Goal: Information Seeking & Learning: Learn about a topic

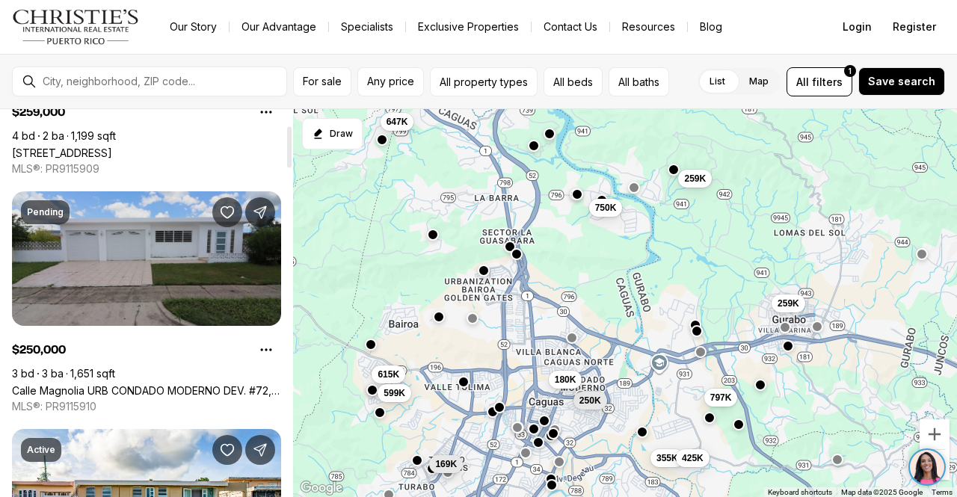
scroll to position [224, 0]
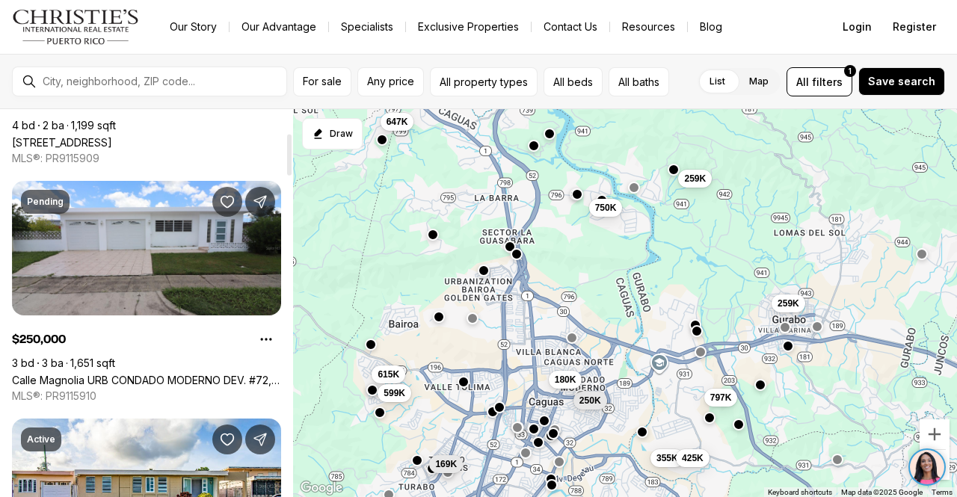
click at [131, 70] on div at bounding box center [162, 81] width 250 height 25
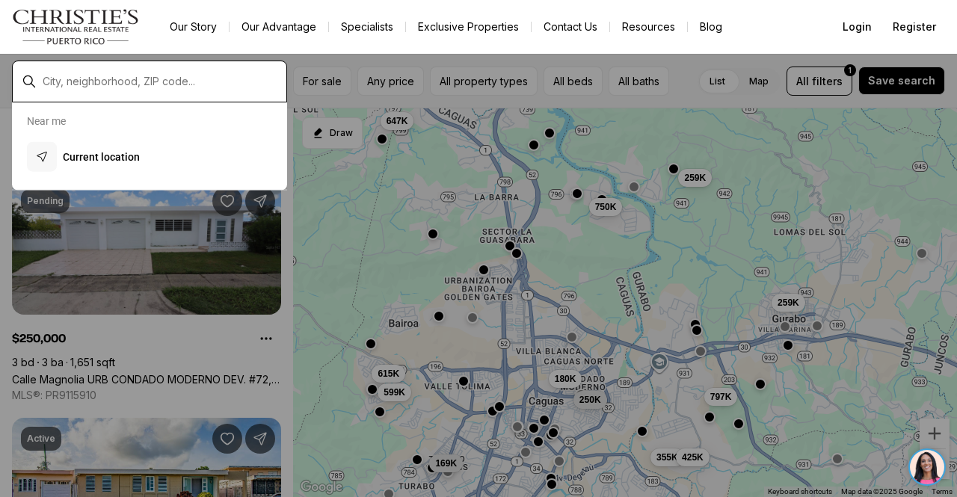
click at [135, 76] on input "text" at bounding box center [162, 81] width 238 height 13
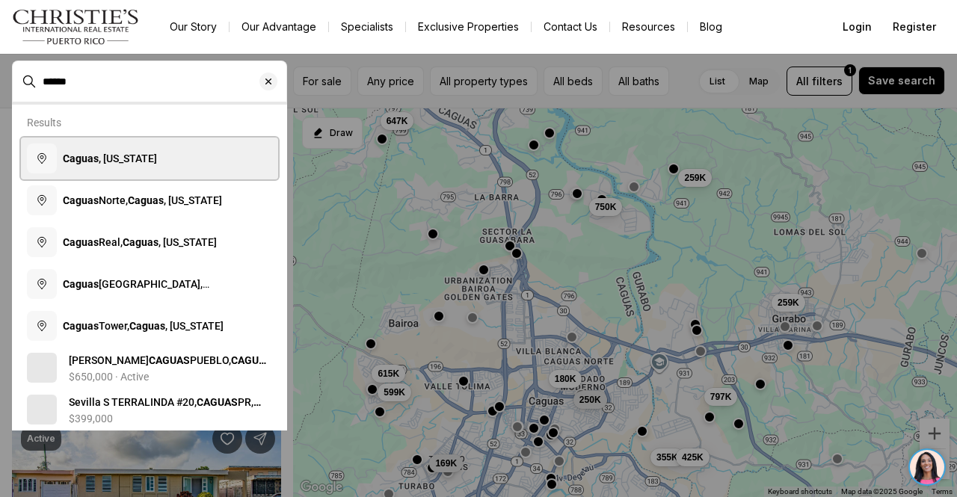
click at [118, 159] on span "Caguas , Puerto Rico" at bounding box center [110, 159] width 94 height 12
type input "**********"
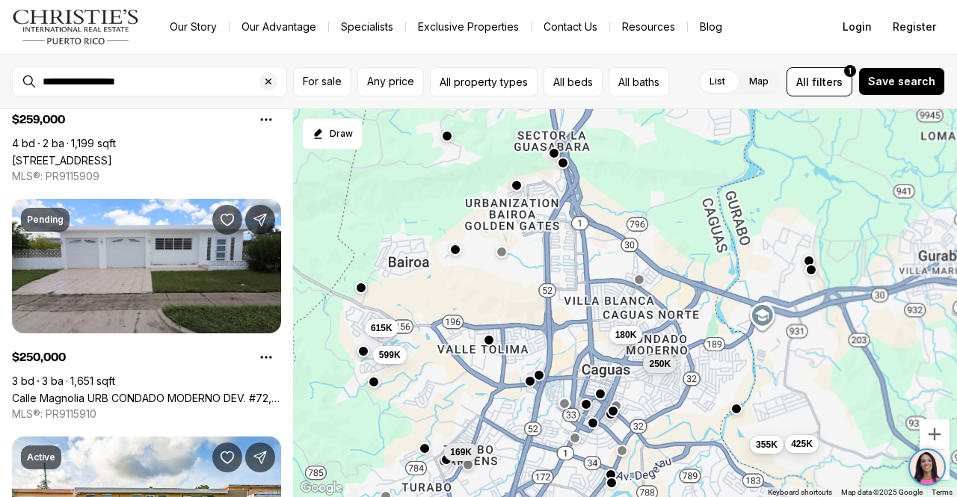
scroll to position [242, 0]
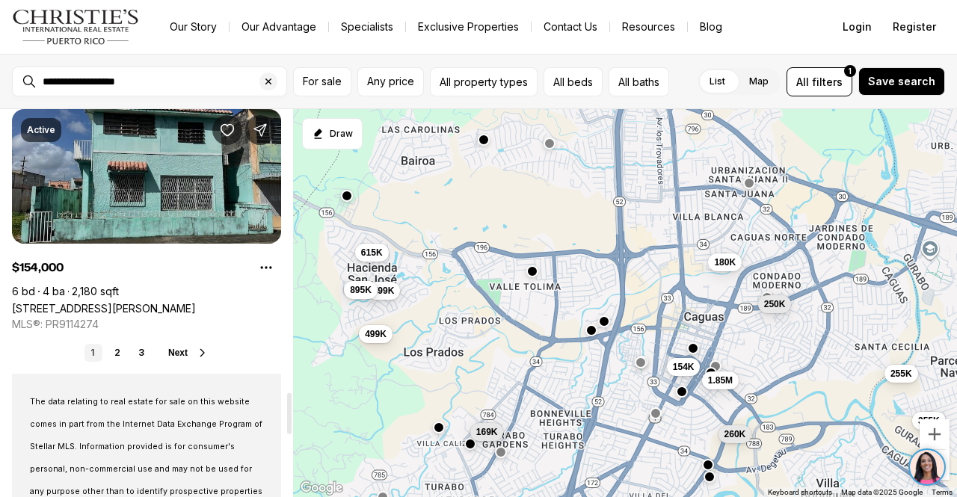
scroll to position [2767, 0]
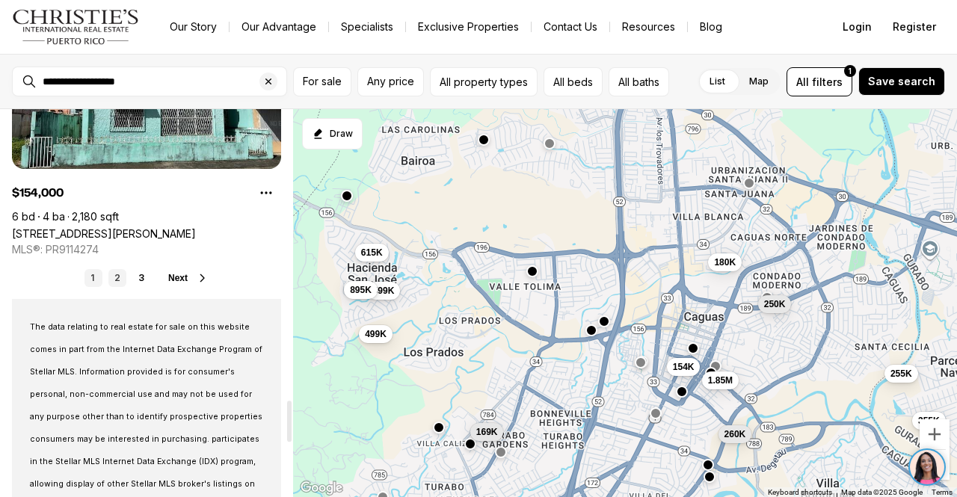
click at [114, 274] on link "2" at bounding box center [117, 278] width 18 height 18
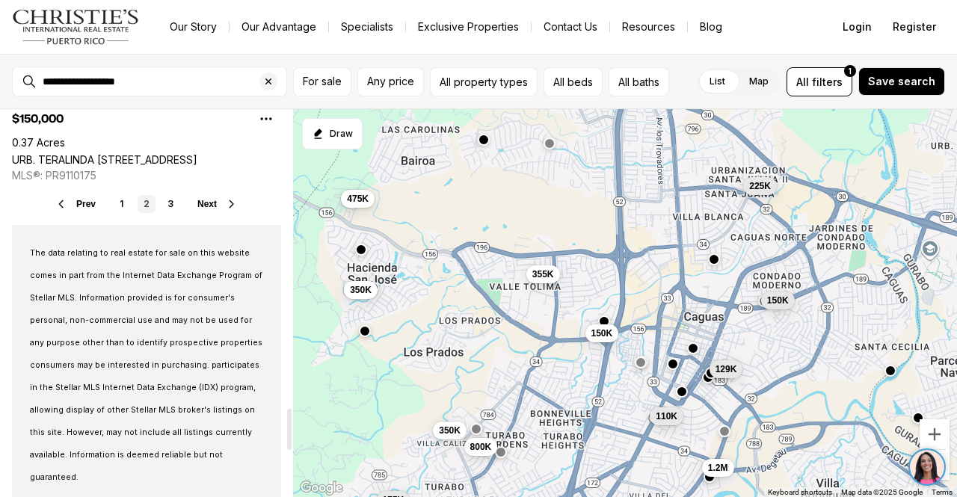
scroll to position [2842, 0]
click at [177, 198] on link "3" at bounding box center [171, 203] width 18 height 18
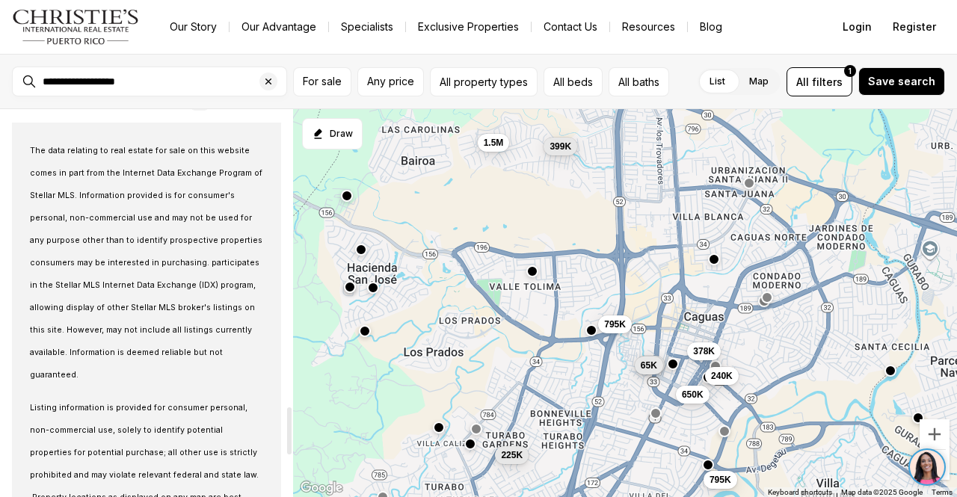
scroll to position [2243, 0]
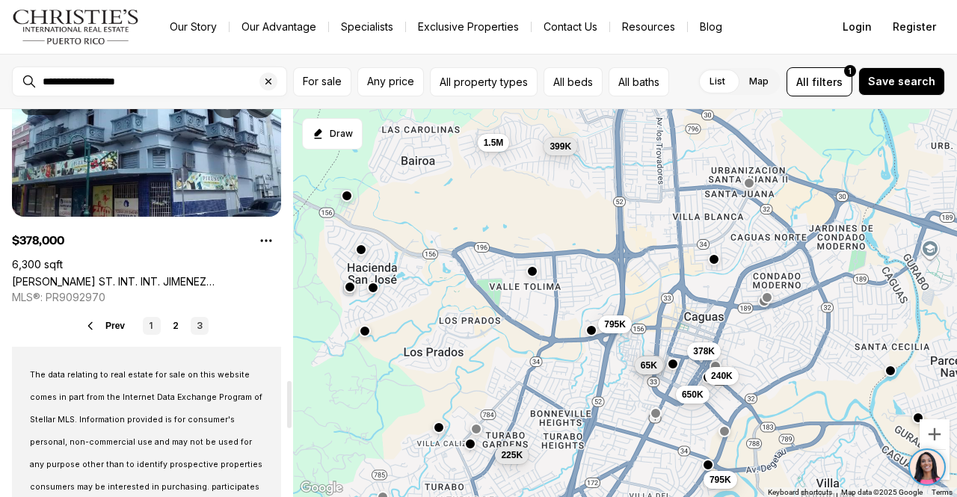
click at [152, 319] on link "1" at bounding box center [152, 326] width 18 height 18
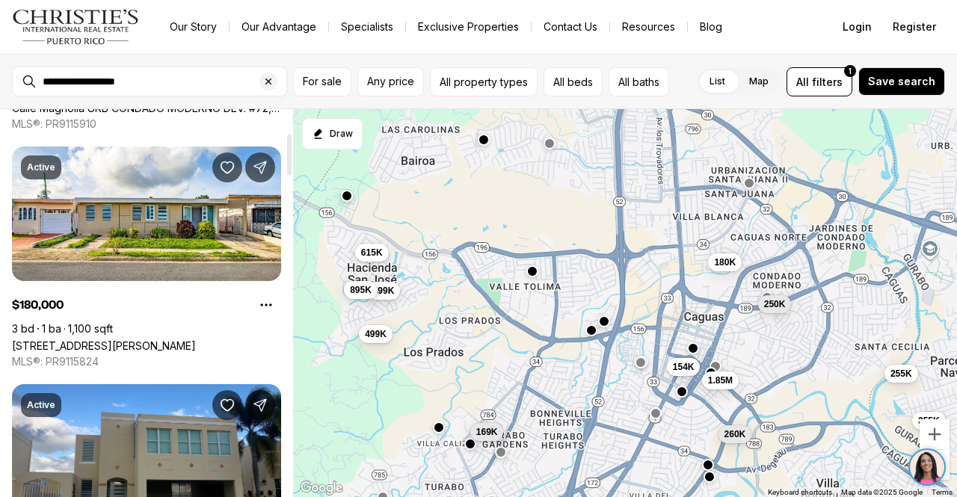
scroll to position [299, 0]
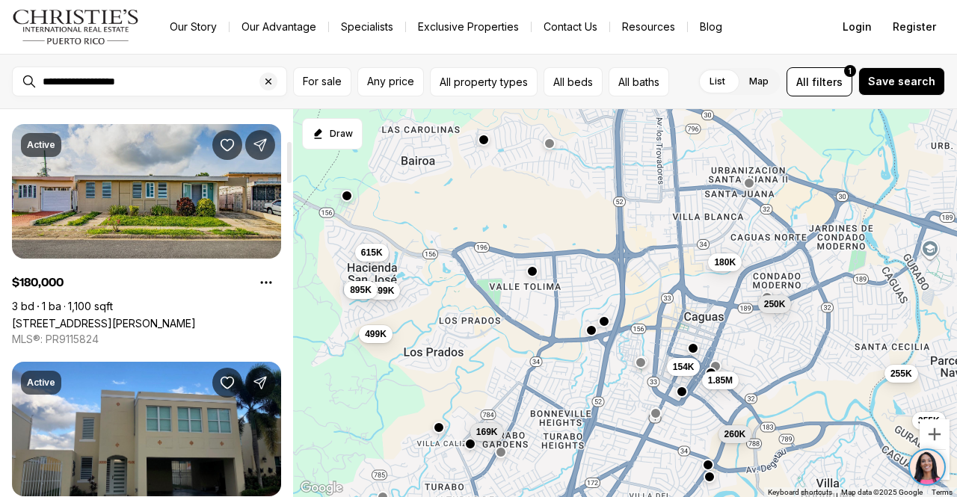
click at [129, 317] on link "23 URB VILLA BLANCA JADE ST, CAGUAS PR, 00725" at bounding box center [104, 323] width 184 height 13
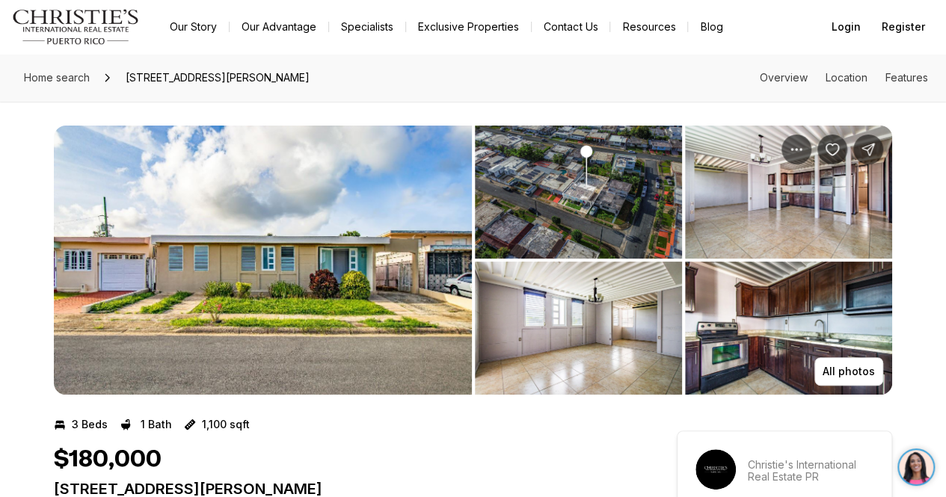
click at [595, 214] on img "View image gallery" at bounding box center [578, 192] width 207 height 133
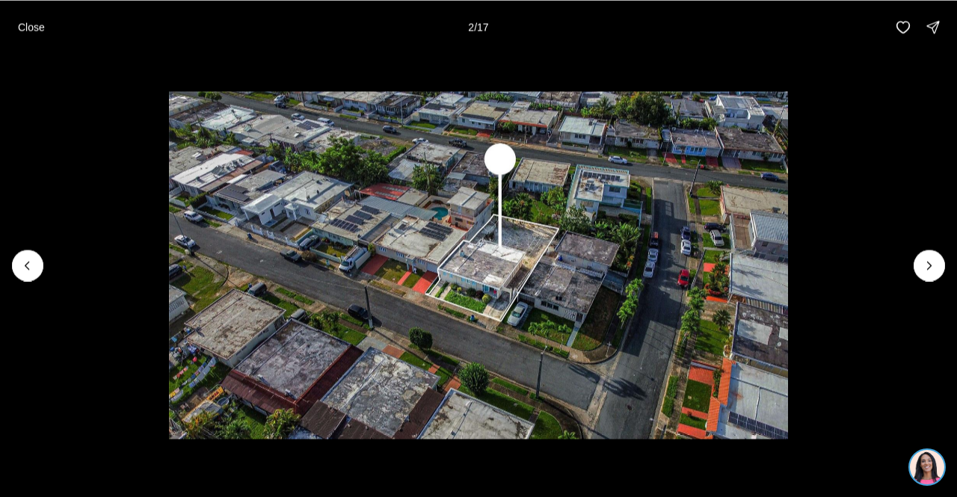
click at [475, 228] on img "2 of 17" at bounding box center [478, 265] width 619 height 348
click at [478, 245] on img "2 of 17" at bounding box center [478, 265] width 619 height 348
click at [482, 248] on img "2 of 17" at bounding box center [478, 265] width 619 height 348
drag, startPoint x: 522, startPoint y: 212, endPoint x: 534, endPoint y: 217, distance: 12.8
drag, startPoint x: 493, startPoint y: 260, endPoint x: 504, endPoint y: 256, distance: 11.8
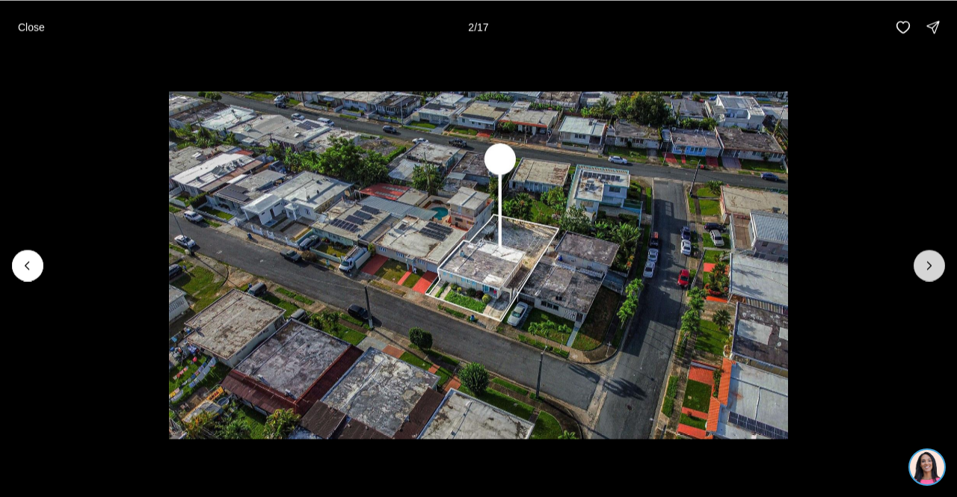
click at [933, 262] on icon "Next slide" at bounding box center [929, 265] width 15 height 15
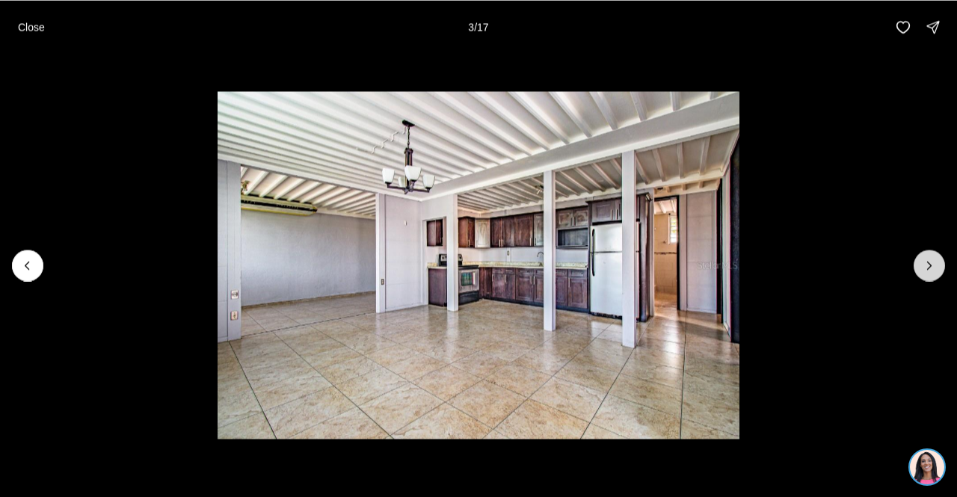
click at [933, 254] on button "Next slide" at bounding box center [929, 265] width 31 height 31
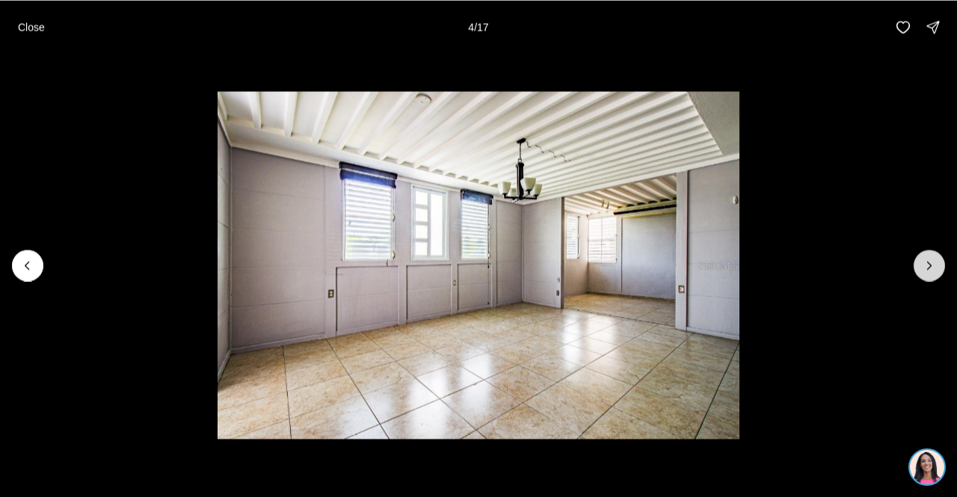
click at [933, 254] on button "Next slide" at bounding box center [929, 265] width 31 height 31
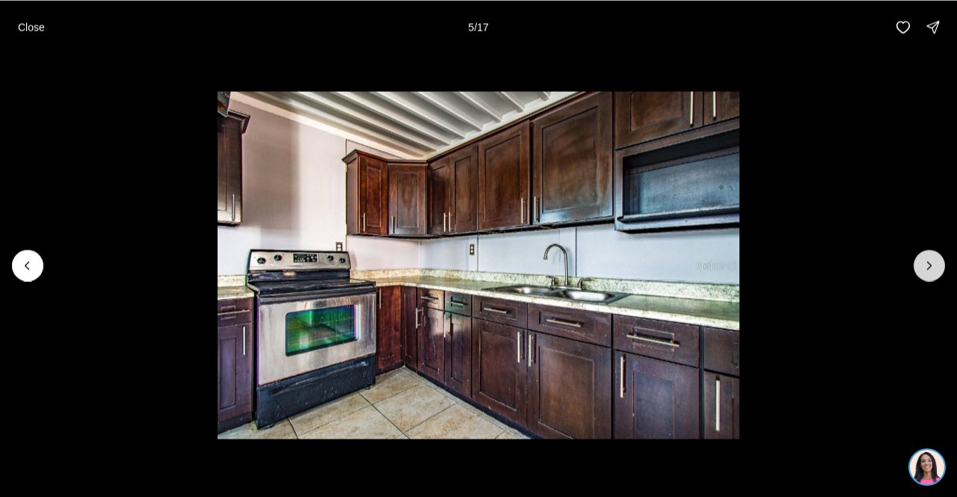
click at [933, 254] on button "Next slide" at bounding box center [929, 265] width 31 height 31
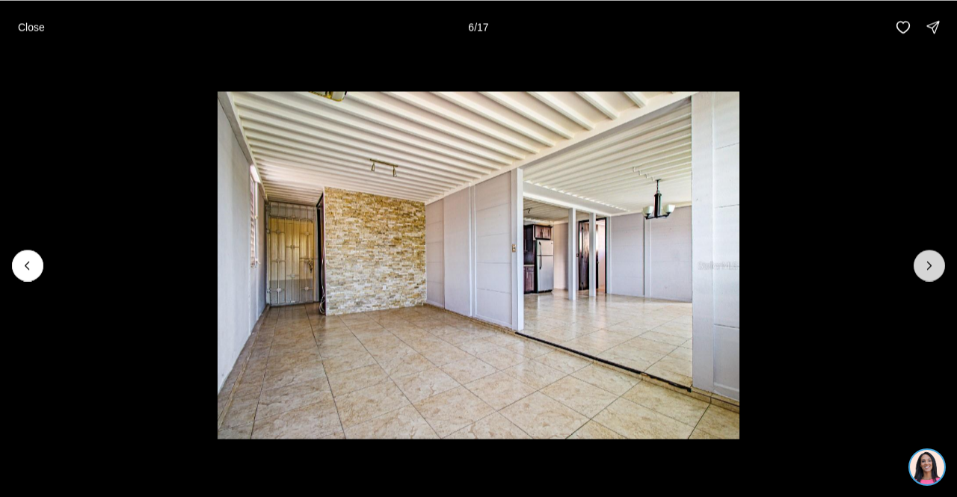
click at [933, 254] on button "Next slide" at bounding box center [929, 265] width 31 height 31
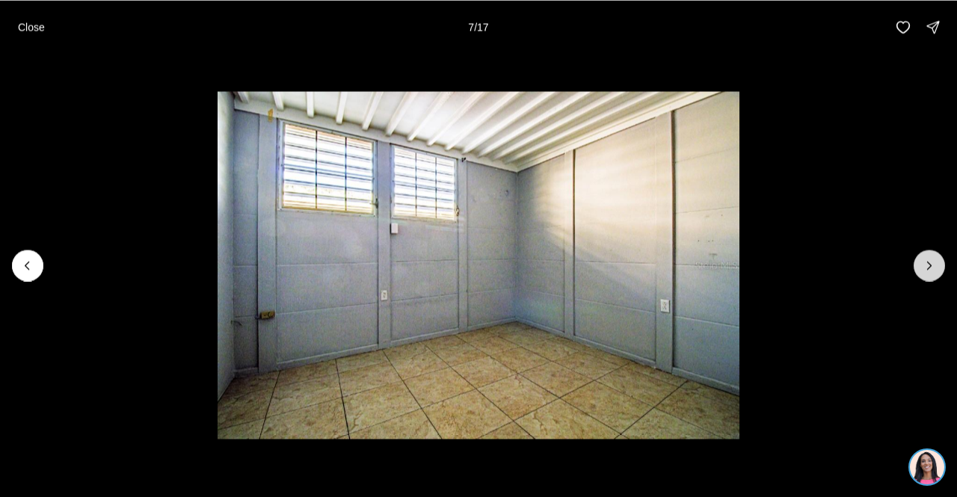
click at [933, 254] on button "Next slide" at bounding box center [929, 265] width 31 height 31
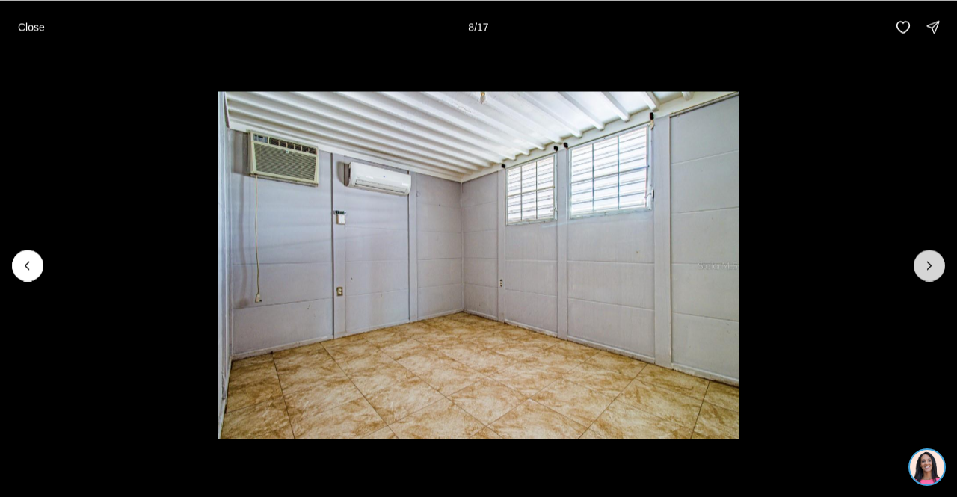
click at [933, 254] on button "Next slide" at bounding box center [929, 265] width 31 height 31
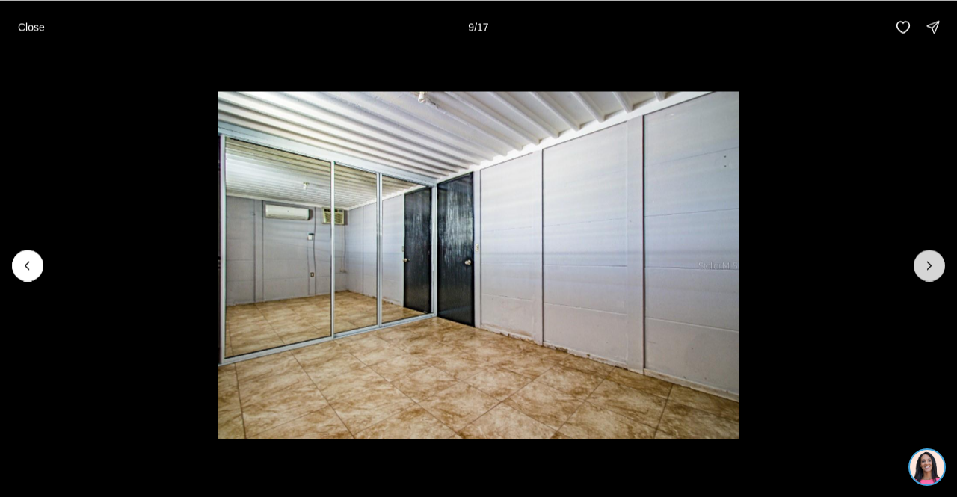
click at [933, 254] on button "Next slide" at bounding box center [929, 265] width 31 height 31
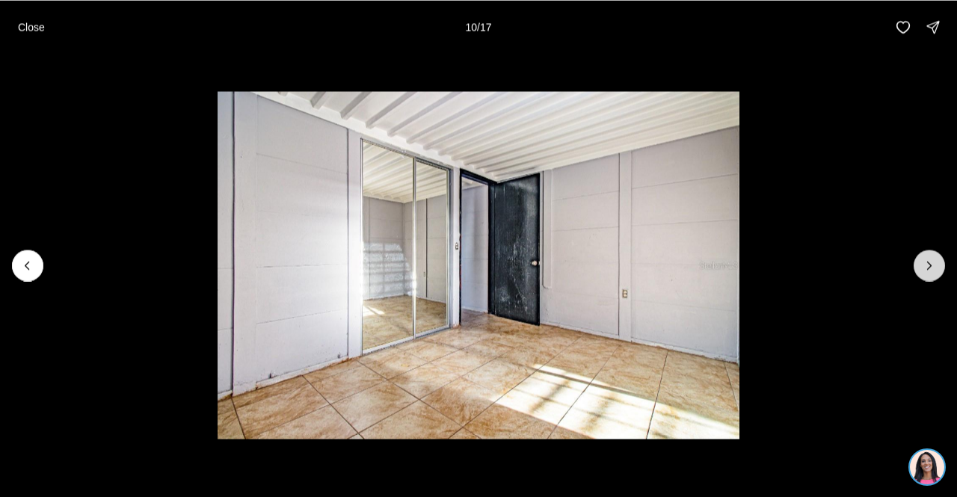
click at [933, 254] on button "Next slide" at bounding box center [929, 265] width 31 height 31
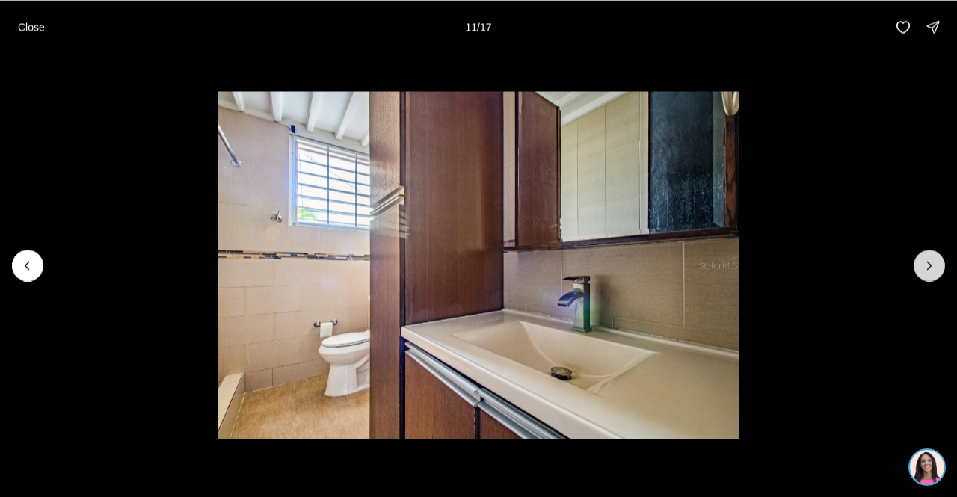
click at [933, 254] on button "Next slide" at bounding box center [929, 265] width 31 height 31
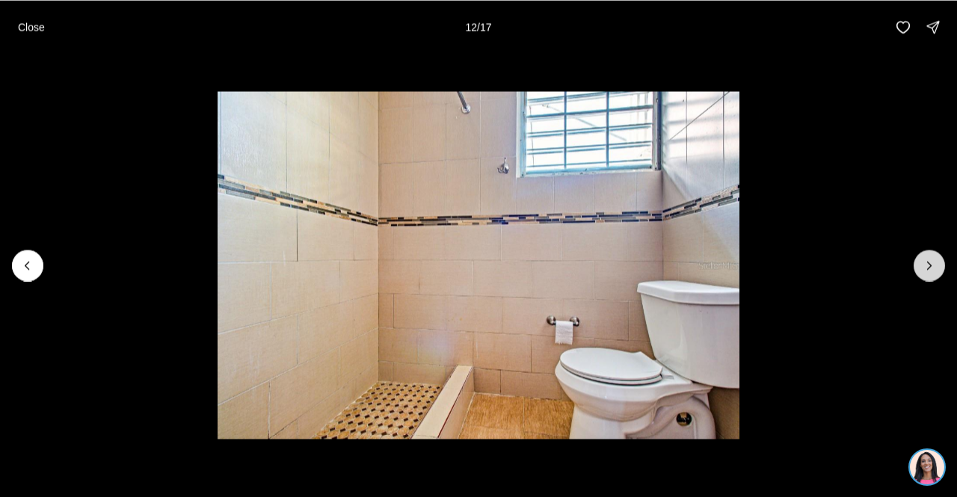
click at [937, 256] on button "Next slide" at bounding box center [929, 265] width 31 height 31
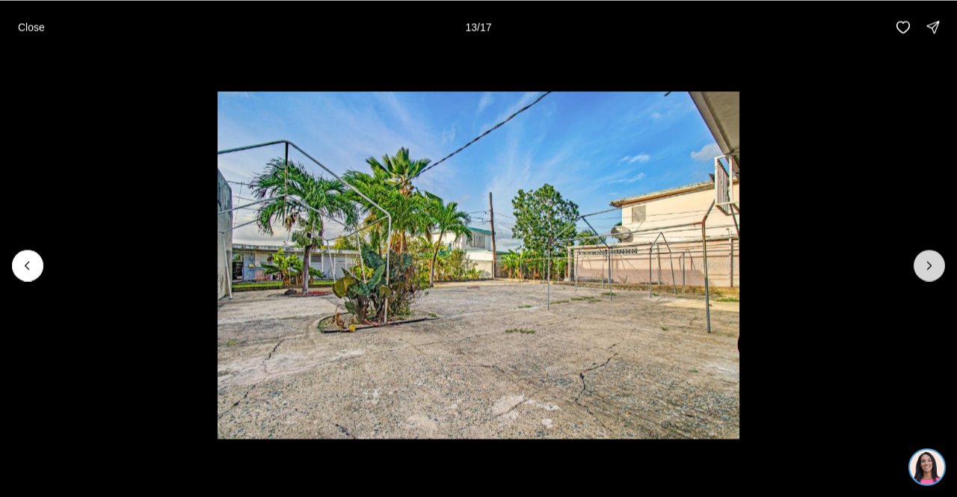
click at [937, 256] on button "Next slide" at bounding box center [929, 265] width 31 height 31
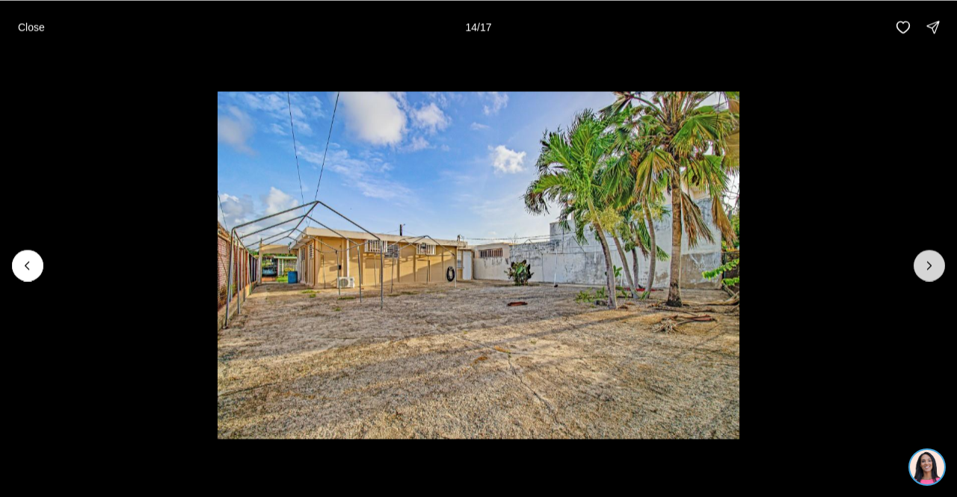
click at [937, 256] on button "Next slide" at bounding box center [929, 265] width 31 height 31
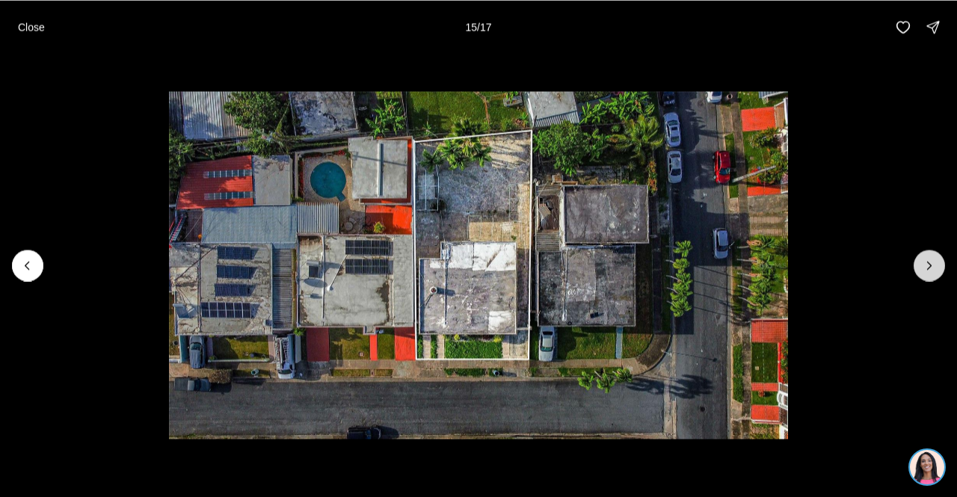
click at [937, 256] on button "Next slide" at bounding box center [929, 265] width 31 height 31
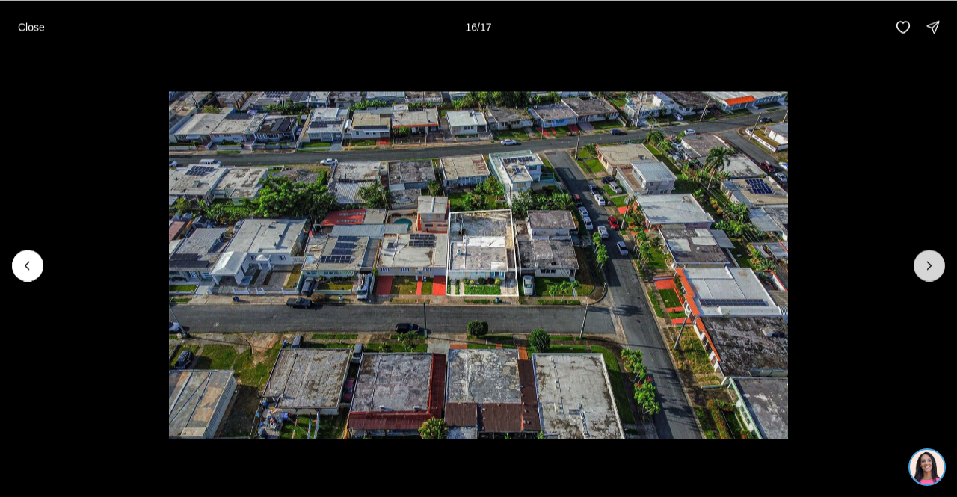
click at [920, 260] on button "Next slide" at bounding box center [929, 265] width 31 height 31
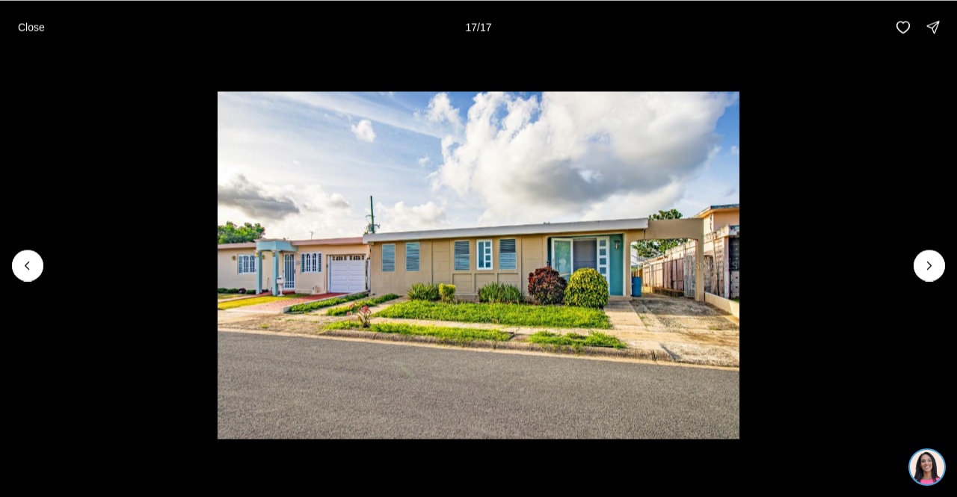
click at [564, 269] on img "17 of 17" at bounding box center [479, 265] width 522 height 348
click at [920, 259] on div at bounding box center [929, 265] width 31 height 31
click at [928, 258] on div at bounding box center [929, 265] width 31 height 31
click at [33, 270] on icon "Previous slide" at bounding box center [27, 265] width 15 height 15
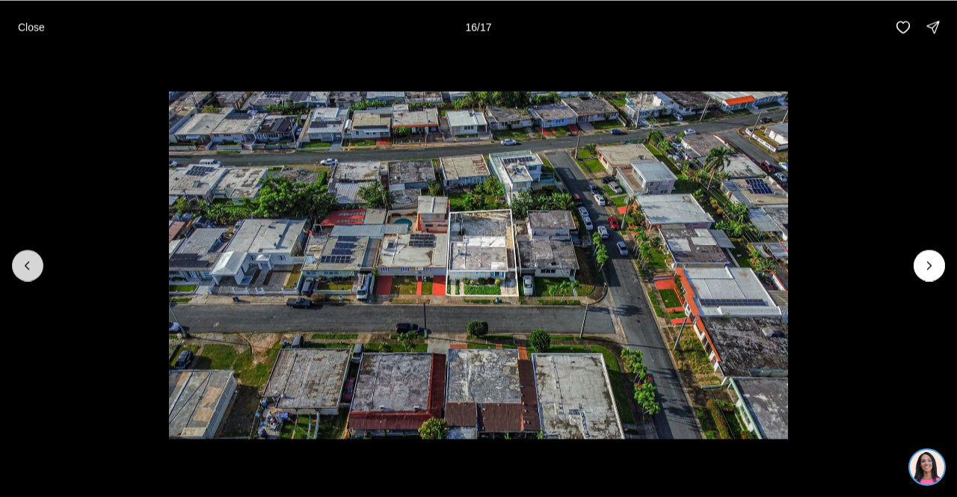
click at [33, 270] on icon "Previous slide" at bounding box center [27, 265] width 15 height 15
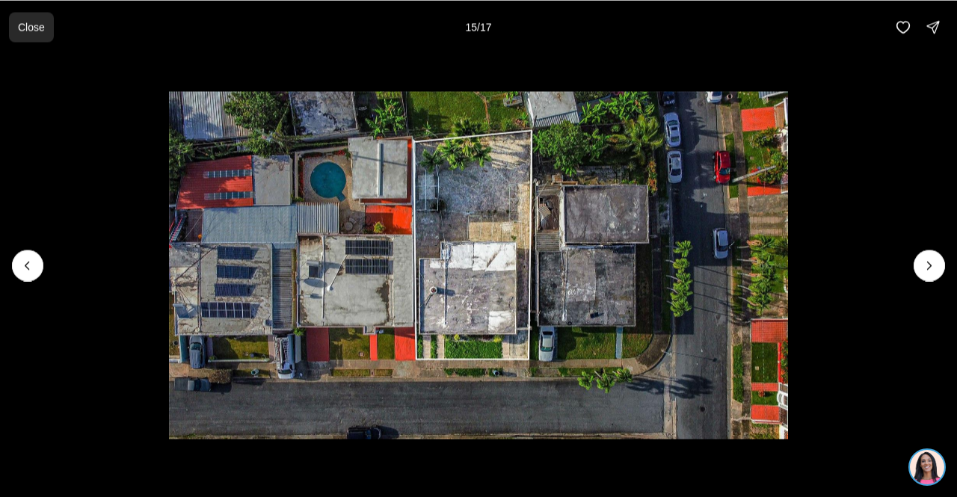
click at [39, 23] on p "Close" at bounding box center [31, 27] width 27 height 12
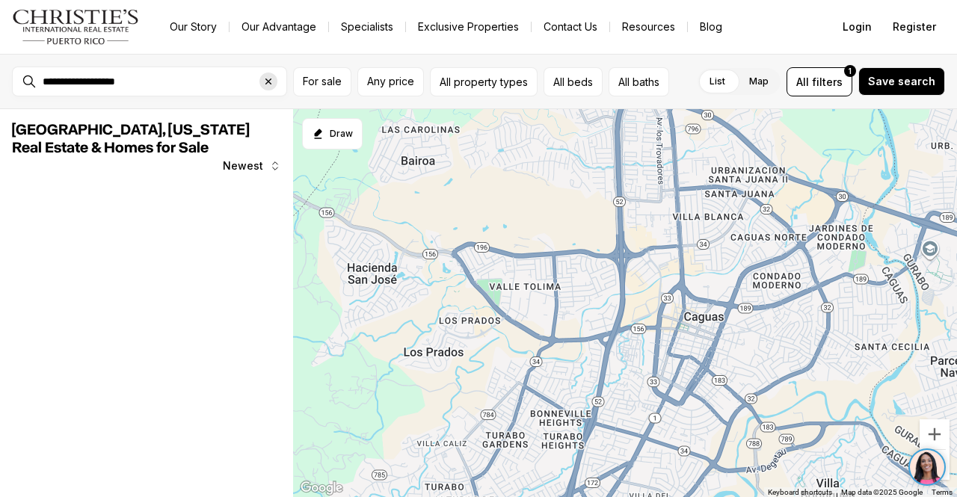
click at [274, 74] on div "Clear search input" at bounding box center [268, 82] width 18 height 18
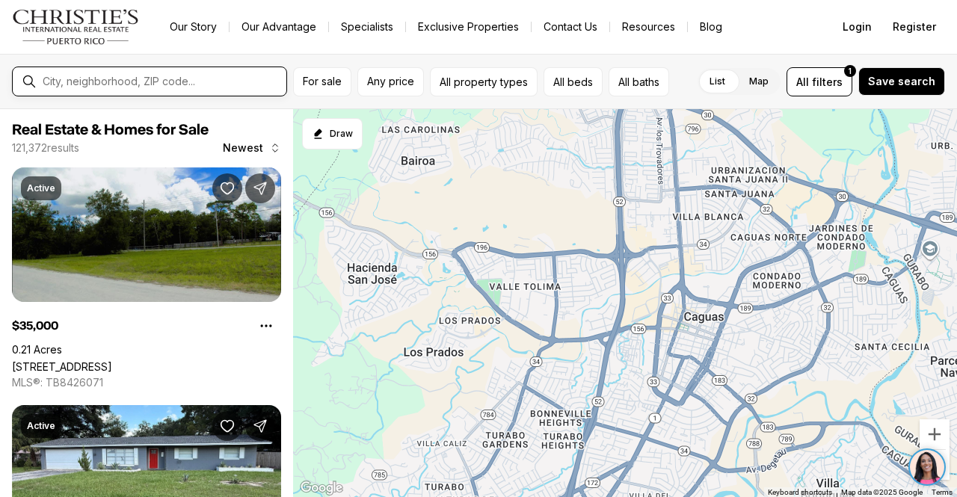
click at [173, 82] on input "text" at bounding box center [162, 81] width 238 height 13
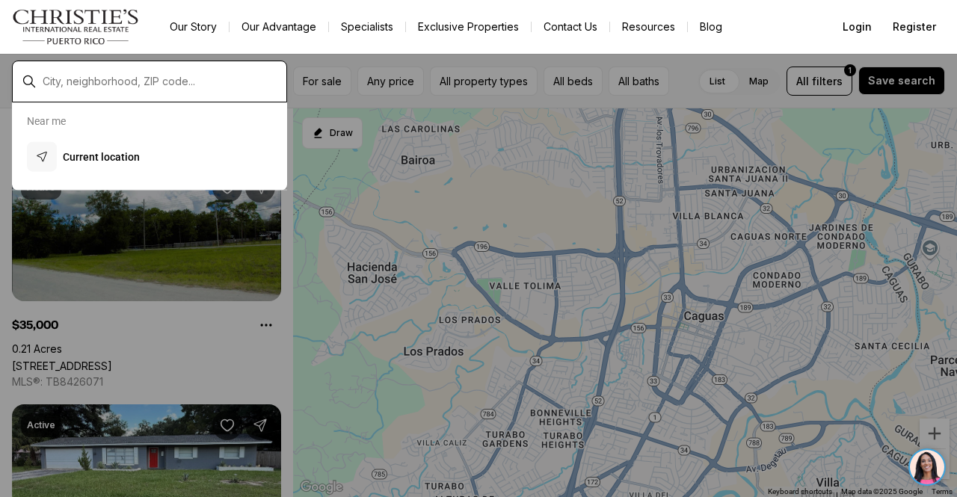
type input "*"
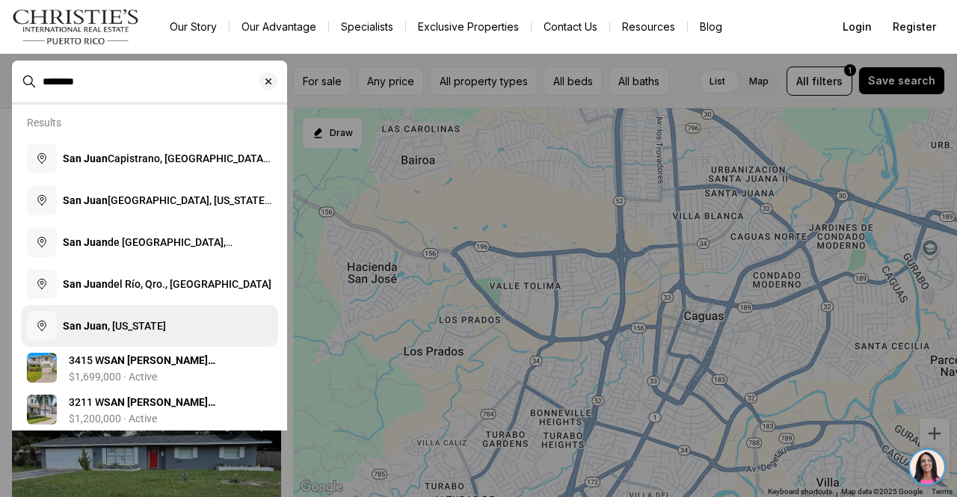
type input "********"
click at [169, 328] on button "[GEOGRAPHIC_DATA][PERSON_NAME] , [US_STATE]" at bounding box center [149, 326] width 257 height 42
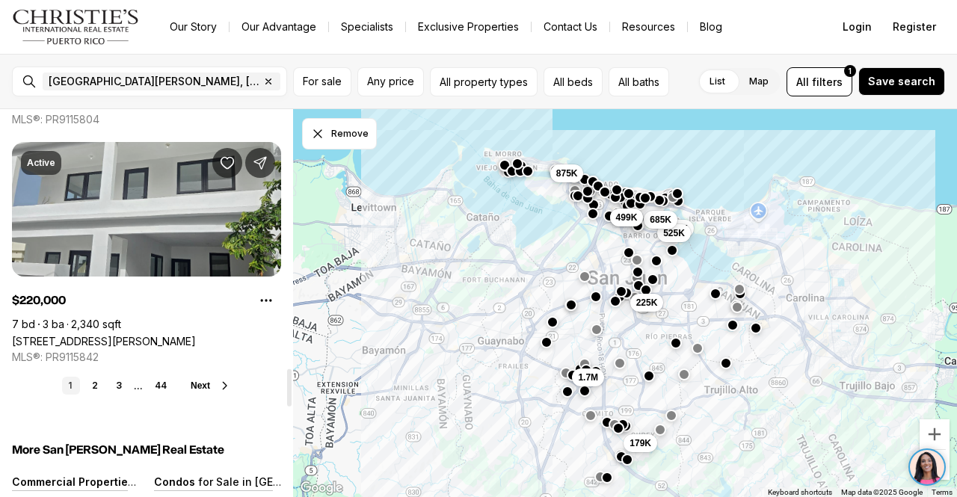
scroll to position [2692, 0]
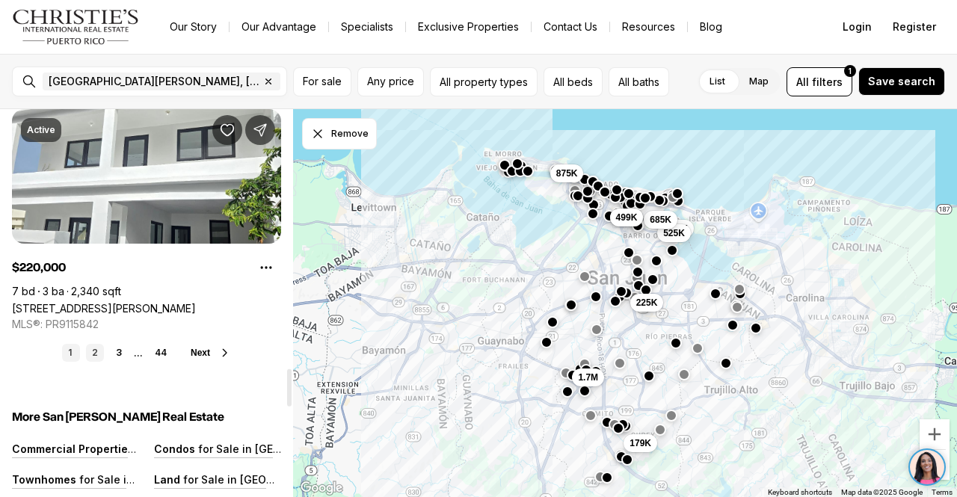
click at [93, 349] on link "2" at bounding box center [95, 353] width 18 height 18
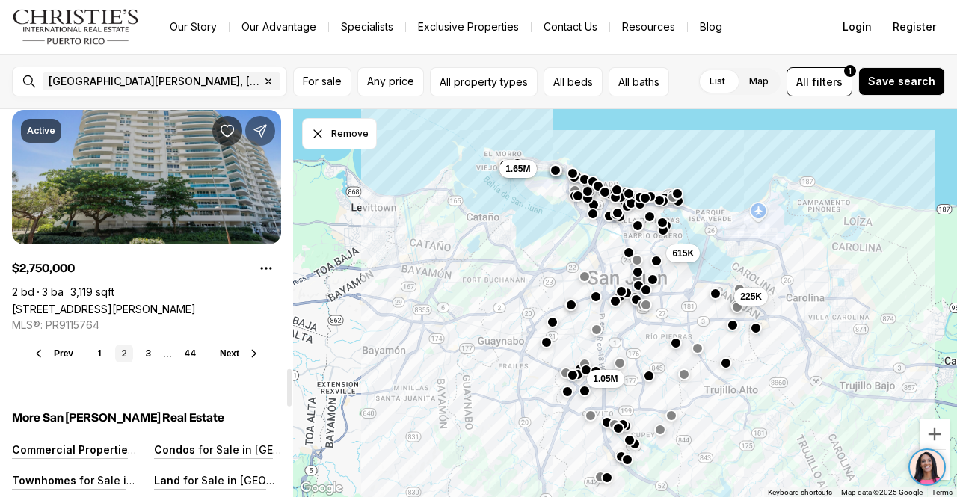
scroll to position [2692, 0]
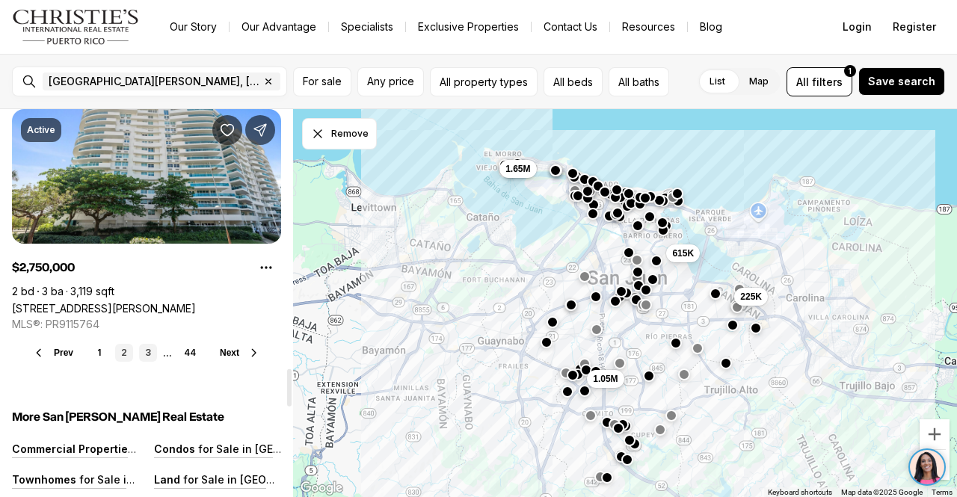
click at [154, 354] on link "3" at bounding box center [148, 353] width 18 height 18
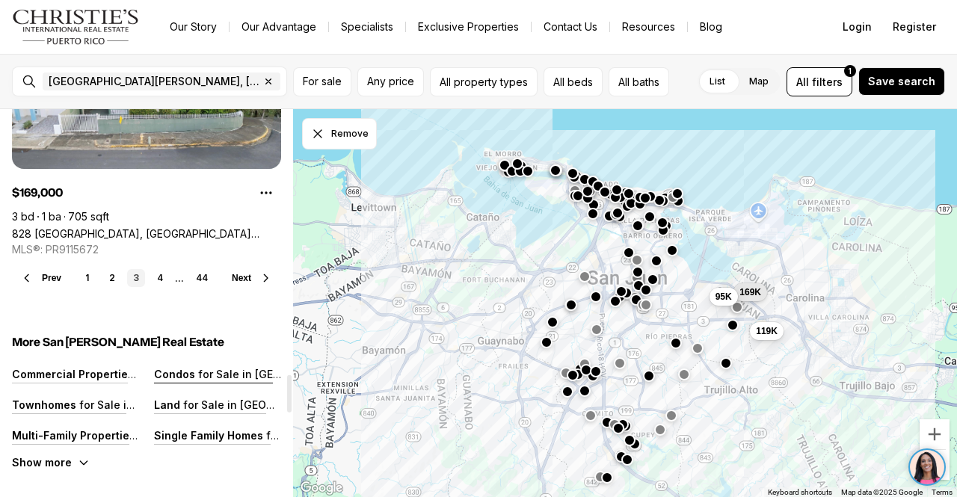
scroll to position [2617, 0]
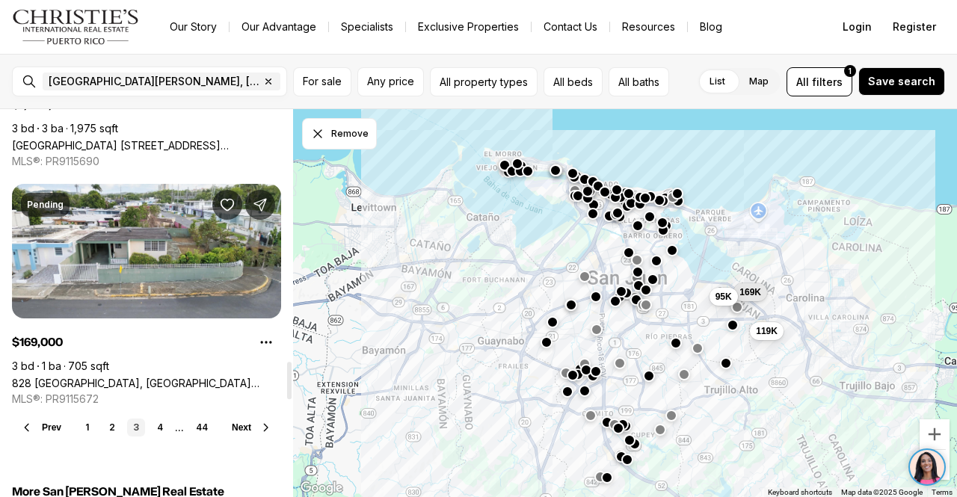
click at [246, 427] on span "Next" at bounding box center [241, 428] width 19 height 10
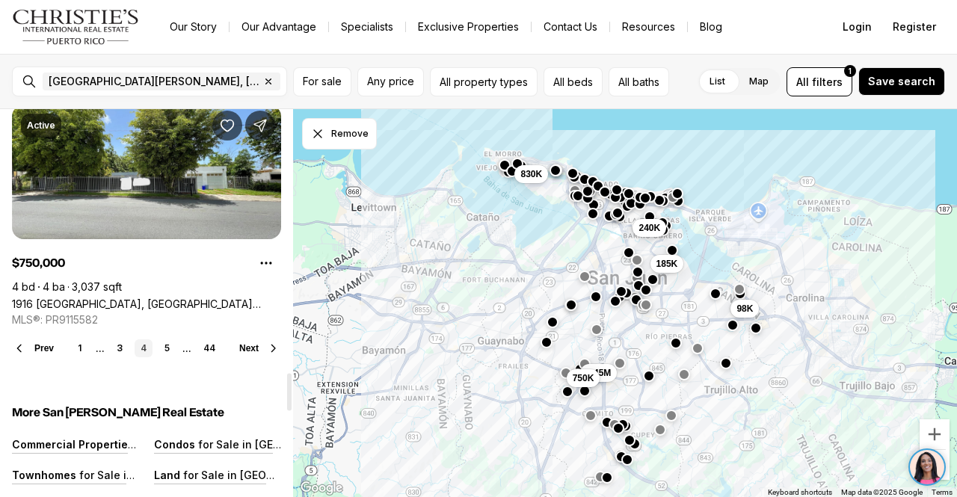
scroll to position [2692, 0]
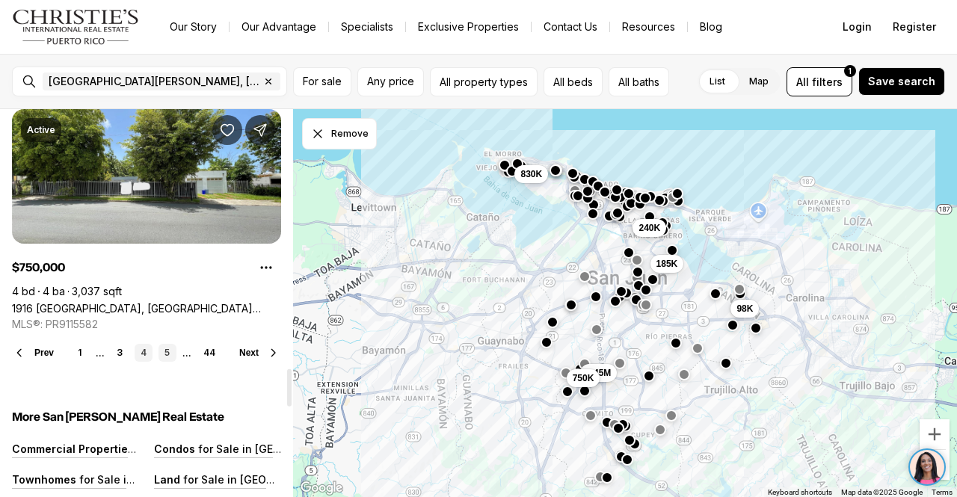
click at [166, 350] on link "5" at bounding box center [168, 353] width 18 height 18
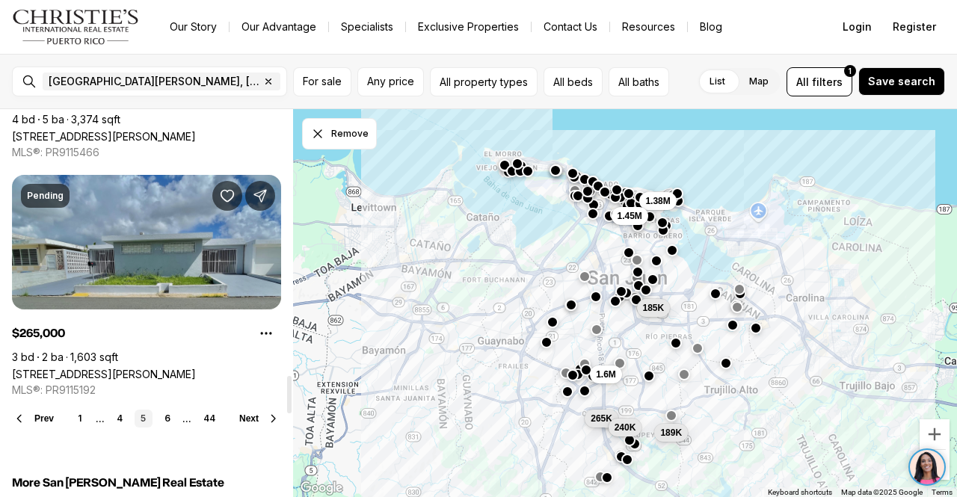
scroll to position [2767, 0]
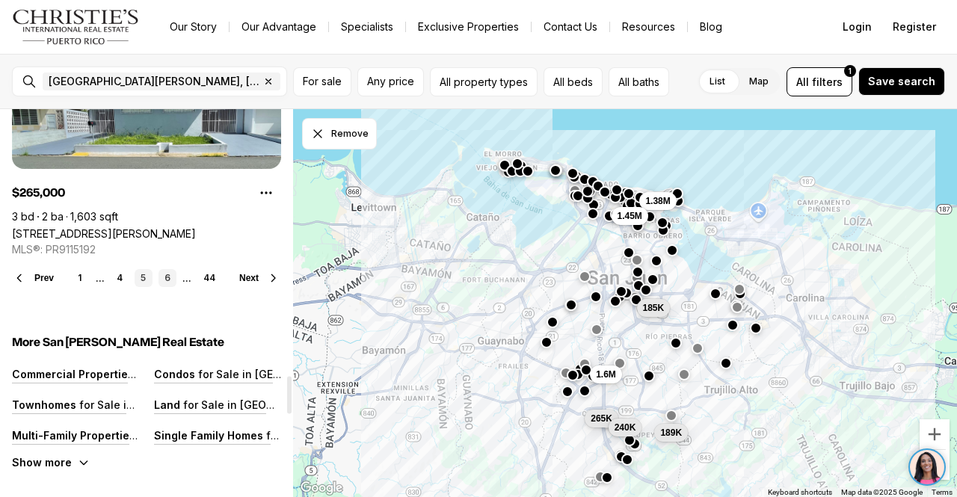
click at [166, 277] on link "6" at bounding box center [168, 278] width 18 height 18
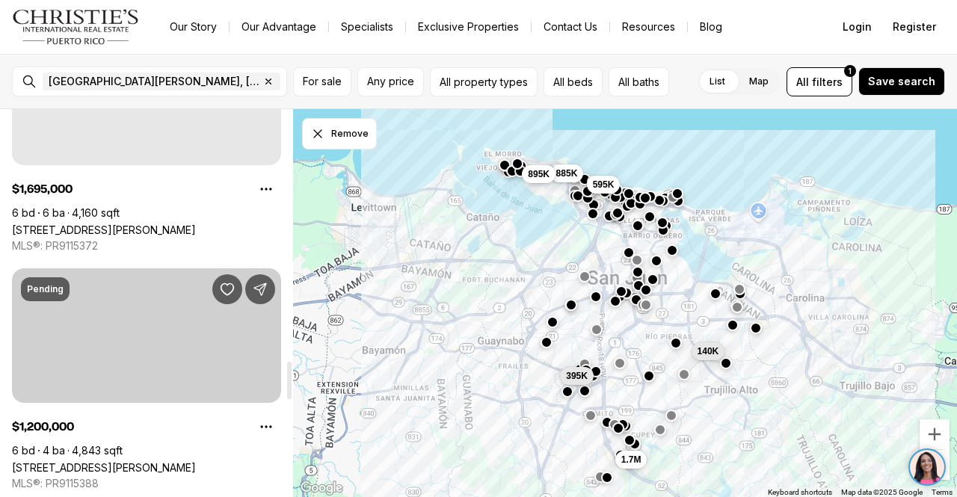
scroll to position [2617, 0]
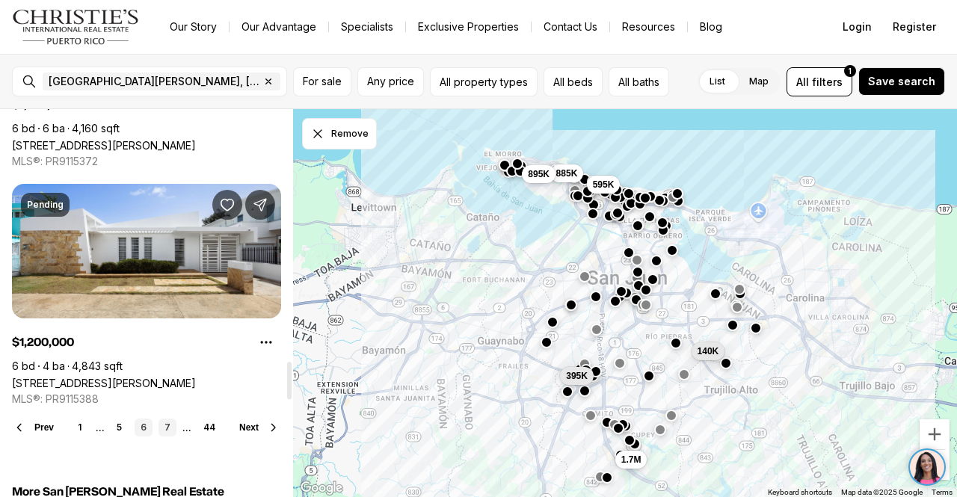
click at [166, 424] on link "7" at bounding box center [168, 428] width 18 height 18
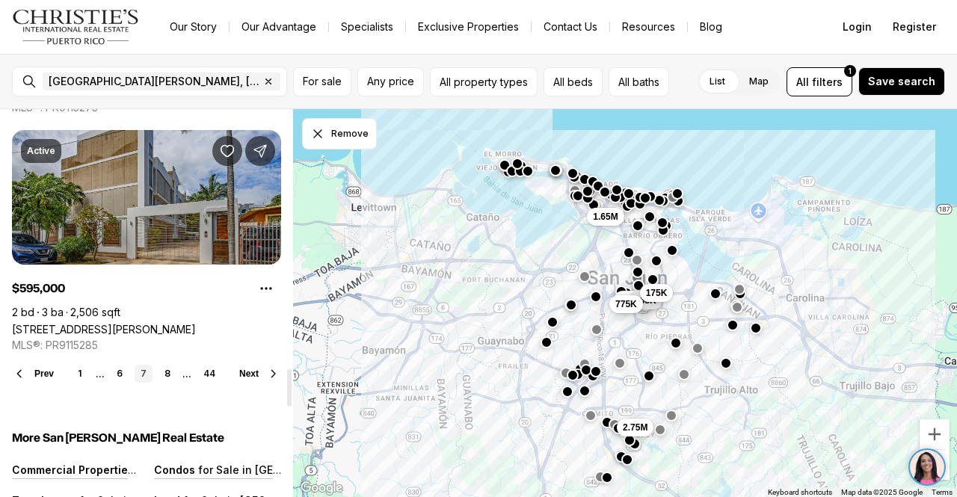
scroll to position [2692, 0]
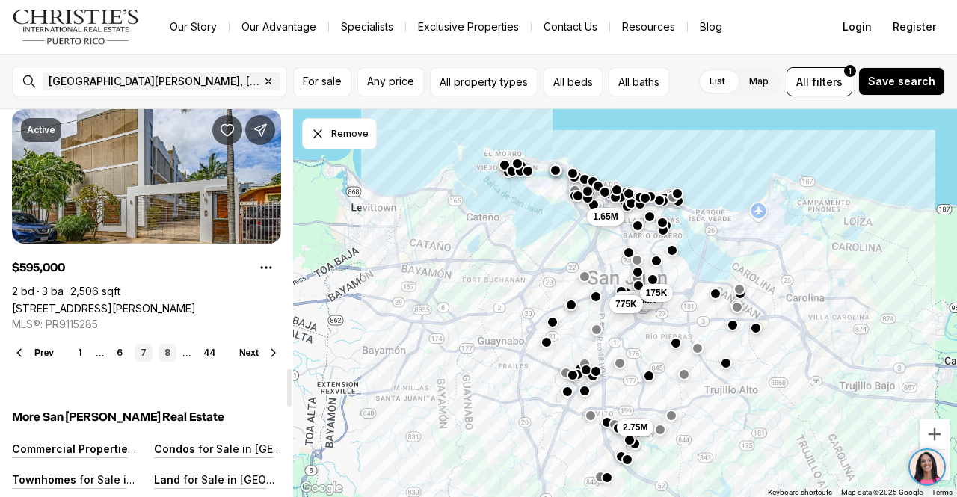
click at [165, 355] on link "8" at bounding box center [168, 353] width 18 height 18
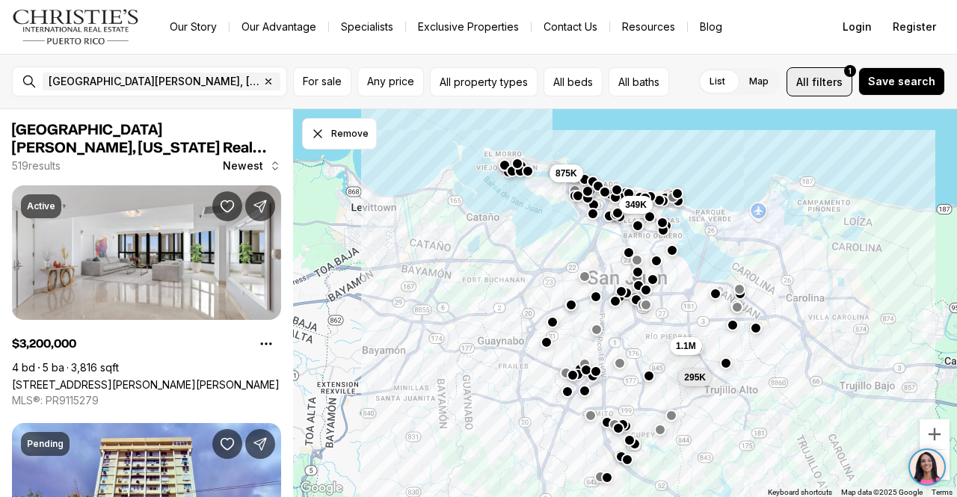
click at [829, 79] on span "filters" at bounding box center [827, 82] width 31 height 16
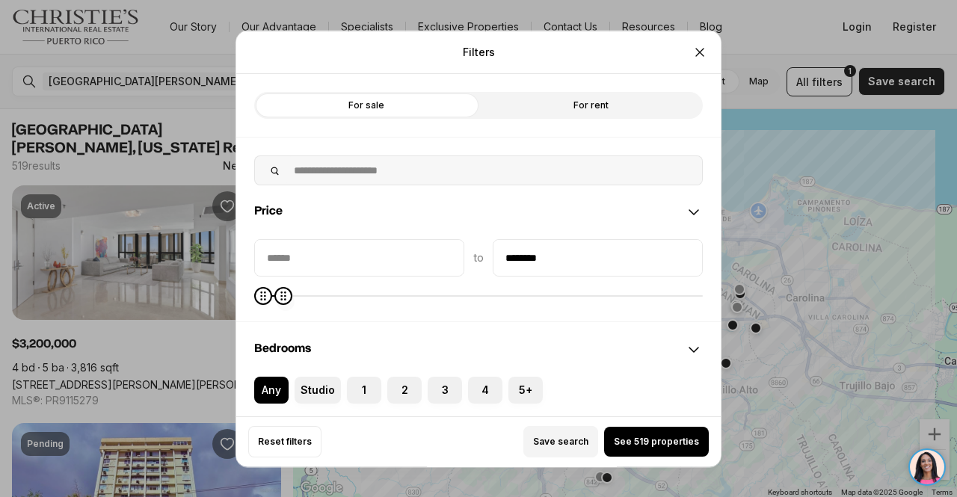
type input "********"
click at [280, 300] on icon "Maximum" at bounding box center [282, 295] width 5 height 9
click at [654, 440] on span "See 199 properties" at bounding box center [657, 442] width 86 height 12
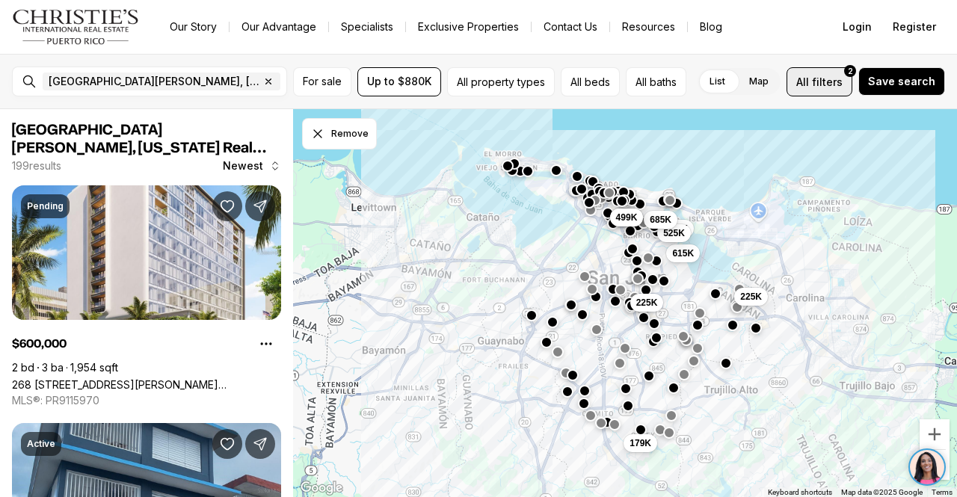
click at [827, 90] on button "All filters 2" at bounding box center [820, 81] width 66 height 29
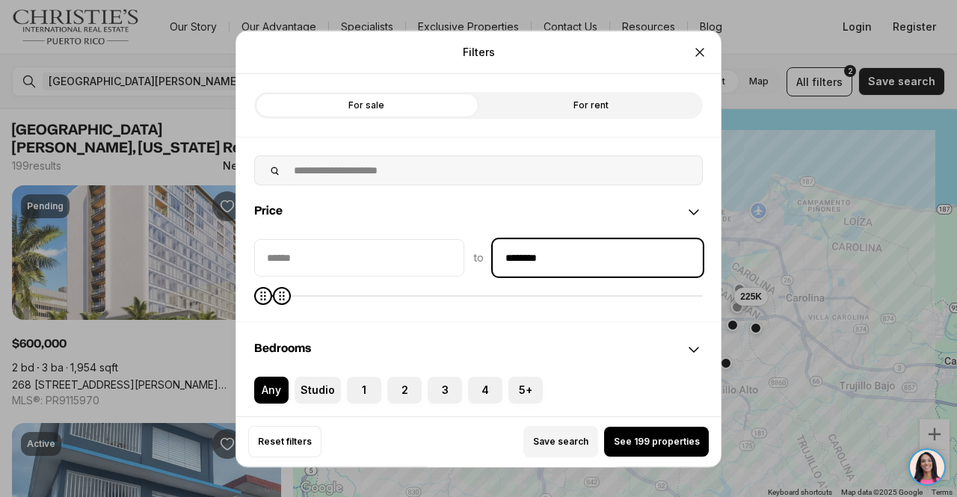
click at [569, 262] on input "********" at bounding box center [598, 257] width 209 height 36
type input "**"
type input "********"
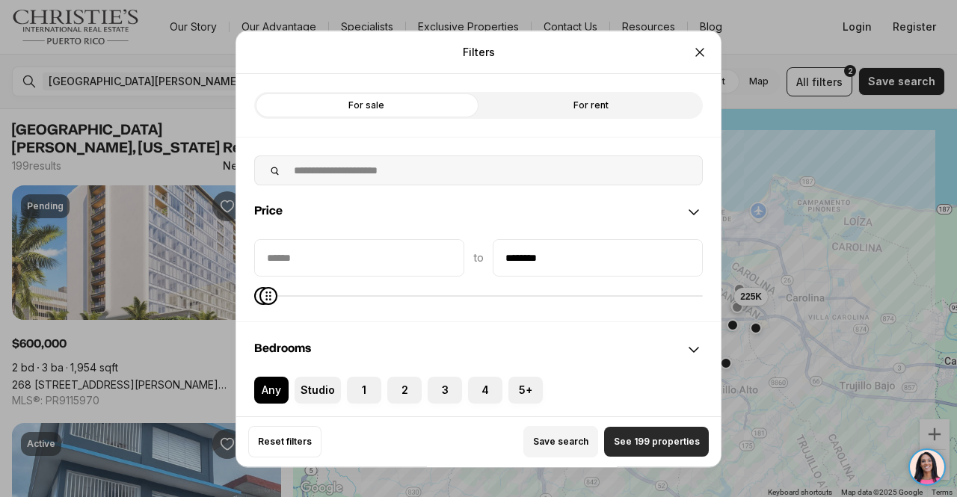
click at [636, 434] on button "See 199 properties" at bounding box center [656, 442] width 105 height 30
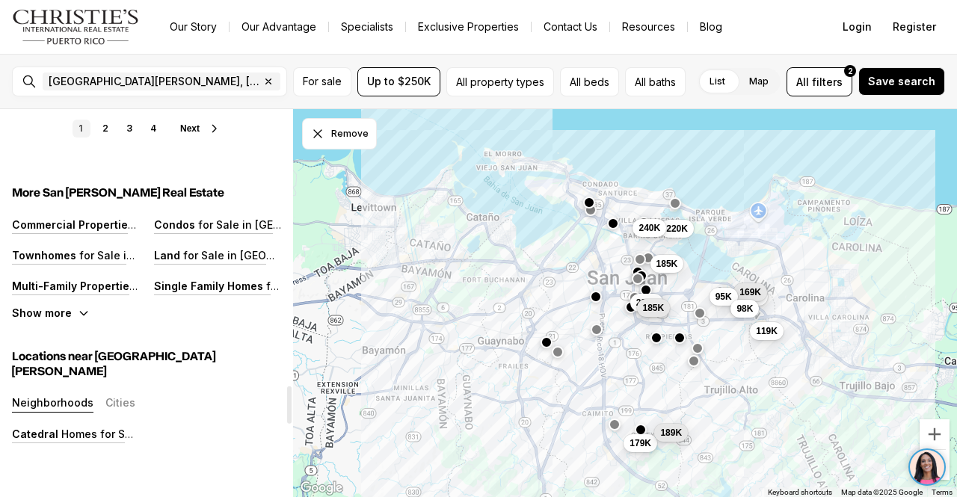
scroll to position [2767, 0]
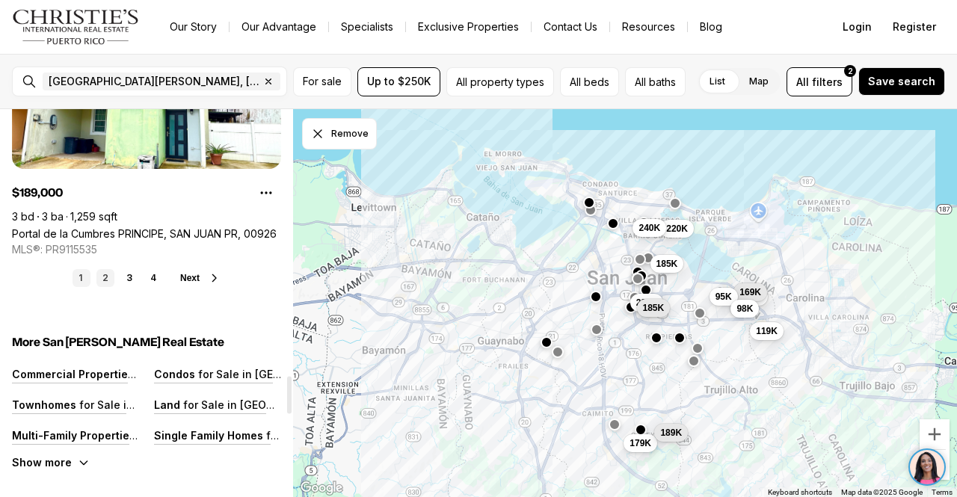
click at [99, 277] on link "2" at bounding box center [105, 278] width 18 height 18
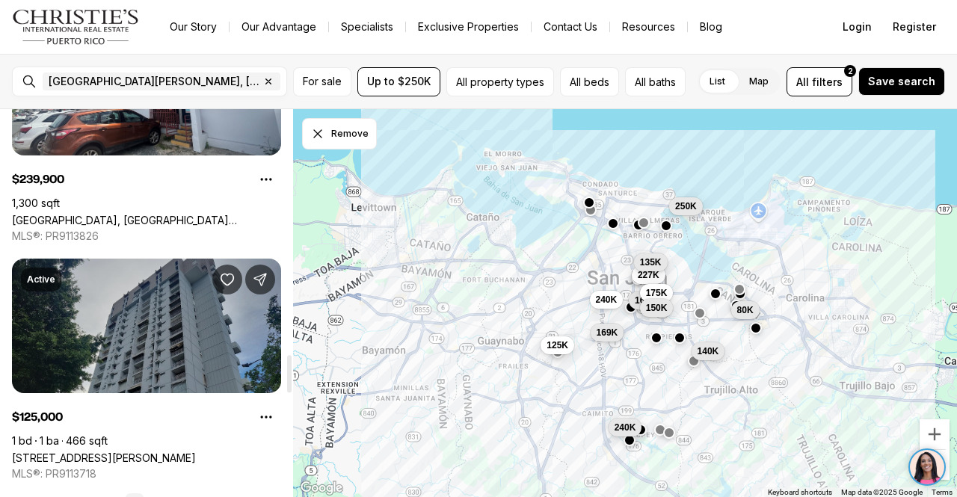
scroll to position [2617, 0]
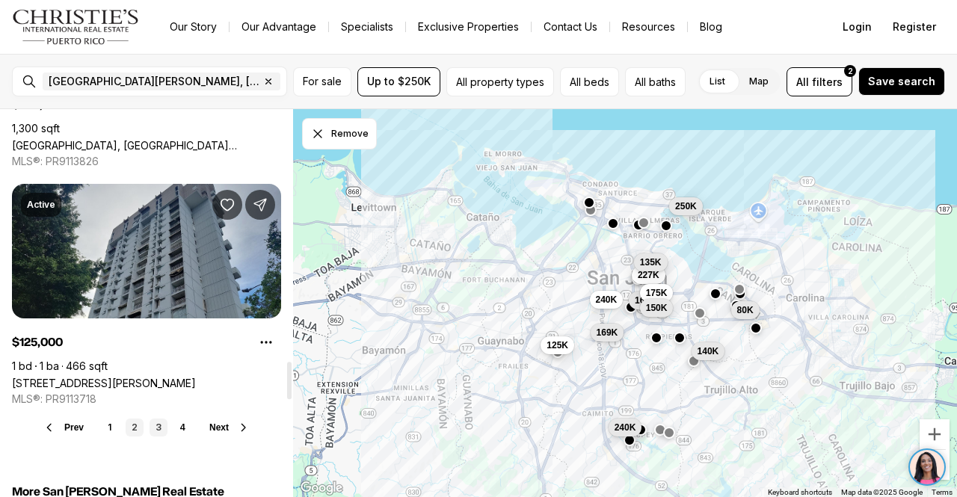
click at [159, 428] on link "3" at bounding box center [159, 428] width 18 height 18
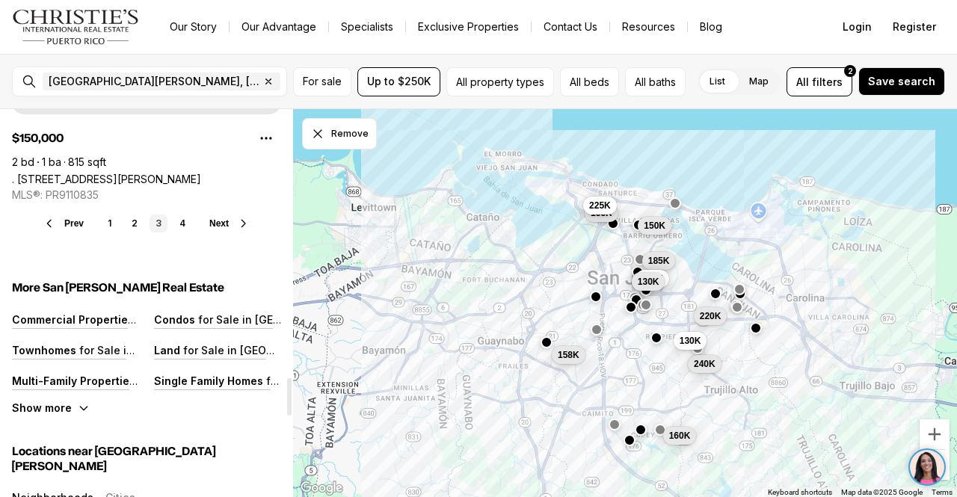
scroll to position [2842, 0]
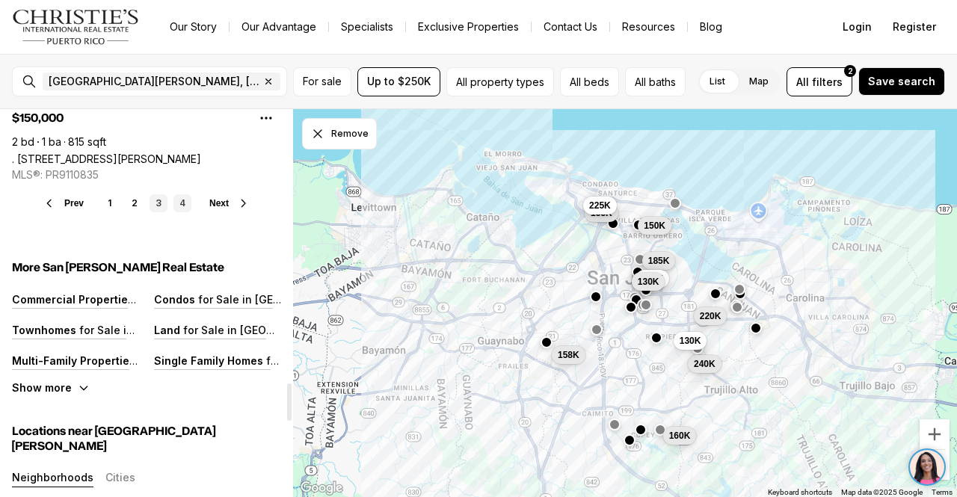
click at [189, 207] on link "4" at bounding box center [182, 203] width 18 height 18
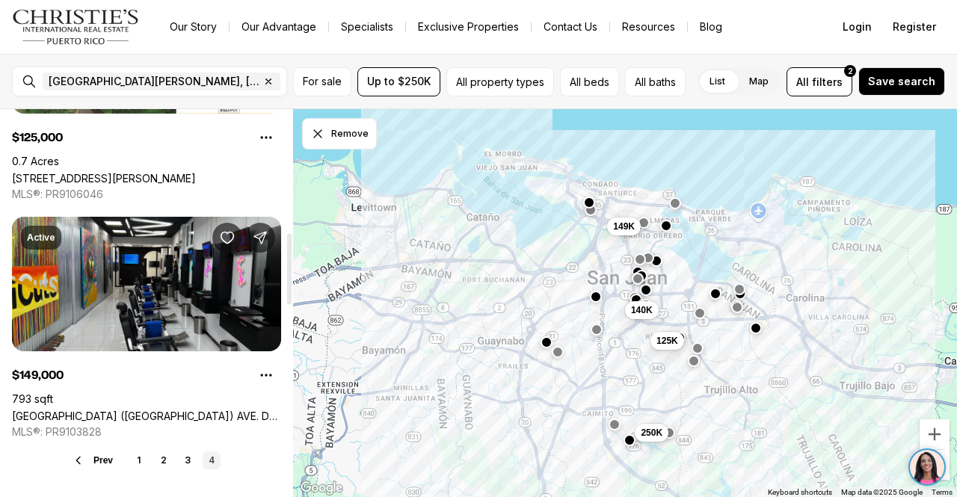
scroll to position [673, 0]
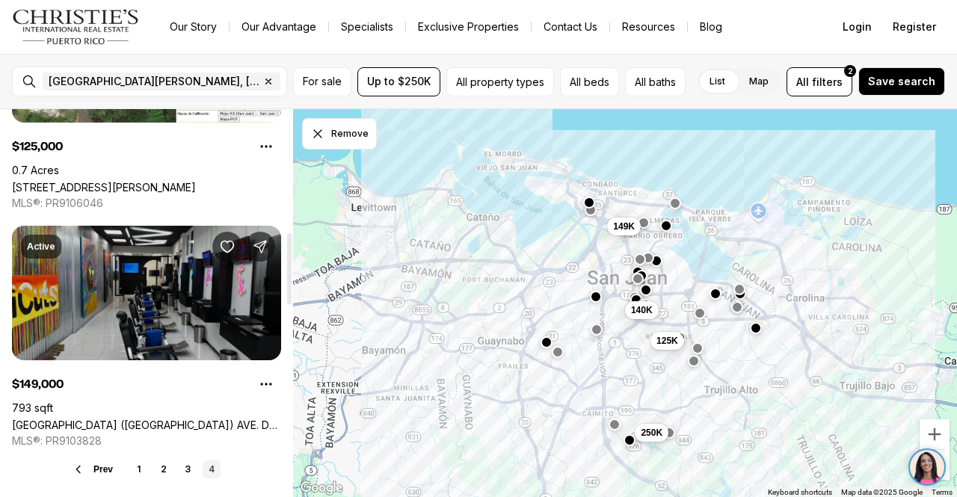
click at [124, 419] on link "[GEOGRAPHIC_DATA] ([GEOGRAPHIC_DATA]) AVE. DE DIEGO #G16B, [GEOGRAPHIC_DATA][PE…" at bounding box center [146, 425] width 269 height 13
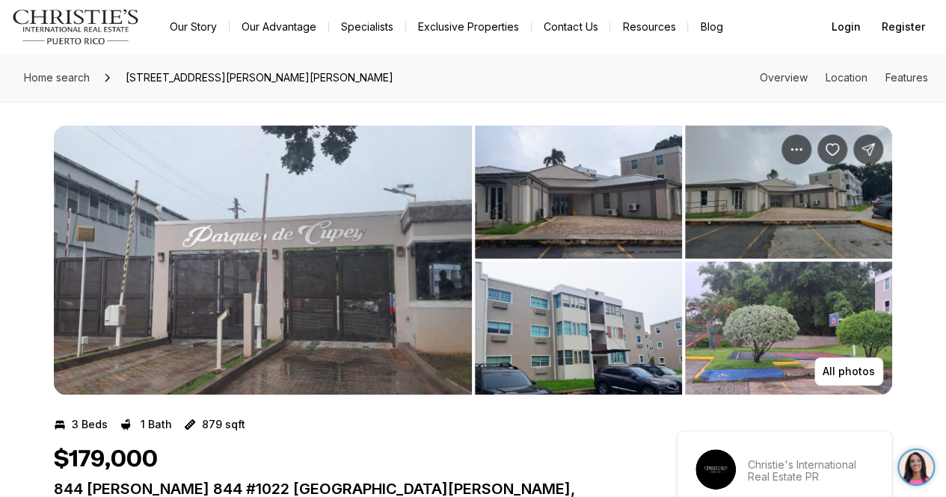
click at [633, 201] on img "View image gallery" at bounding box center [578, 192] width 207 height 133
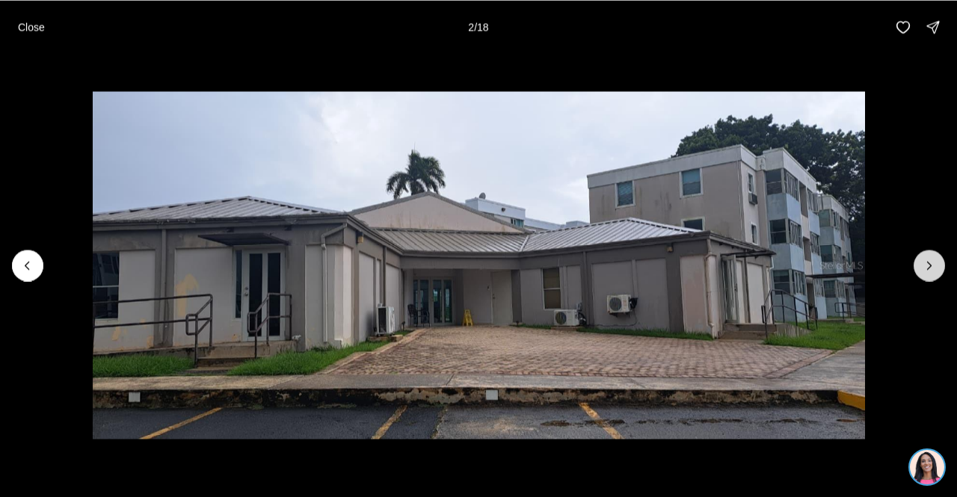
click at [918, 262] on button "Next slide" at bounding box center [929, 265] width 31 height 31
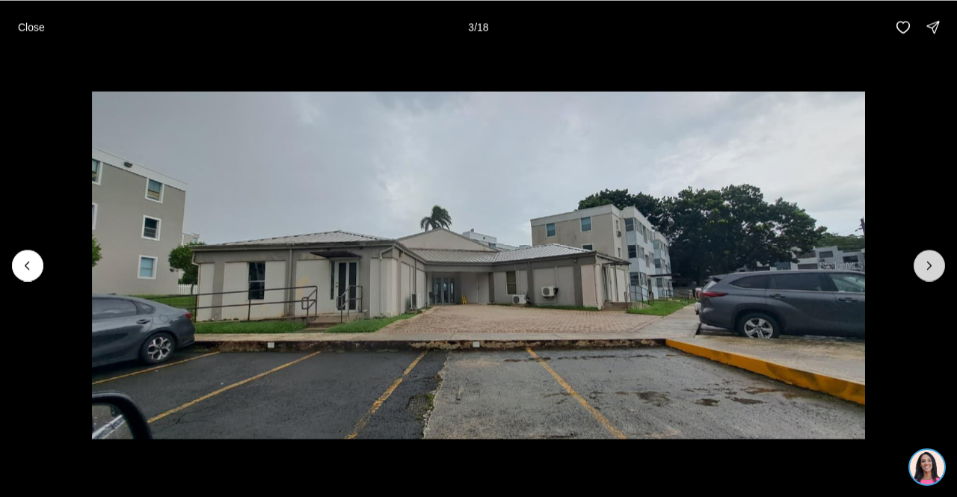
click at [918, 262] on button "Next slide" at bounding box center [929, 265] width 31 height 31
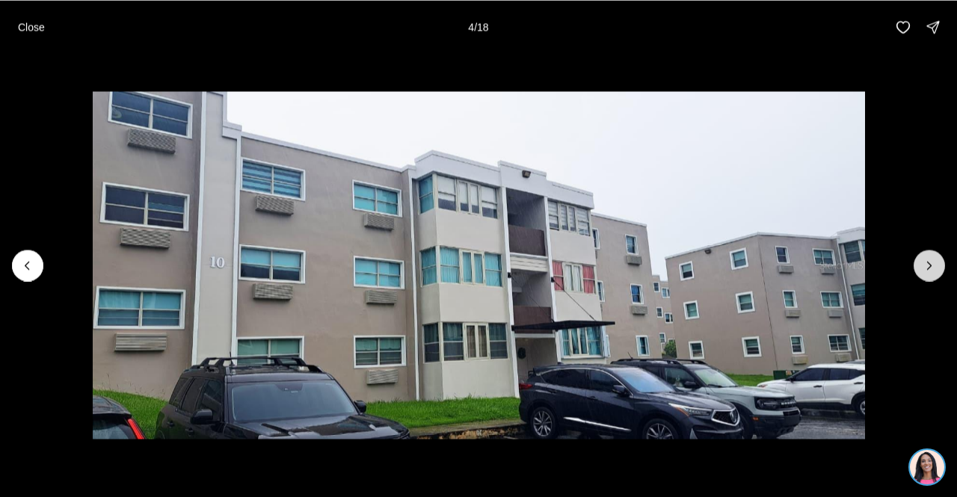
click at [918, 262] on button "Next slide" at bounding box center [929, 265] width 31 height 31
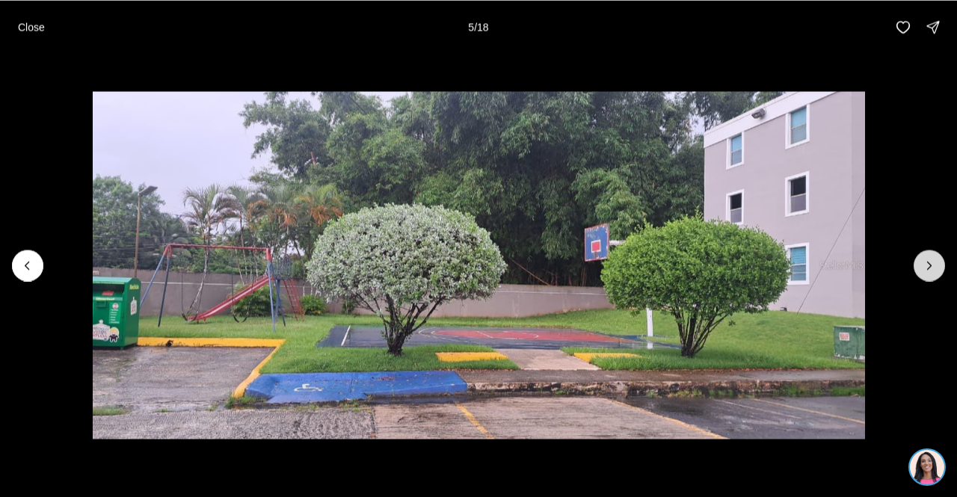
click at [918, 262] on button "Next slide" at bounding box center [929, 265] width 31 height 31
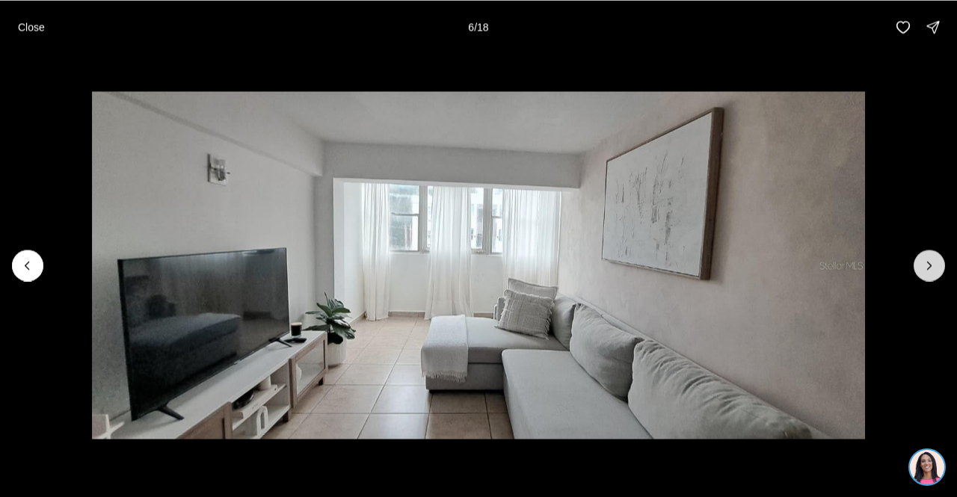
click at [918, 262] on button "Next slide" at bounding box center [929, 265] width 31 height 31
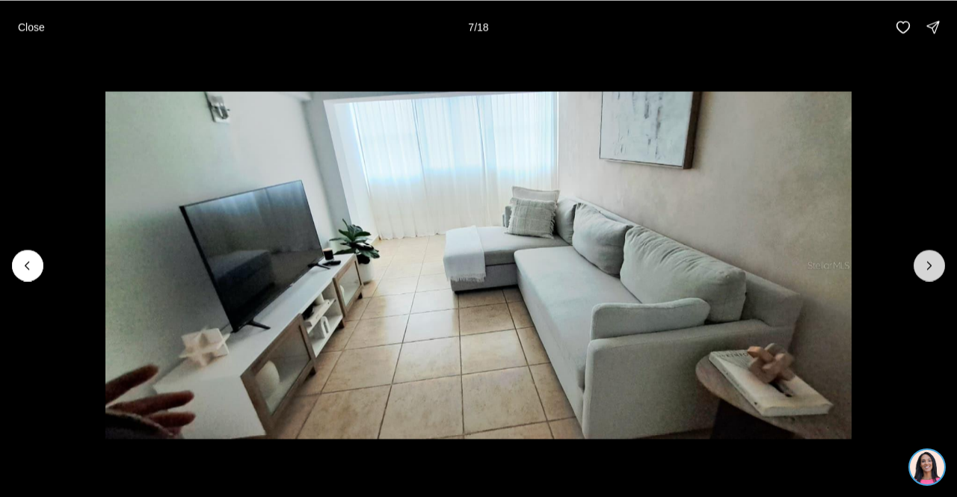
click at [918, 262] on button "Next slide" at bounding box center [929, 265] width 31 height 31
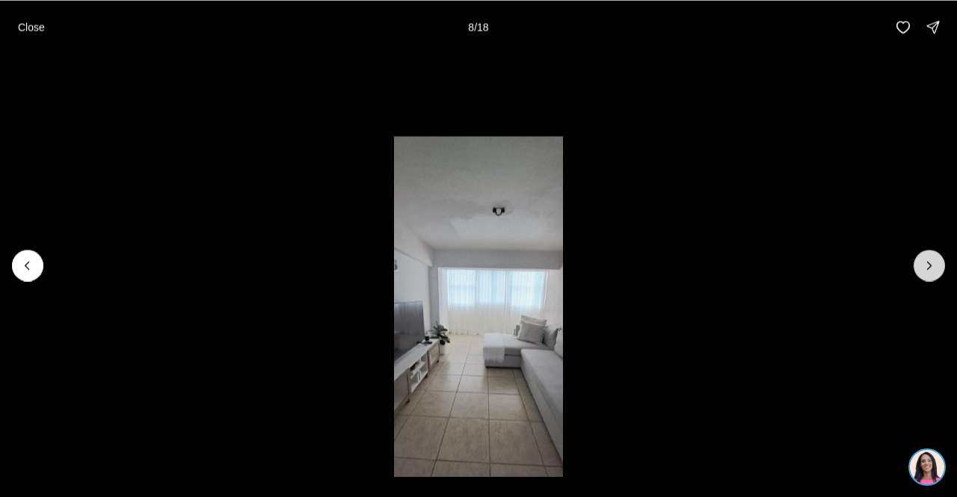
click at [918, 262] on button "Next slide" at bounding box center [929, 265] width 31 height 31
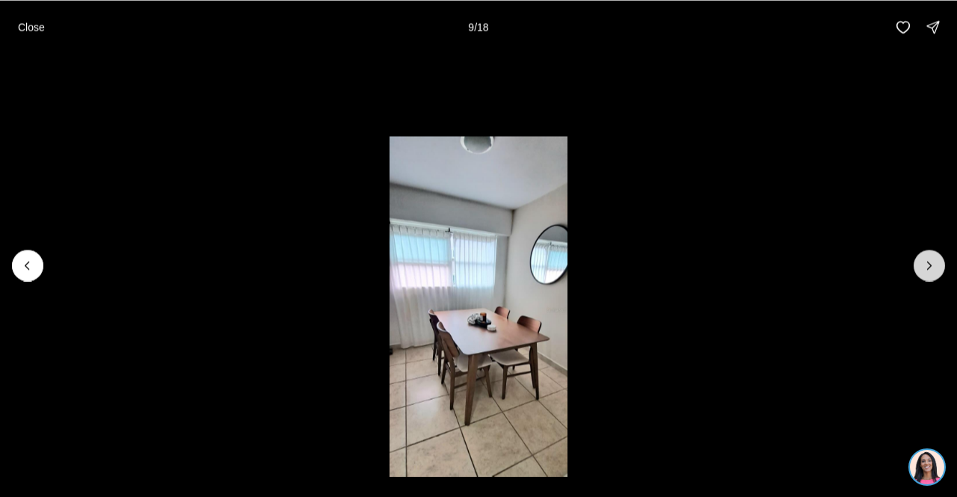
click at [918, 262] on button "Next slide" at bounding box center [929, 265] width 31 height 31
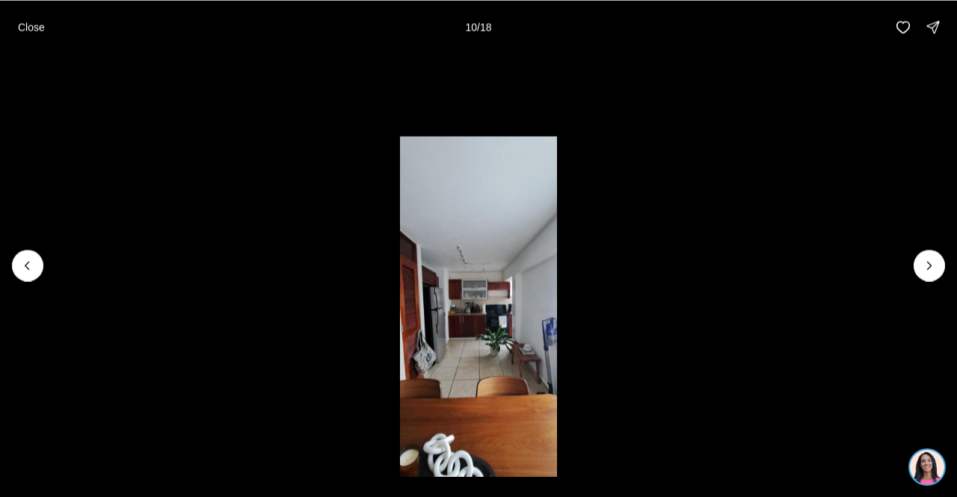
click at [474, 306] on img "10 of 18" at bounding box center [478, 310] width 156 height 348
click at [491, 284] on img "10 of 18" at bounding box center [478, 310] width 156 height 348
click at [489, 284] on img "10 of 18" at bounding box center [478, 310] width 156 height 348
click at [927, 264] on icon "Next slide" at bounding box center [929, 265] width 15 height 15
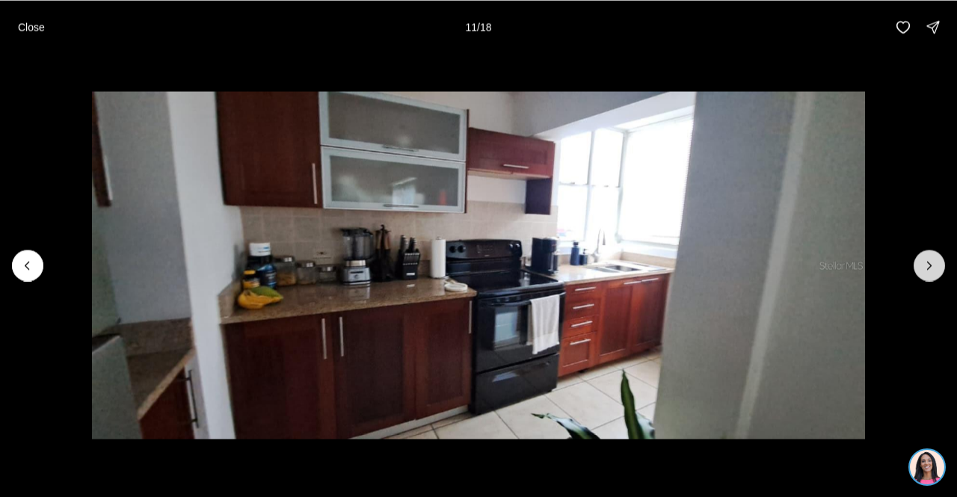
click at [927, 264] on icon "Next slide" at bounding box center [929, 265] width 15 height 15
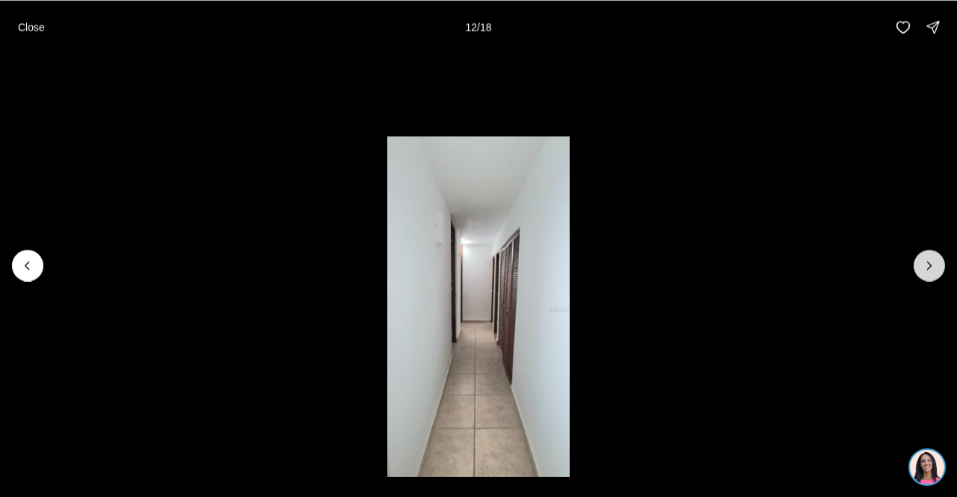
click at [927, 264] on icon "Next slide" at bounding box center [929, 265] width 15 height 15
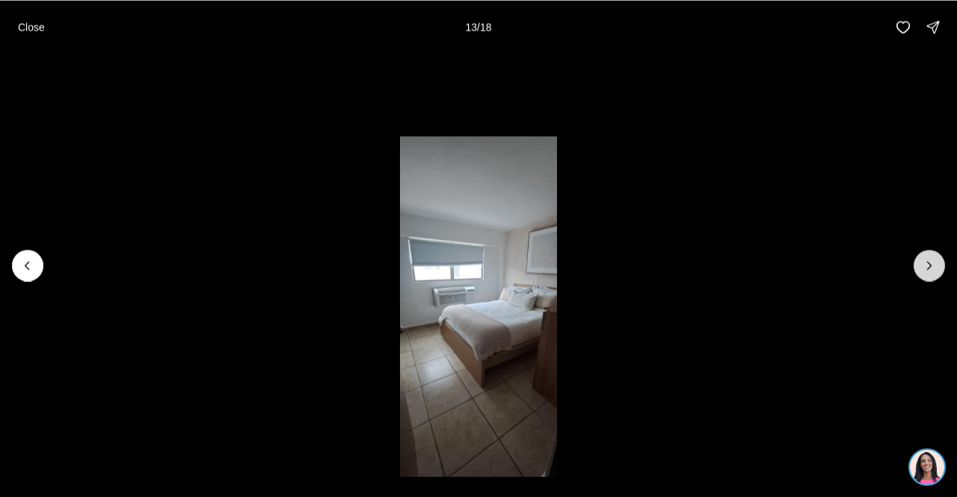
click at [927, 264] on icon "Next slide" at bounding box center [929, 265] width 15 height 15
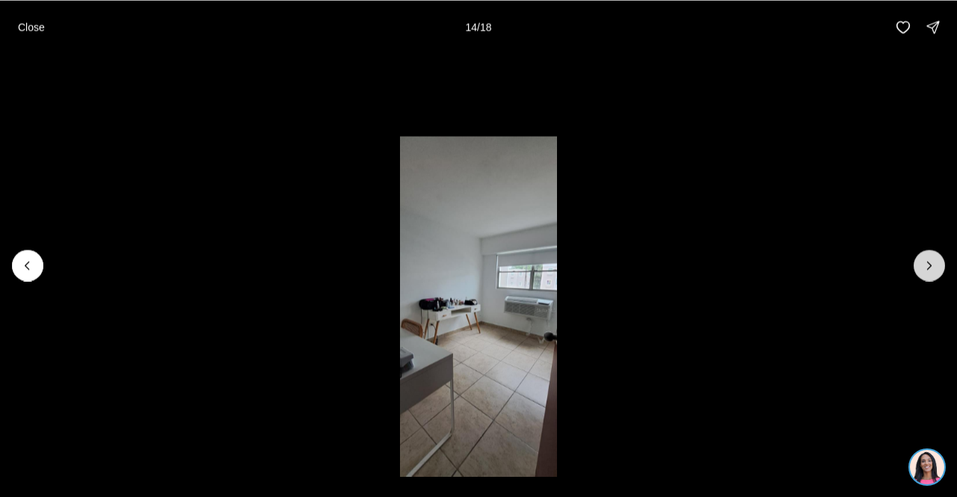
click at [927, 264] on icon "Next slide" at bounding box center [929, 265] width 15 height 15
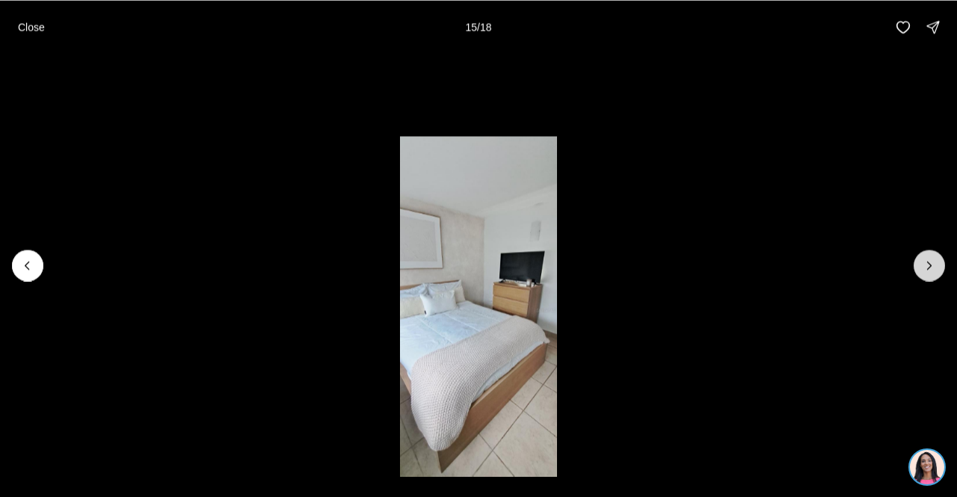
click at [927, 264] on icon "Next slide" at bounding box center [929, 265] width 15 height 15
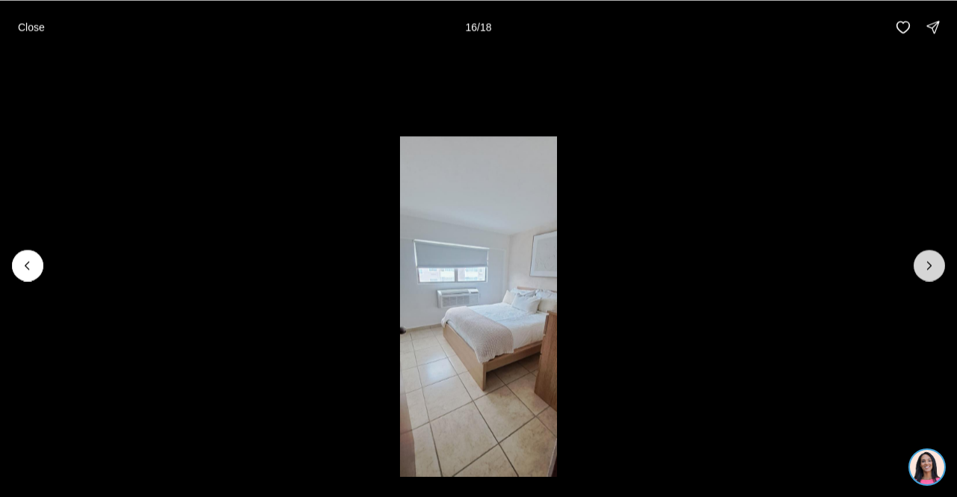
click at [927, 264] on icon "Next slide" at bounding box center [929, 265] width 15 height 15
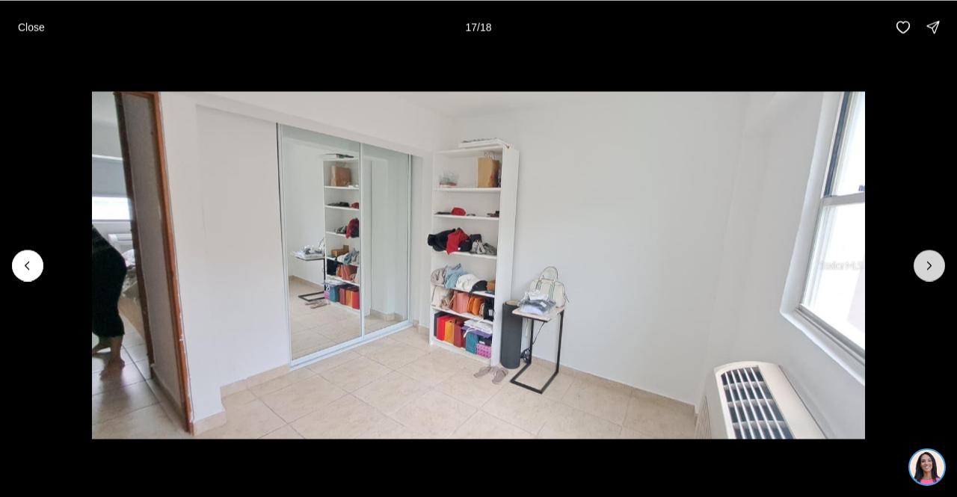
click at [927, 264] on icon "Next slide" at bounding box center [929, 265] width 15 height 15
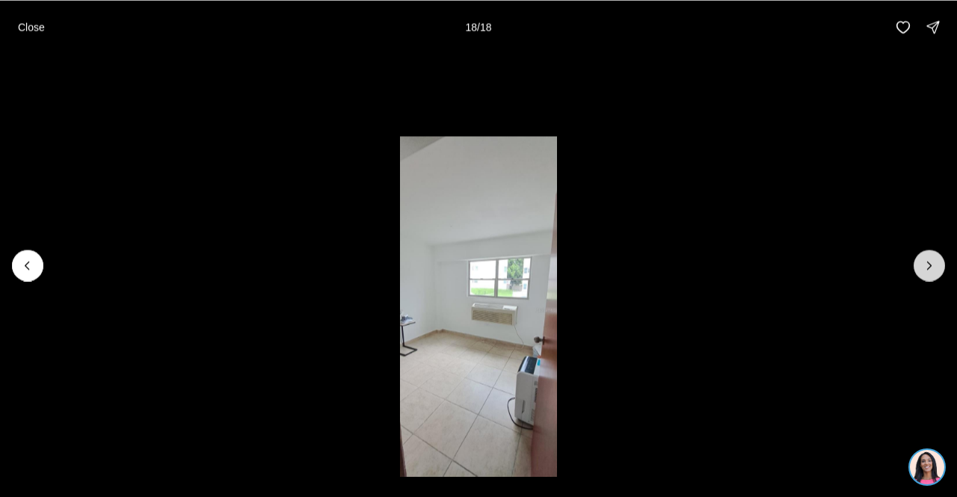
click at [927, 264] on div at bounding box center [929, 265] width 31 height 31
click at [15, 23] on button "Close" at bounding box center [31, 27] width 45 height 30
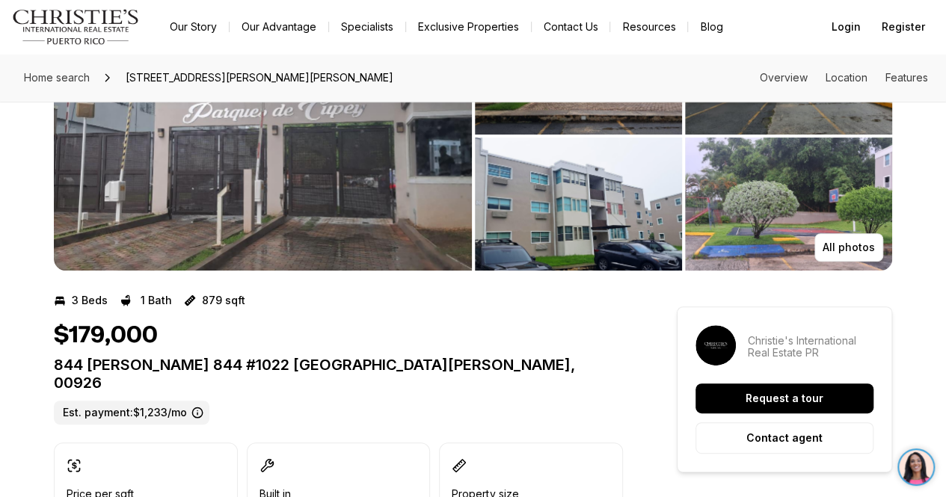
scroll to position [224, 0]
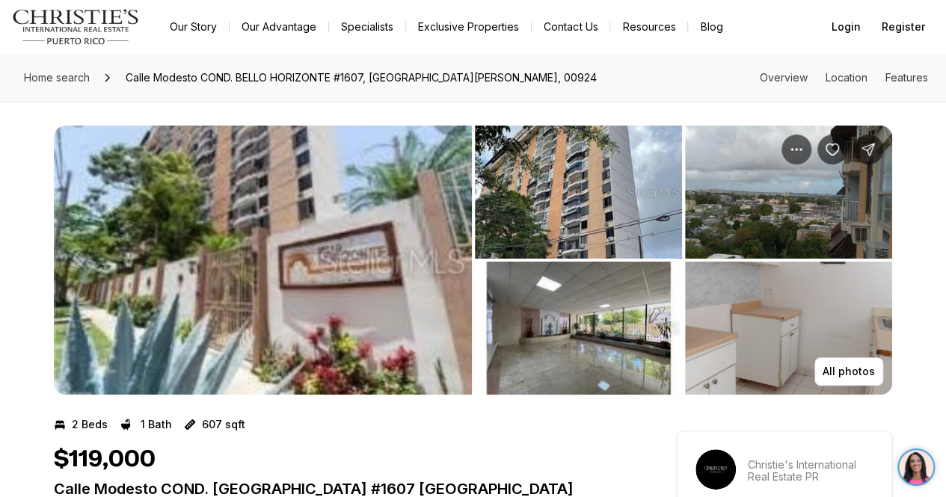
click at [606, 239] on img "View image gallery" at bounding box center [578, 192] width 207 height 133
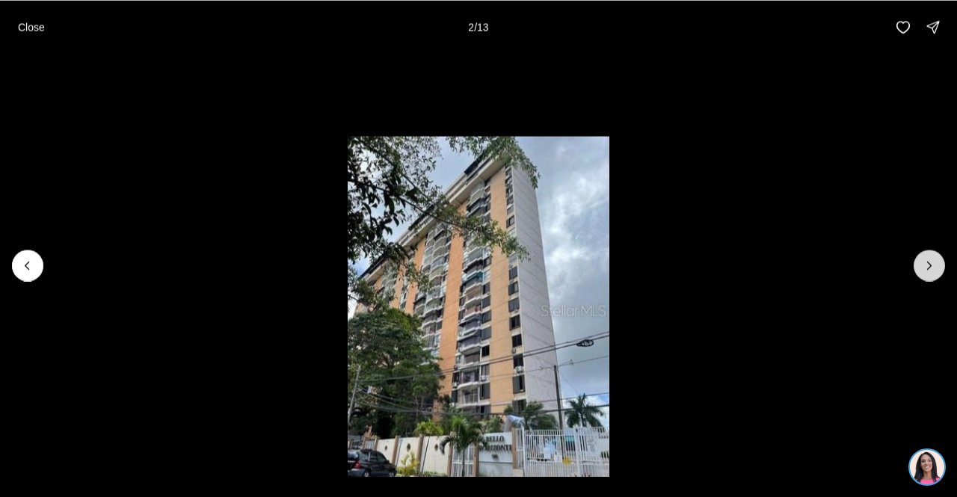
click at [928, 262] on icon "Next slide" at bounding box center [930, 265] width 4 height 7
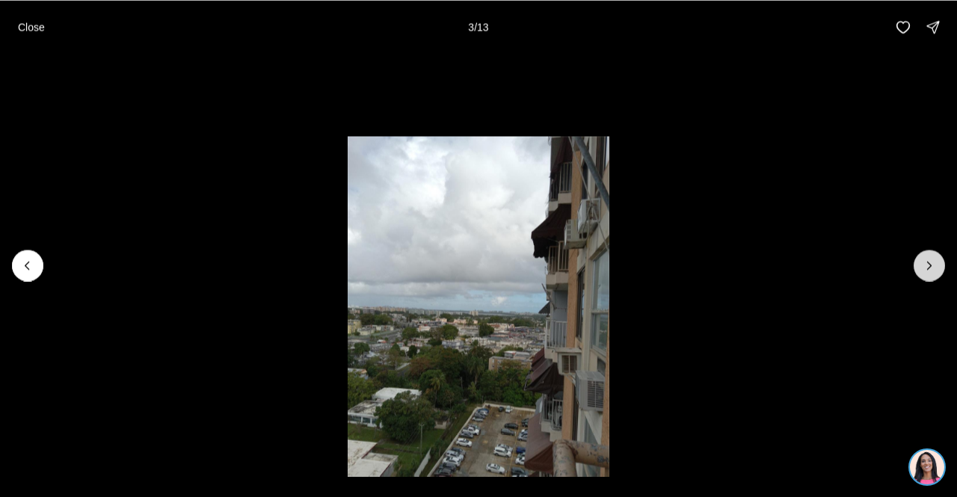
click at [928, 262] on icon "Next slide" at bounding box center [930, 265] width 4 height 7
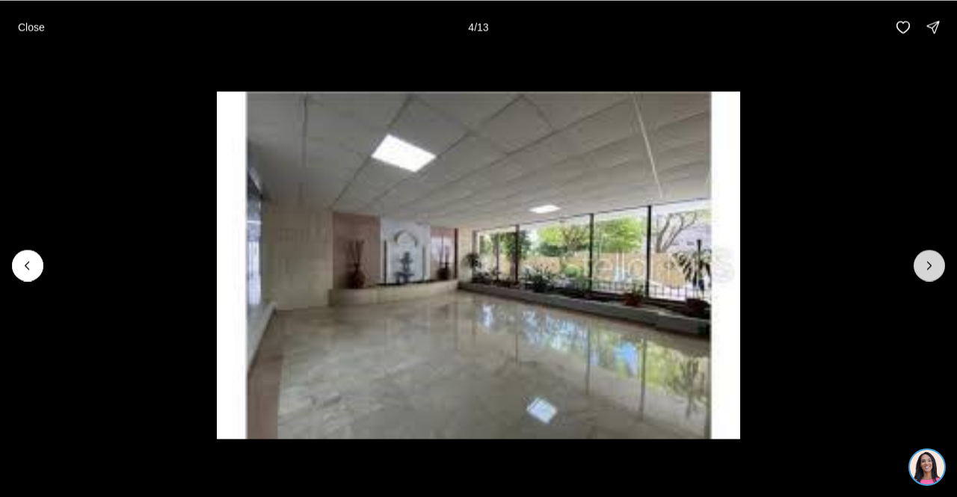
click at [928, 262] on icon "Next slide" at bounding box center [930, 265] width 4 height 7
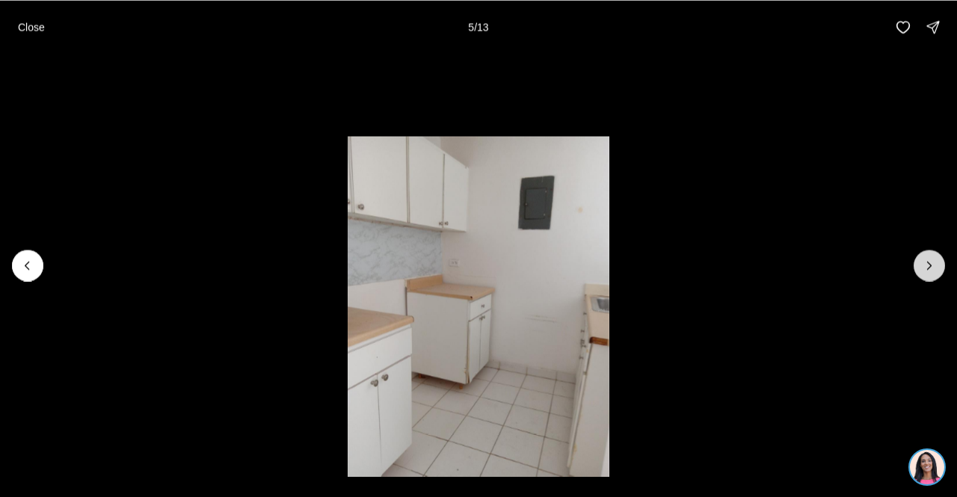
click at [928, 262] on icon "Next slide" at bounding box center [930, 265] width 4 height 7
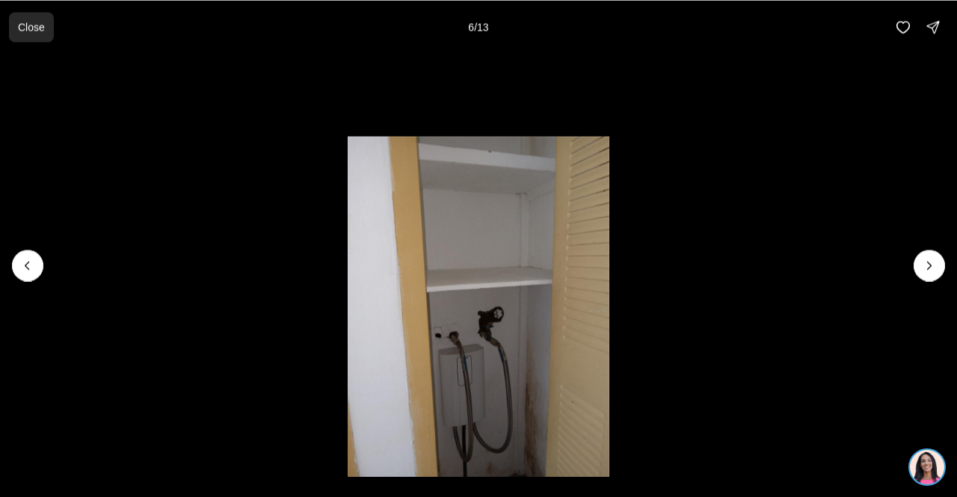
click at [30, 25] on p "Close" at bounding box center [31, 27] width 27 height 12
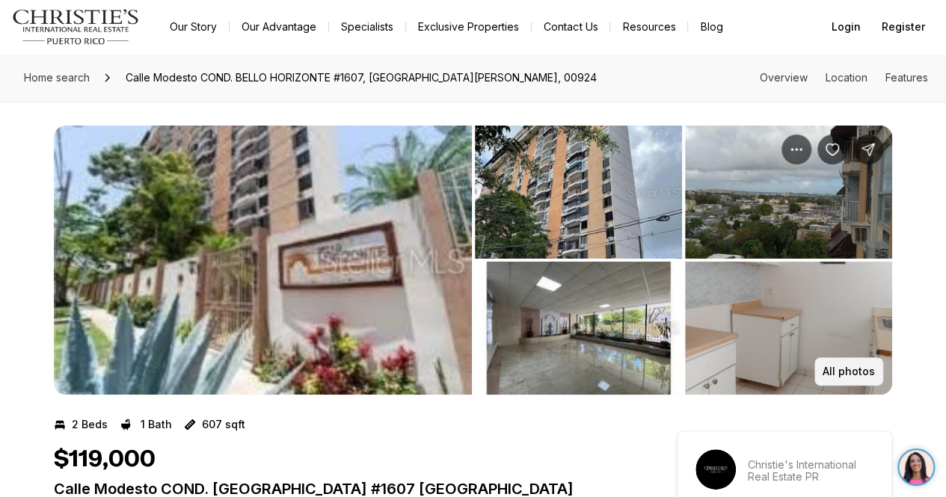
click at [853, 376] on p "All photos" at bounding box center [849, 372] width 52 height 12
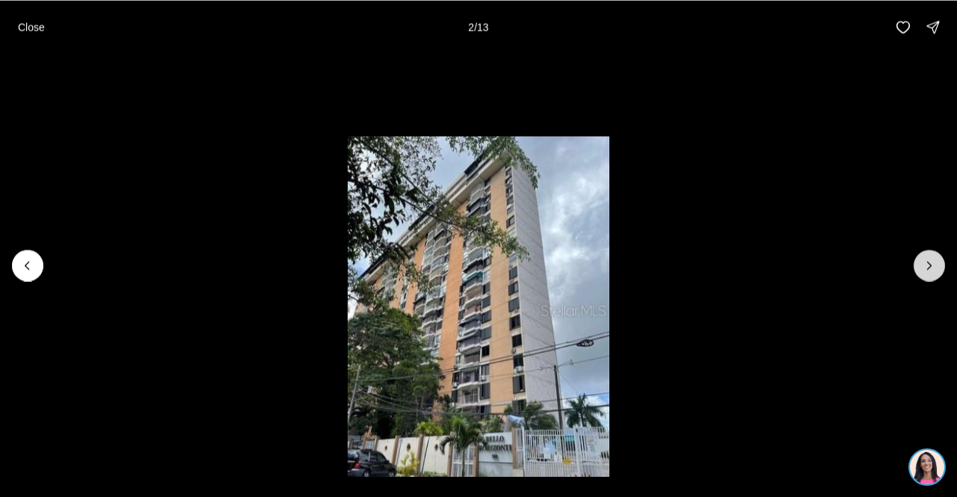
click at [924, 264] on icon "Next slide" at bounding box center [929, 265] width 15 height 15
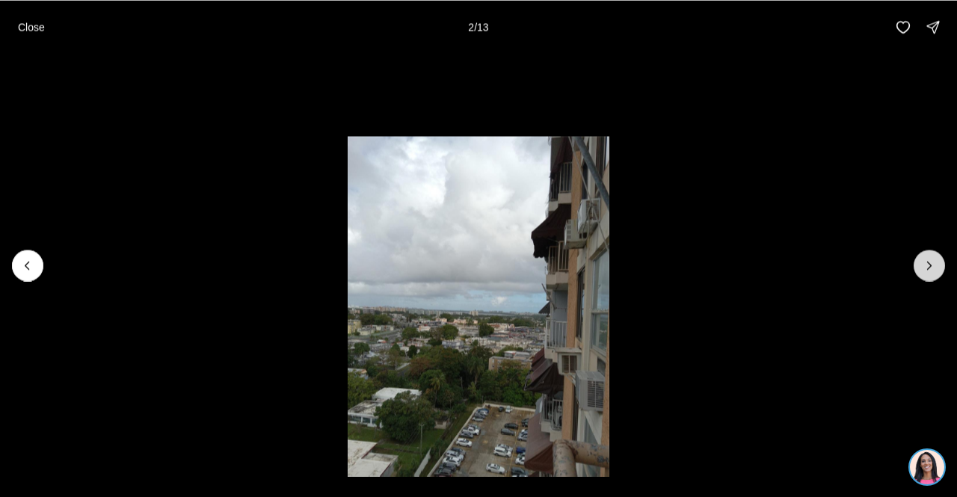
click at [925, 264] on icon "Next slide" at bounding box center [929, 265] width 15 height 15
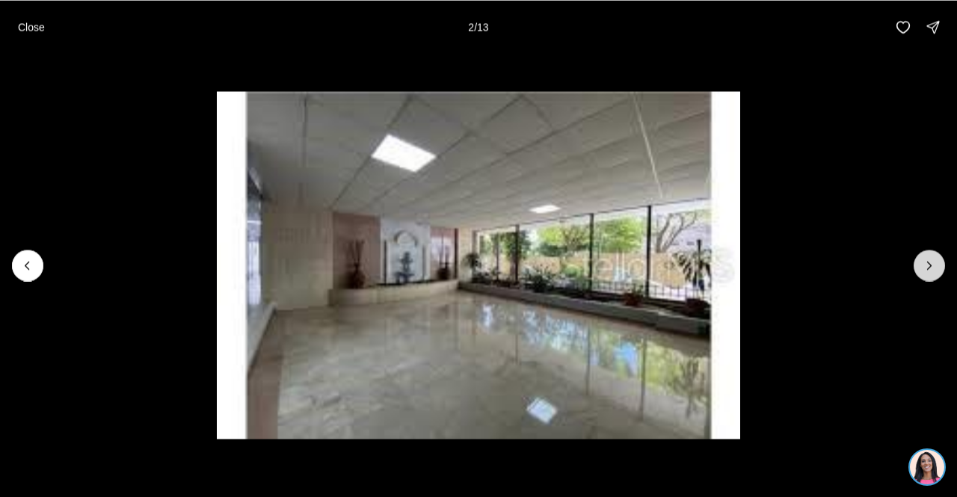
click at [927, 266] on icon "Next slide" at bounding box center [929, 265] width 15 height 15
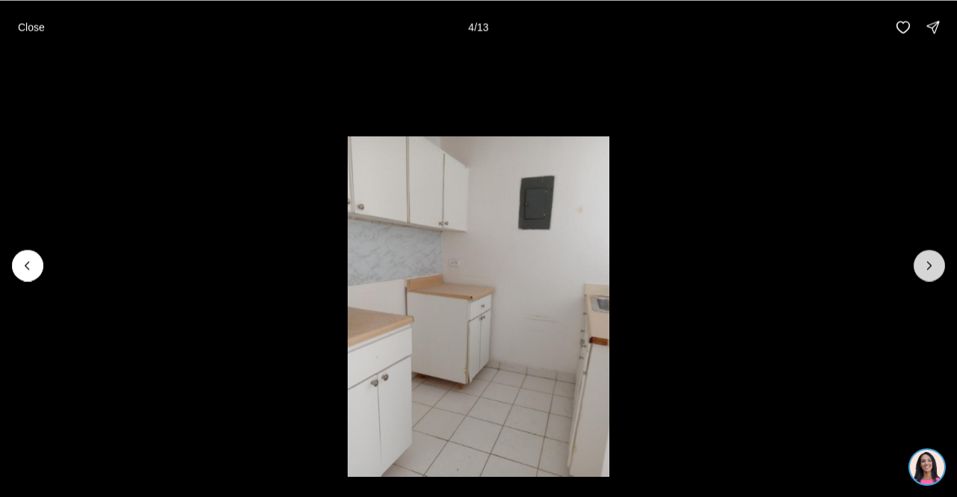
click at [927, 266] on icon "Next slide" at bounding box center [929, 265] width 15 height 15
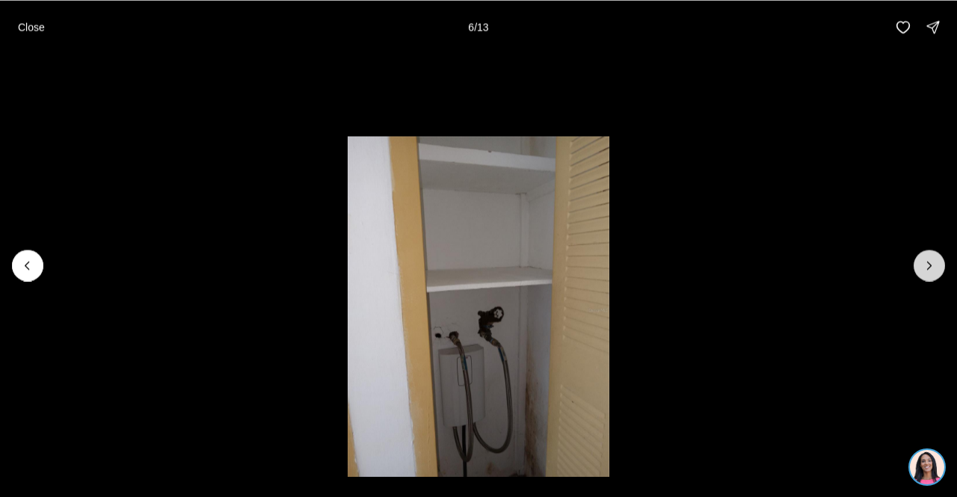
click at [927, 266] on icon "Next slide" at bounding box center [929, 265] width 15 height 15
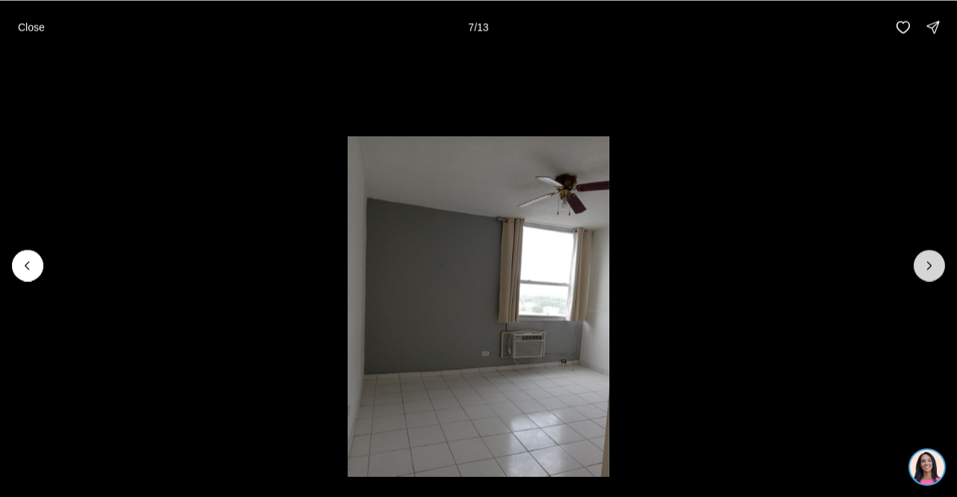
click at [929, 268] on icon "Next slide" at bounding box center [929, 265] width 15 height 15
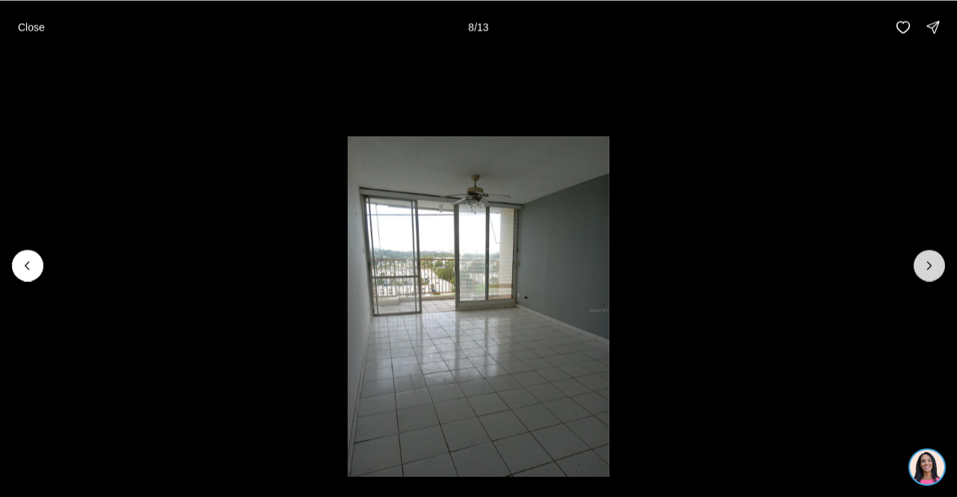
click at [929, 268] on icon "Next slide" at bounding box center [930, 265] width 4 height 7
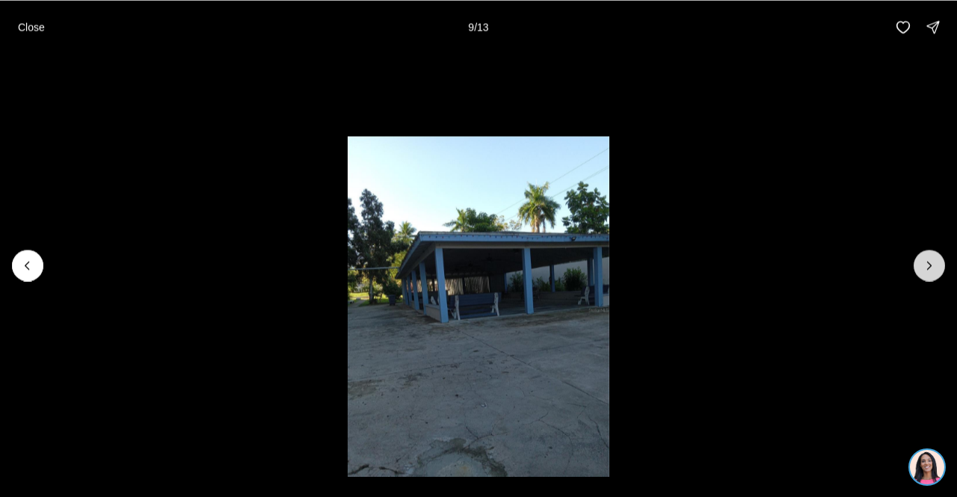
click at [929, 268] on icon "Next slide" at bounding box center [930, 265] width 4 height 7
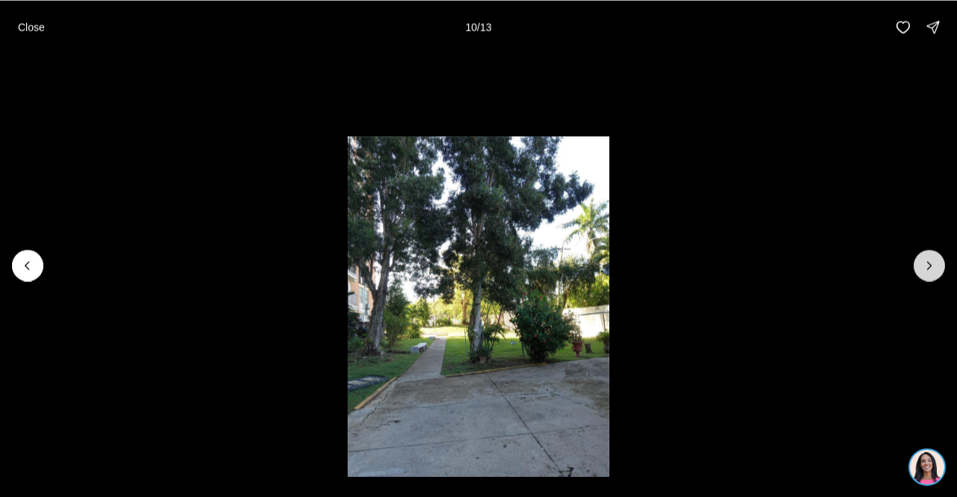
click at [929, 268] on icon "Next slide" at bounding box center [930, 265] width 4 height 7
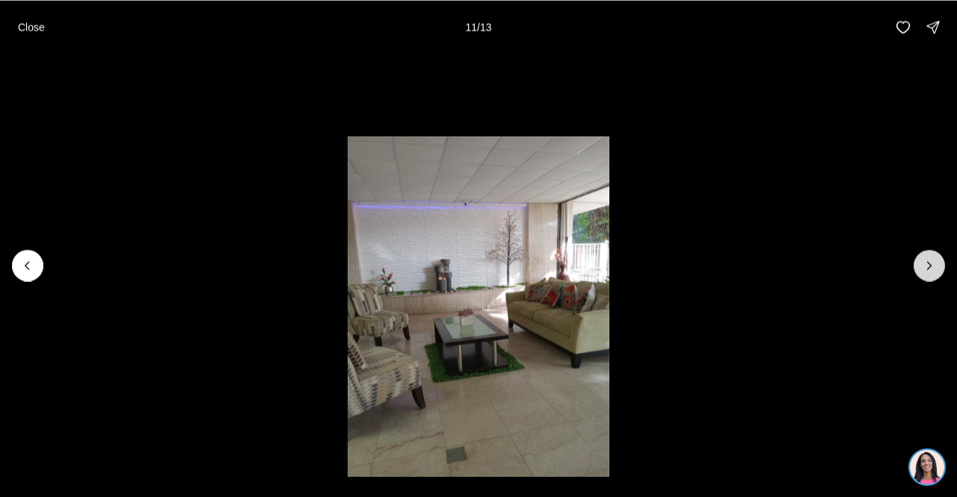
click at [929, 268] on icon "Next slide" at bounding box center [930, 265] width 4 height 7
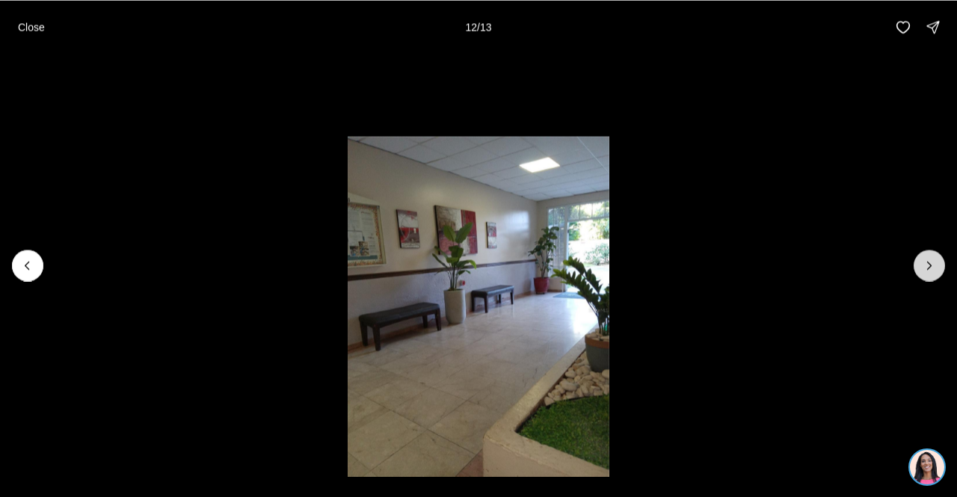
click at [930, 269] on icon "Next slide" at bounding box center [929, 265] width 15 height 15
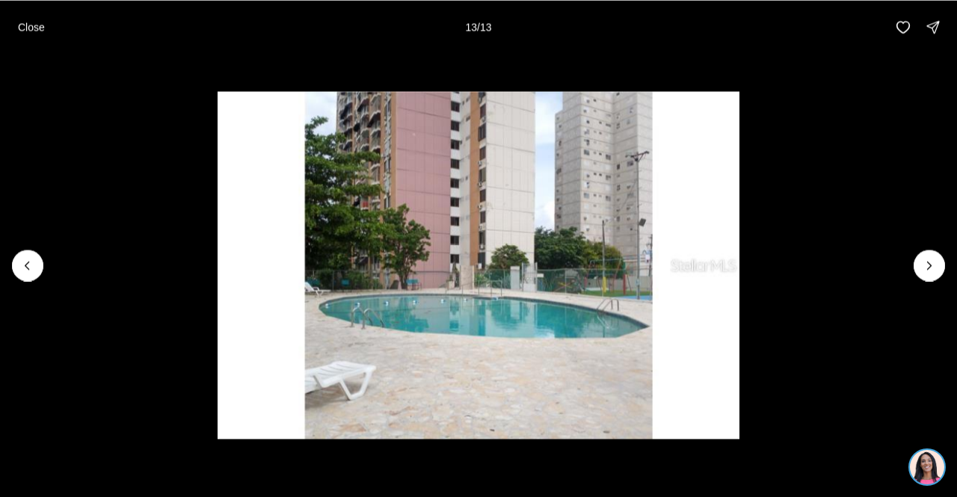
click at [931, 270] on div at bounding box center [929, 265] width 31 height 31
click at [45, 24] on button "Close" at bounding box center [31, 27] width 45 height 30
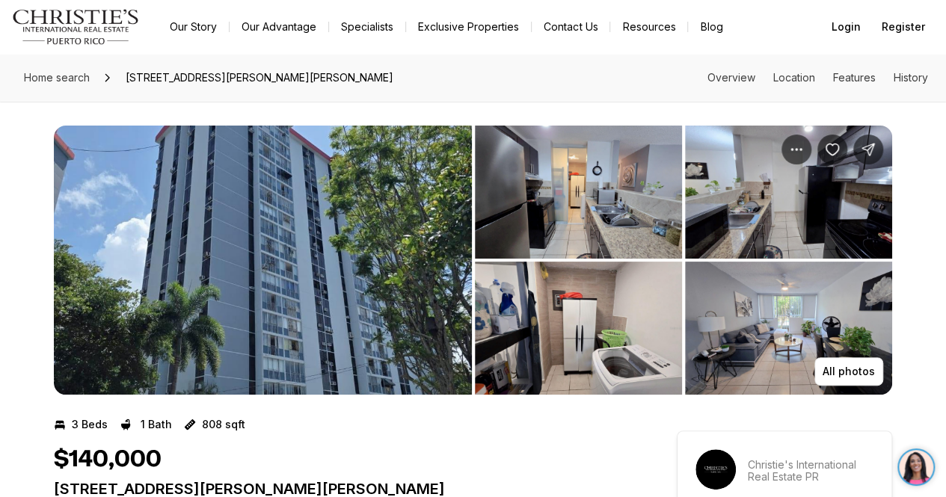
click at [630, 215] on img "View image gallery" at bounding box center [578, 192] width 207 height 133
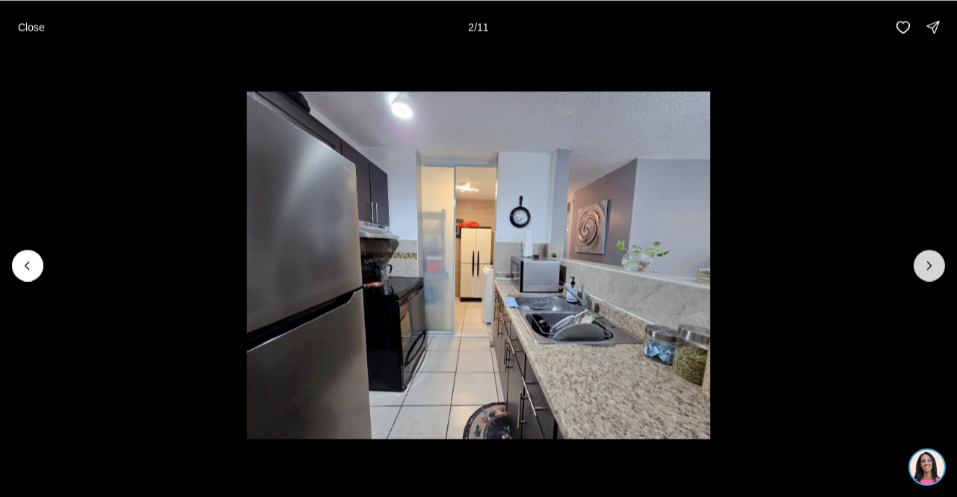
click at [929, 270] on icon "Next slide" at bounding box center [929, 265] width 15 height 15
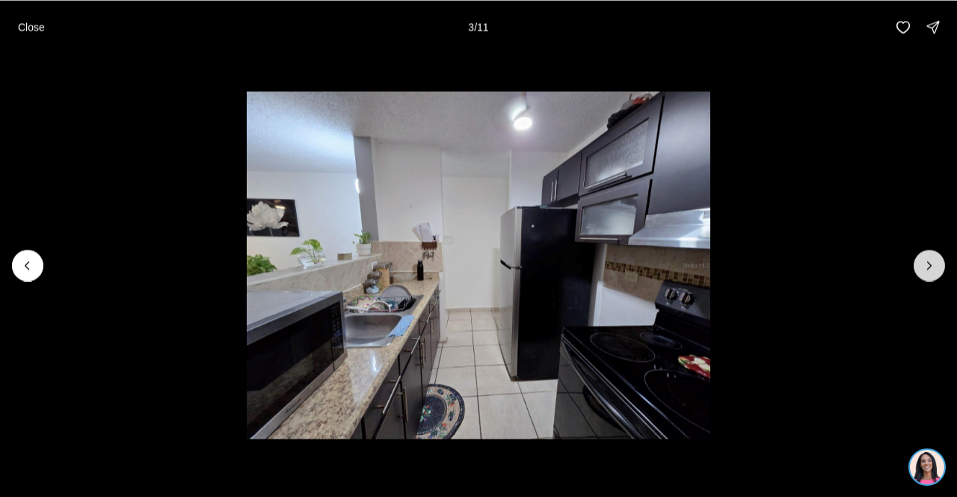
click at [929, 270] on icon "Next slide" at bounding box center [929, 265] width 15 height 15
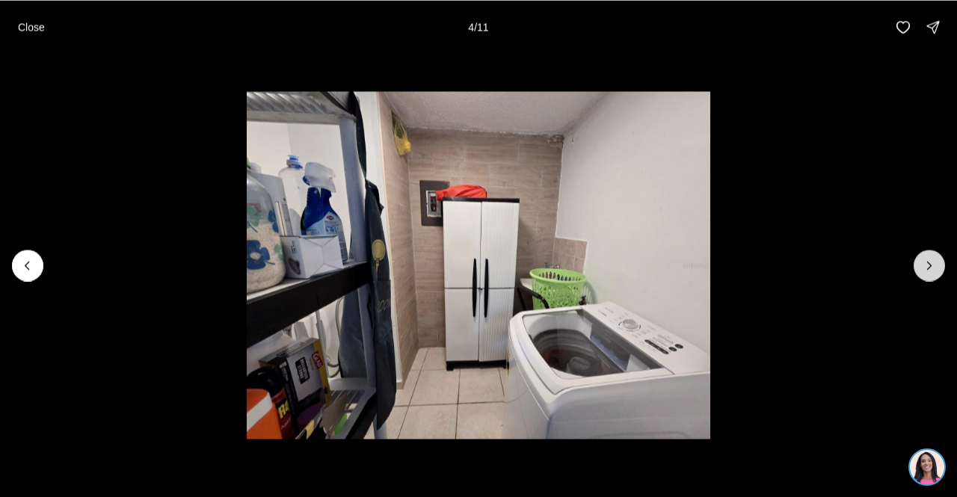
click at [929, 270] on icon "Next slide" at bounding box center [929, 265] width 15 height 15
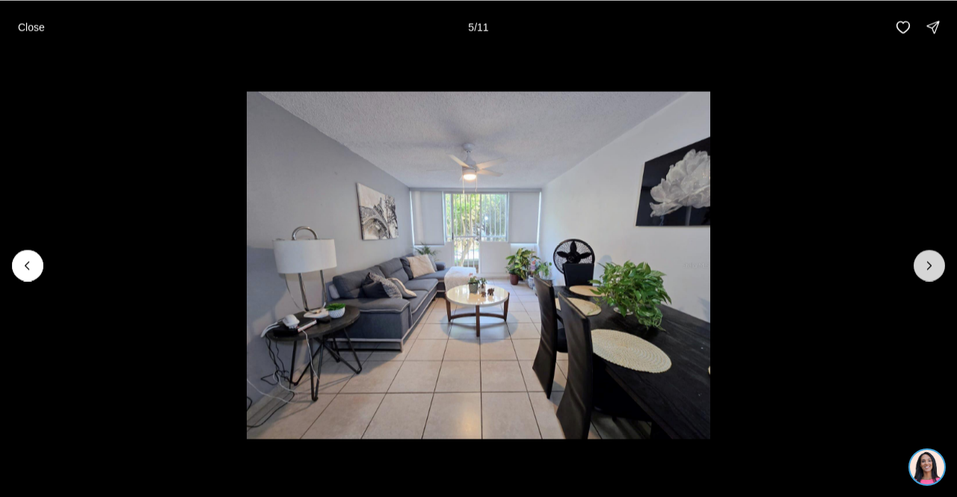
click at [929, 270] on icon "Next slide" at bounding box center [929, 265] width 15 height 15
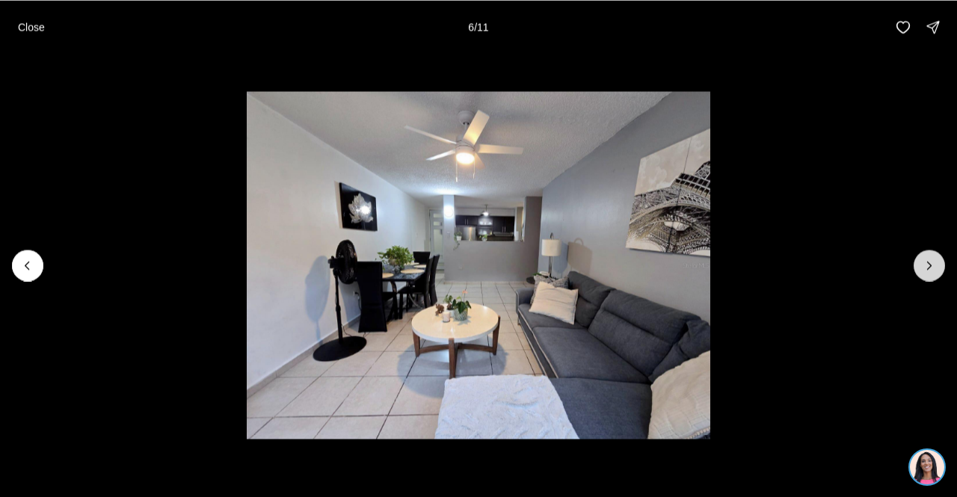
click at [929, 270] on icon "Next slide" at bounding box center [929, 265] width 15 height 15
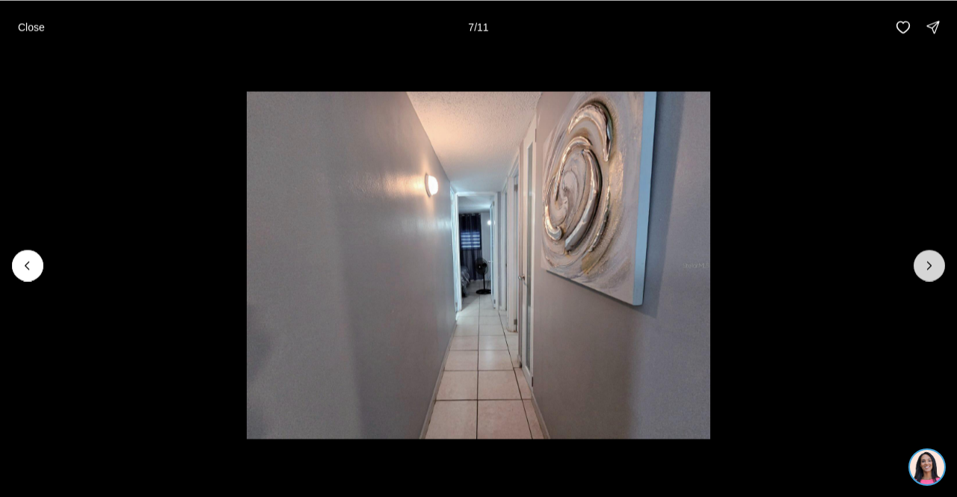
click at [929, 270] on icon "Next slide" at bounding box center [929, 265] width 15 height 15
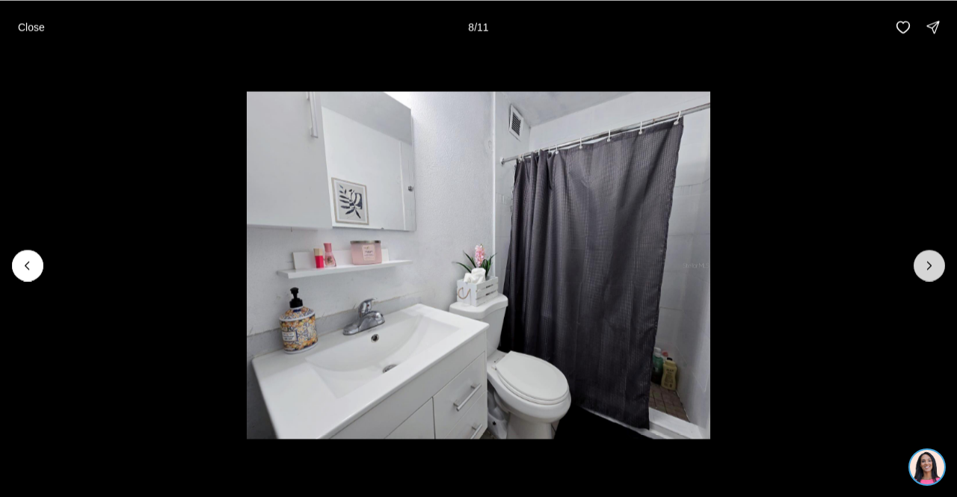
click at [929, 270] on icon "Next slide" at bounding box center [929, 265] width 15 height 15
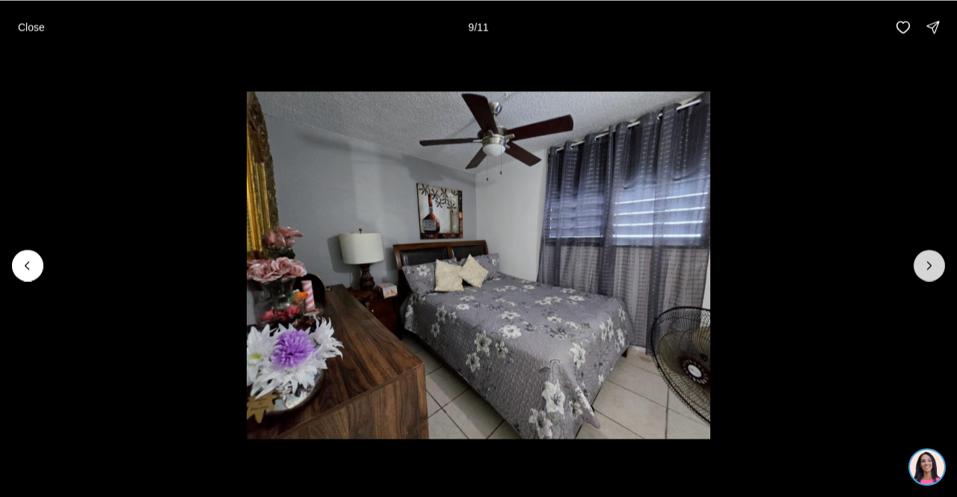
click at [931, 270] on icon "Next slide" at bounding box center [929, 265] width 15 height 15
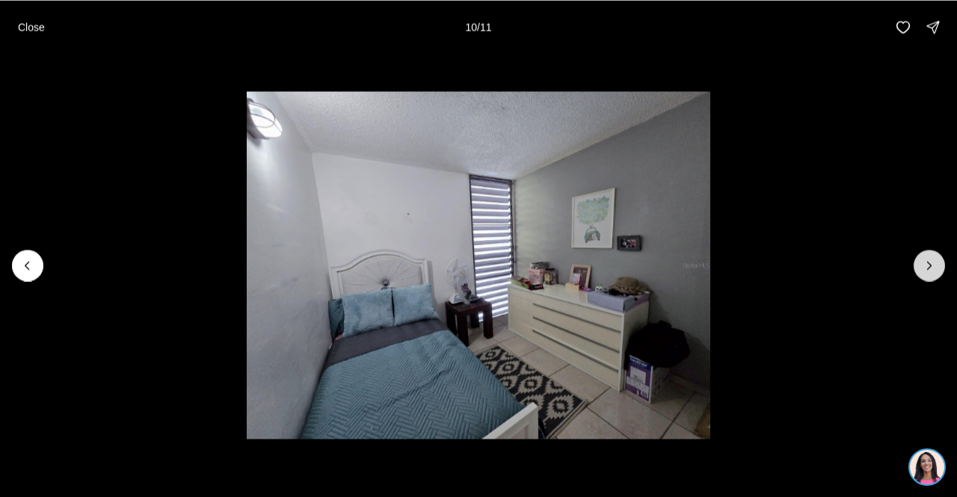
click at [936, 270] on icon "Next slide" at bounding box center [929, 265] width 15 height 15
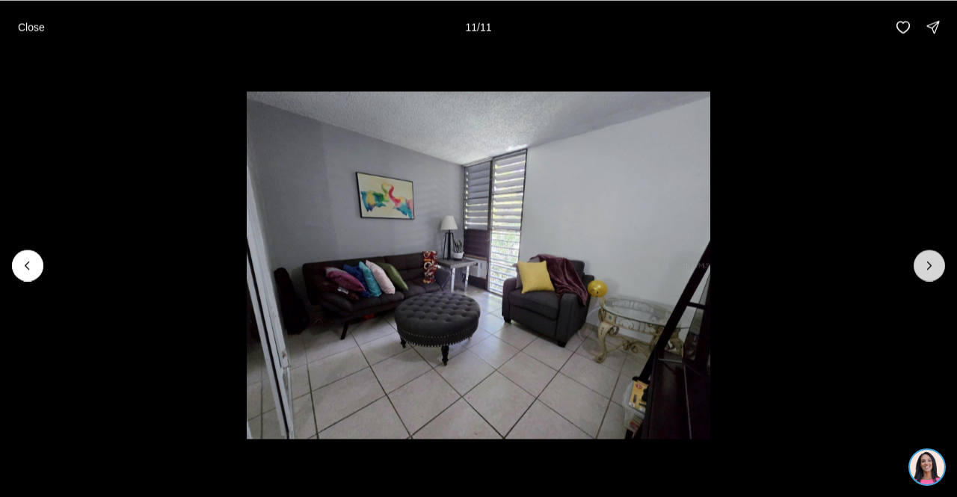
click at [936, 270] on div at bounding box center [929, 265] width 31 height 31
click at [27, 262] on icon "Previous slide" at bounding box center [27, 265] width 4 height 7
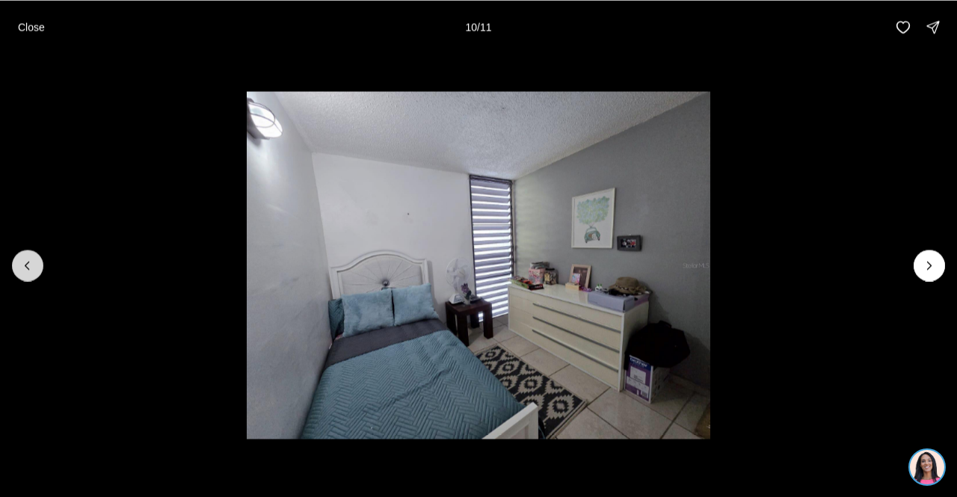
click at [27, 262] on icon "Previous slide" at bounding box center [27, 265] width 4 height 7
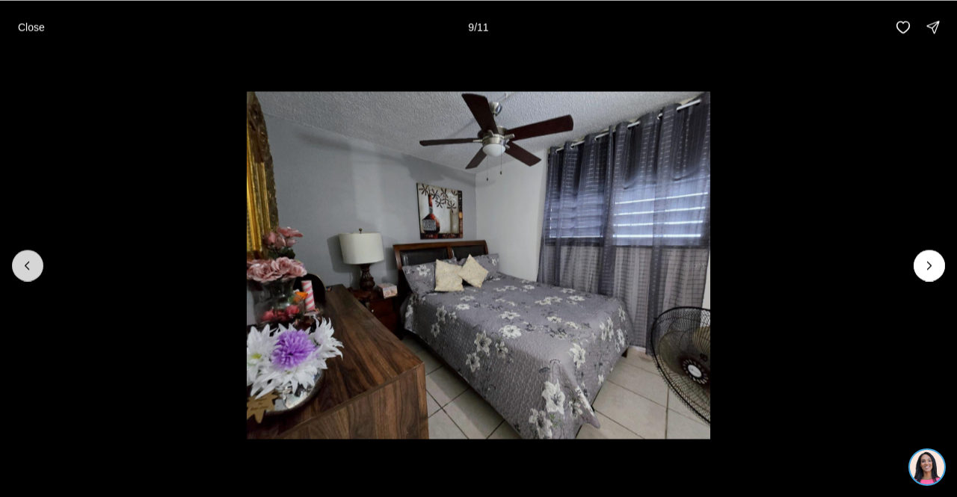
click at [27, 262] on icon "Previous slide" at bounding box center [27, 265] width 4 height 7
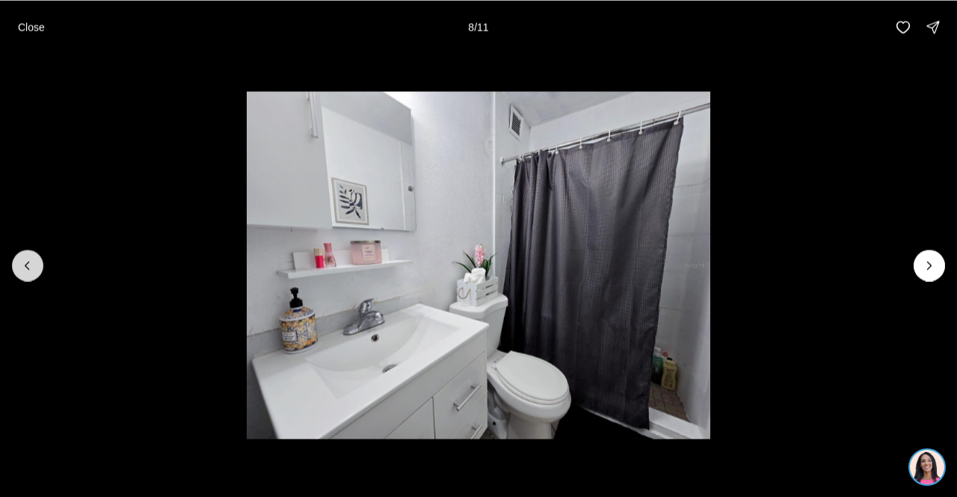
click at [27, 262] on icon "Previous slide" at bounding box center [27, 265] width 4 height 7
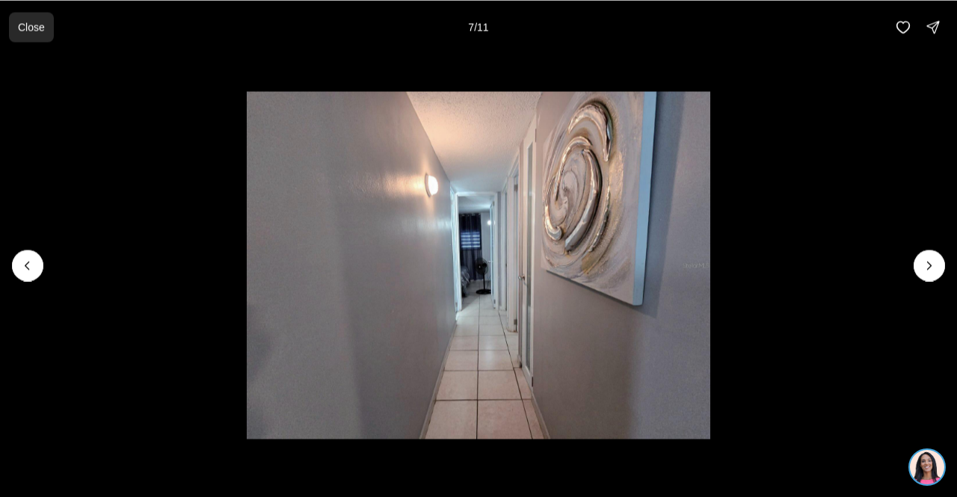
click at [22, 29] on p "Close" at bounding box center [31, 27] width 27 height 12
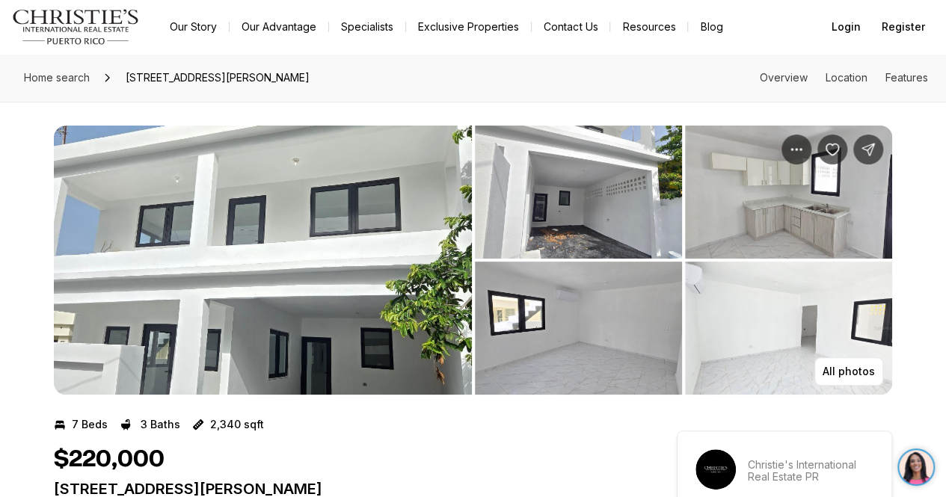
click at [548, 209] on img "View image gallery" at bounding box center [578, 192] width 207 height 133
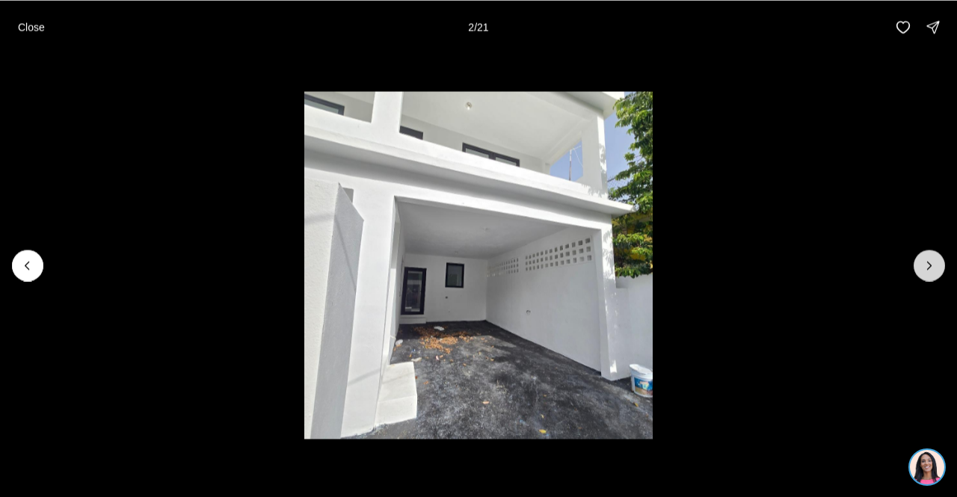
click at [921, 264] on button "Next slide" at bounding box center [929, 265] width 31 height 31
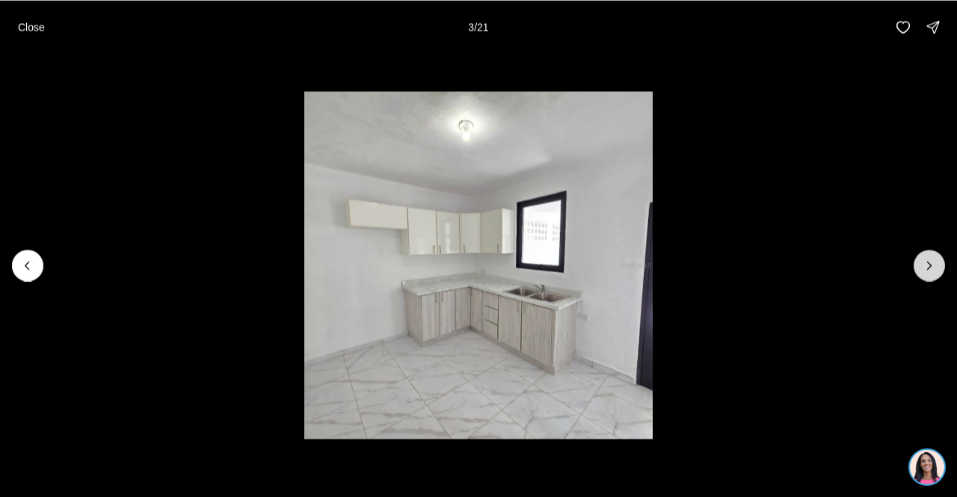
click at [921, 264] on button "Next slide" at bounding box center [929, 265] width 31 height 31
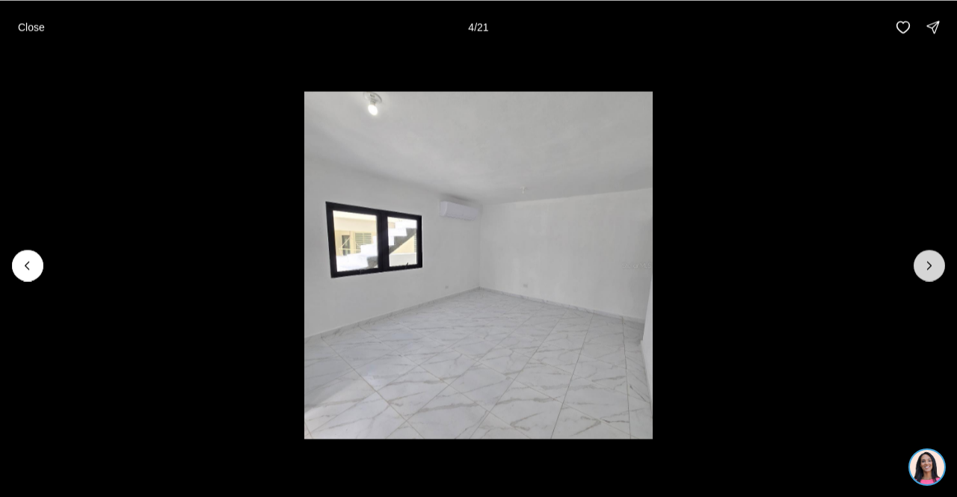
click at [921, 264] on button "Next slide" at bounding box center [929, 265] width 31 height 31
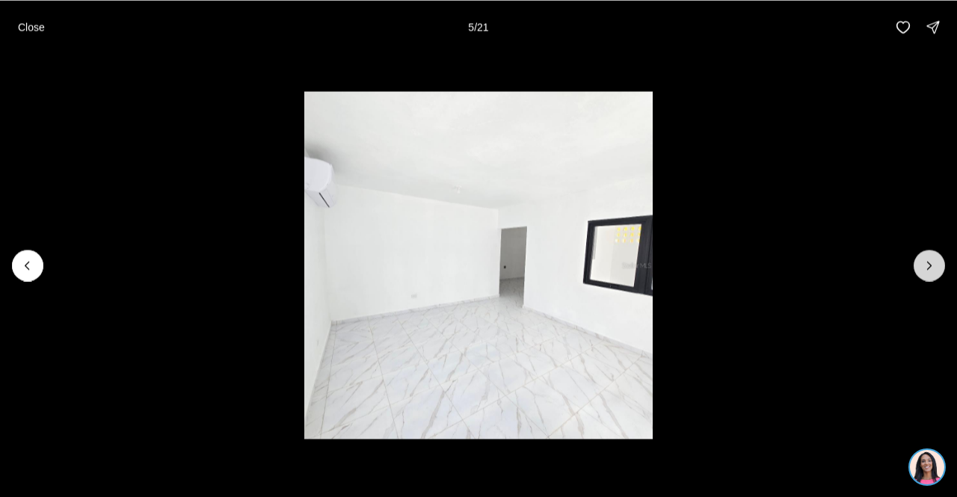
click at [921, 264] on button "Next slide" at bounding box center [929, 265] width 31 height 31
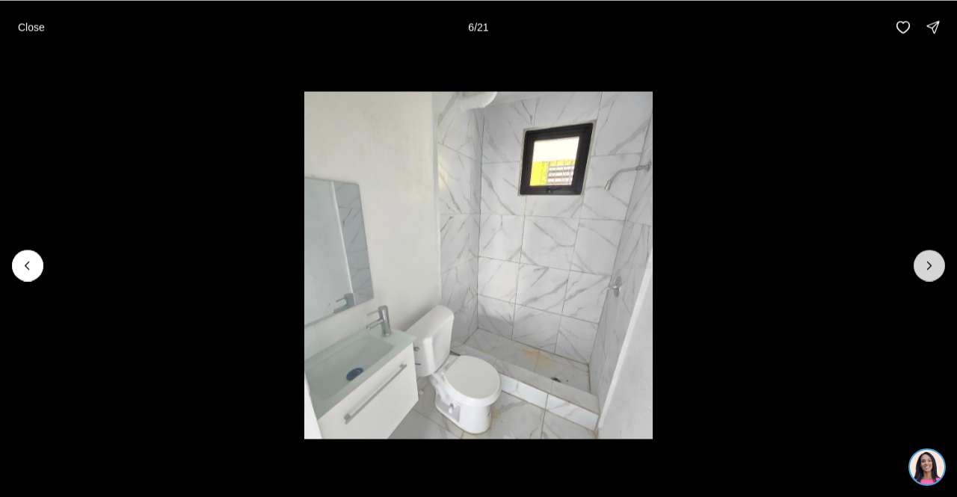
click at [921, 264] on button "Next slide" at bounding box center [929, 265] width 31 height 31
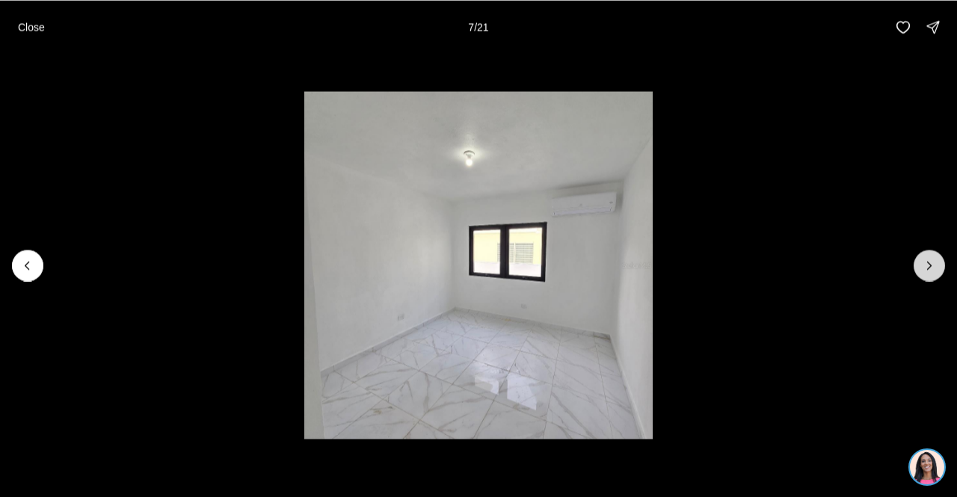
click at [921, 264] on button "Next slide" at bounding box center [929, 265] width 31 height 31
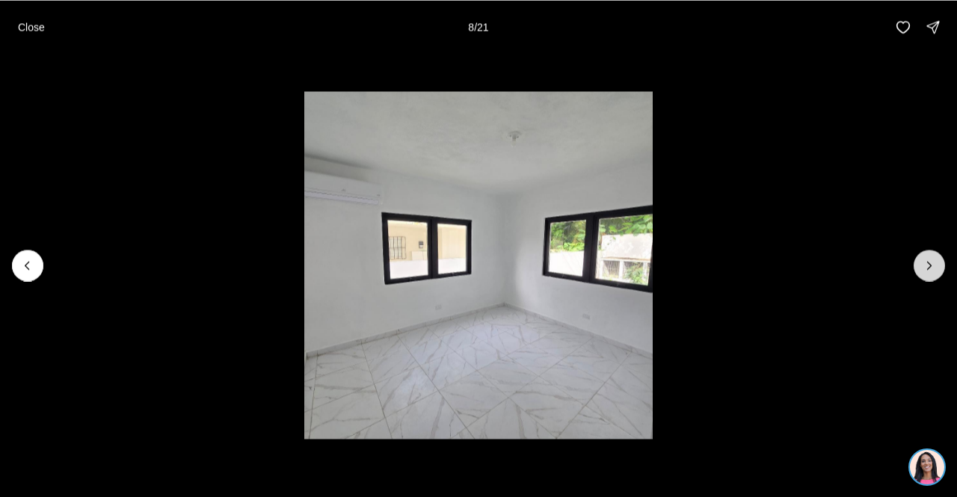
click at [921, 264] on button "Next slide" at bounding box center [929, 265] width 31 height 31
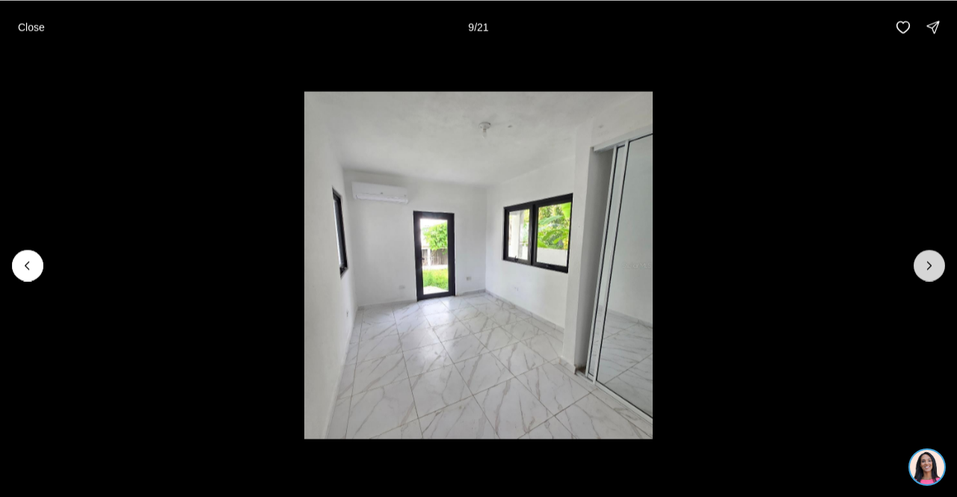
click at [921, 264] on button "Next slide" at bounding box center [929, 265] width 31 height 31
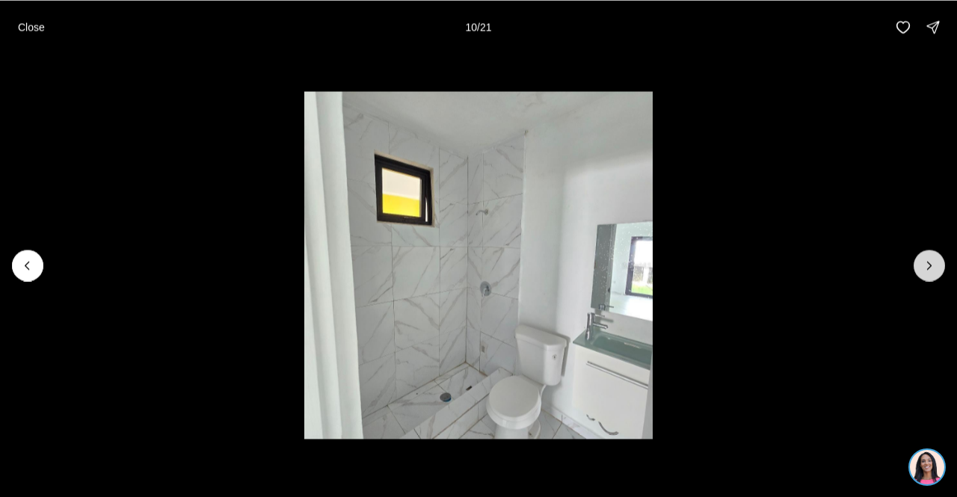
click at [921, 264] on button "Next slide" at bounding box center [929, 265] width 31 height 31
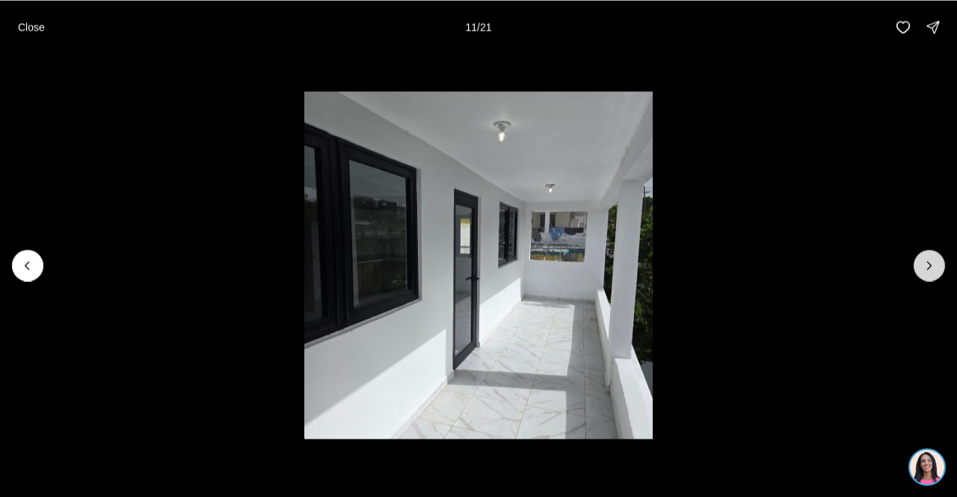
click at [921, 264] on button "Next slide" at bounding box center [929, 265] width 31 height 31
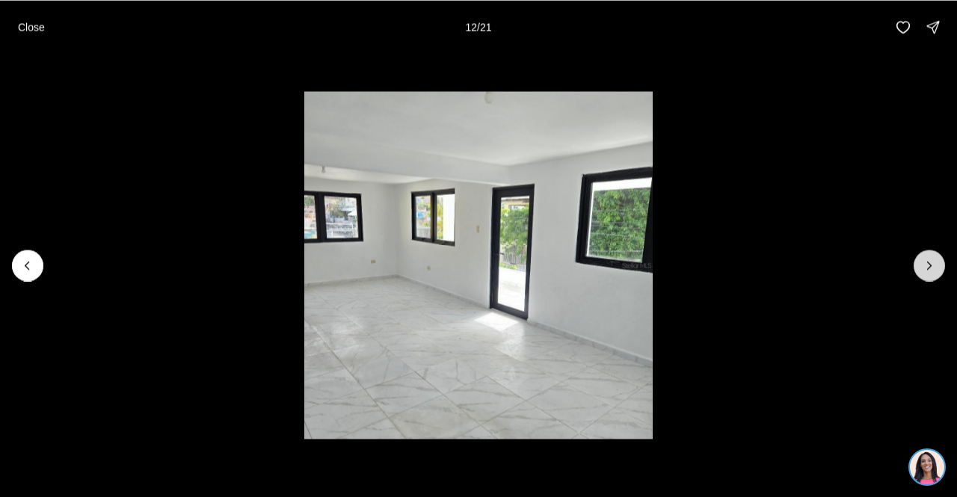
click at [921, 264] on button "Next slide" at bounding box center [929, 265] width 31 height 31
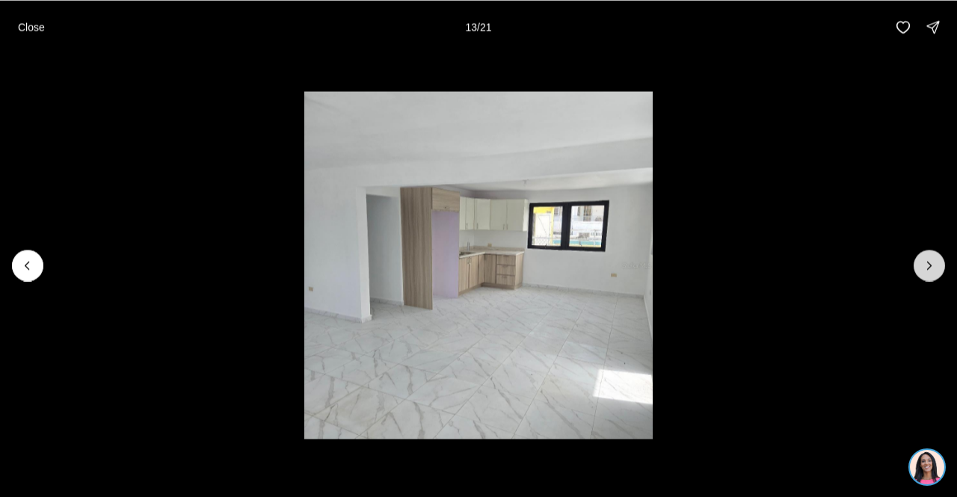
click at [921, 264] on button "Next slide" at bounding box center [929, 265] width 31 height 31
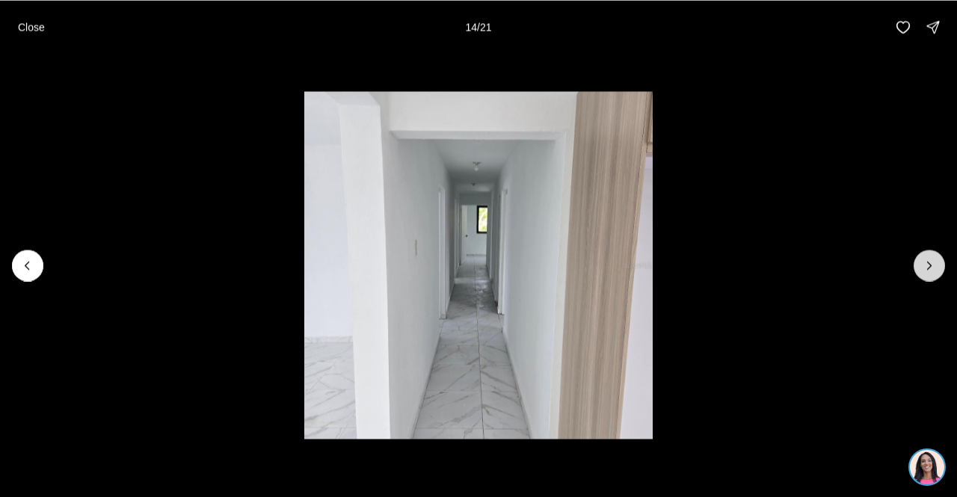
click at [921, 264] on button "Next slide" at bounding box center [929, 265] width 31 height 31
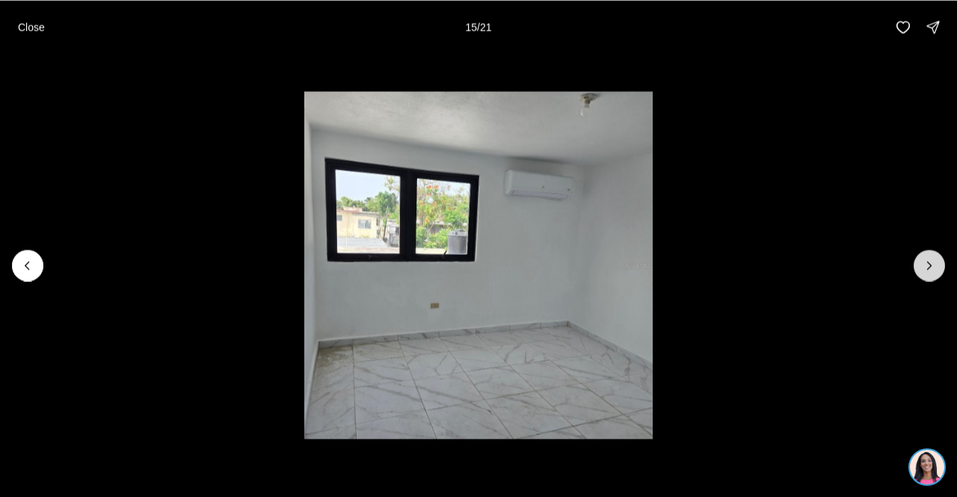
click at [921, 264] on button "Next slide" at bounding box center [929, 265] width 31 height 31
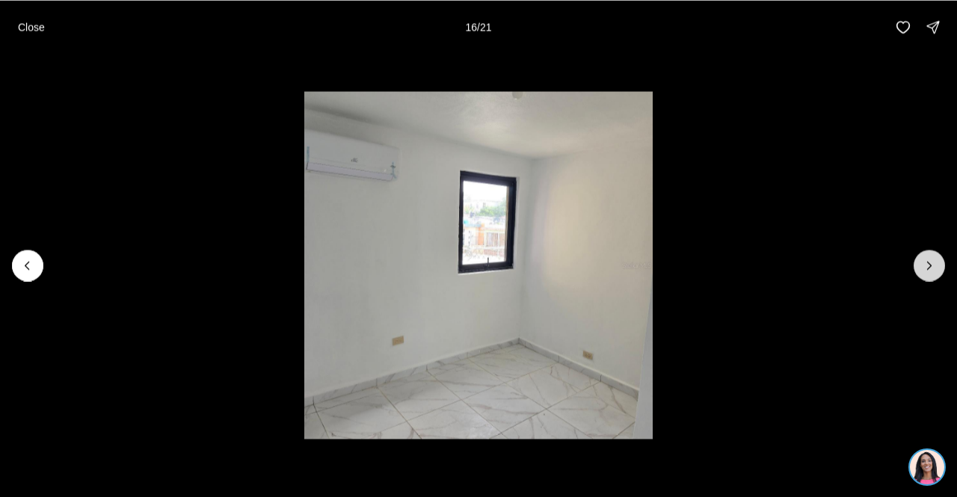
click at [921, 264] on button "Next slide" at bounding box center [929, 265] width 31 height 31
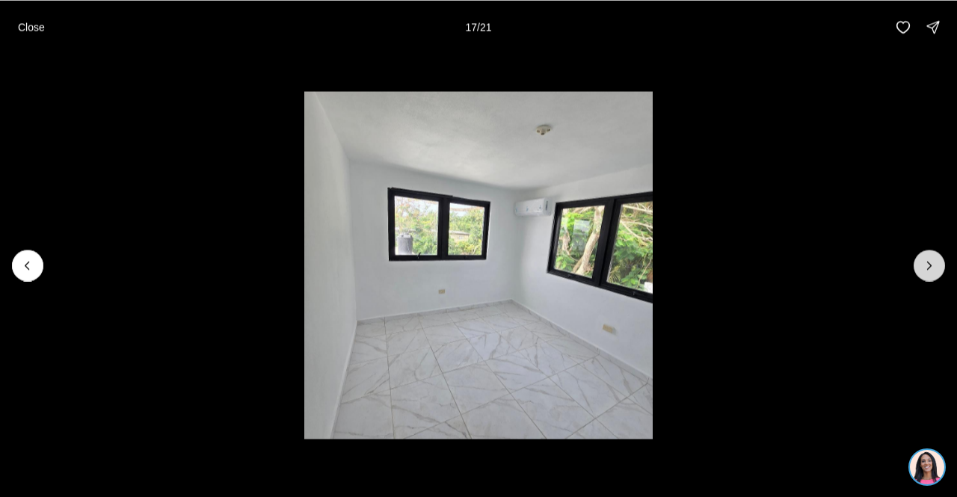
click at [921, 264] on button "Next slide" at bounding box center [929, 265] width 31 height 31
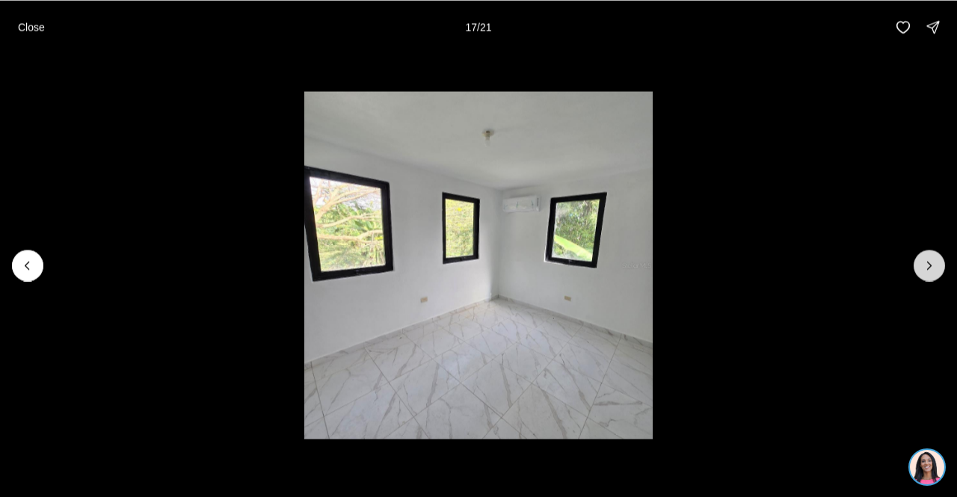
click at [921, 264] on button "Next slide" at bounding box center [929, 265] width 31 height 31
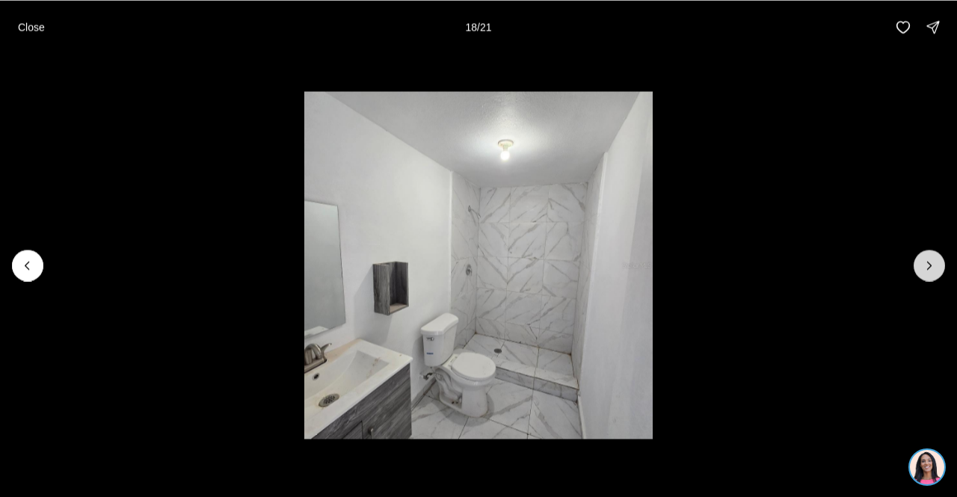
click at [921, 264] on button "Next slide" at bounding box center [929, 265] width 31 height 31
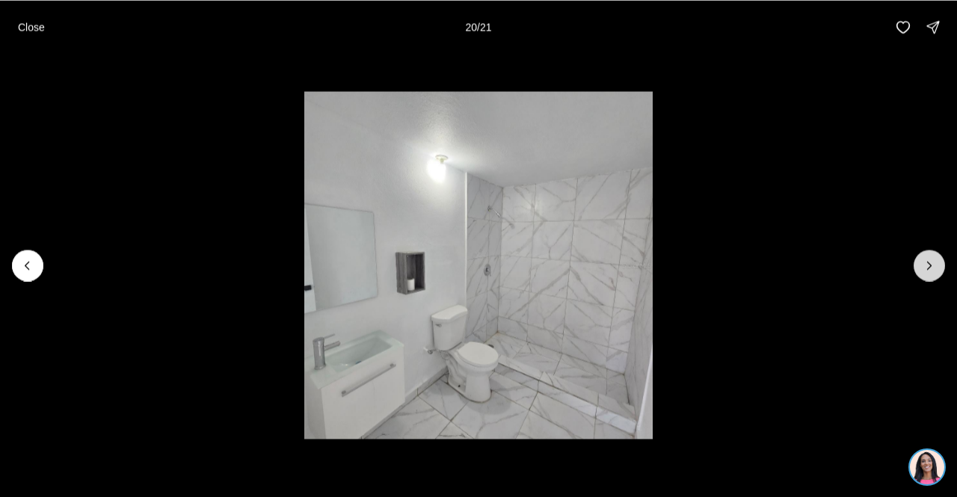
click at [921, 264] on button "Next slide" at bounding box center [929, 265] width 31 height 31
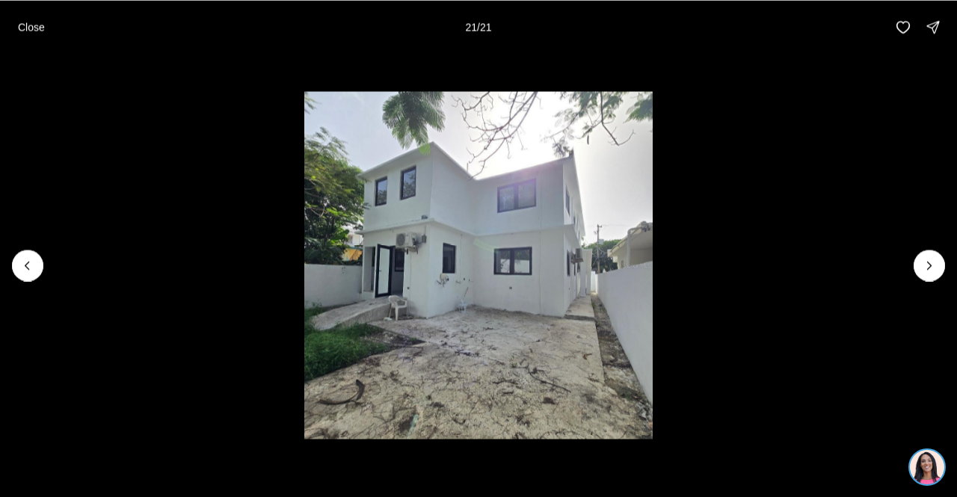
click at [936, 262] on div at bounding box center [929, 265] width 31 height 31
click at [936, 263] on div at bounding box center [929, 265] width 31 height 31
click at [35, 26] on p "Close" at bounding box center [31, 27] width 27 height 12
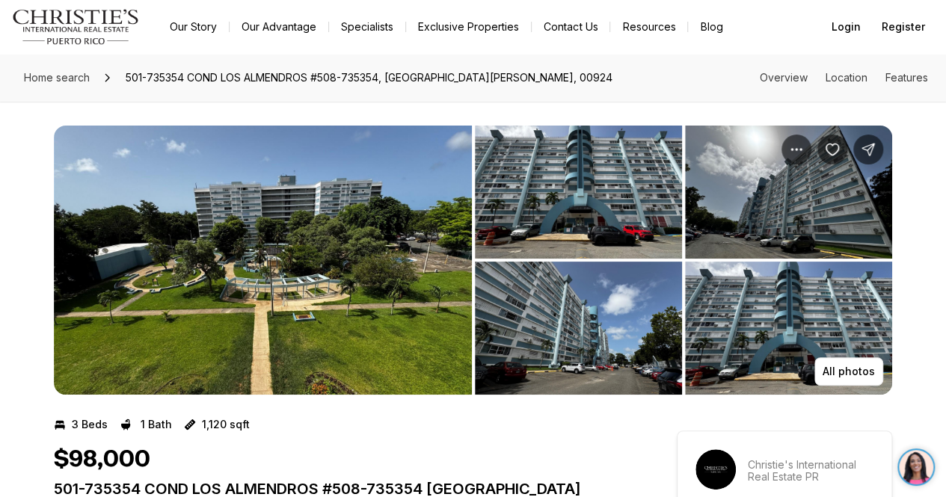
click at [563, 188] on img "View image gallery" at bounding box center [578, 192] width 207 height 133
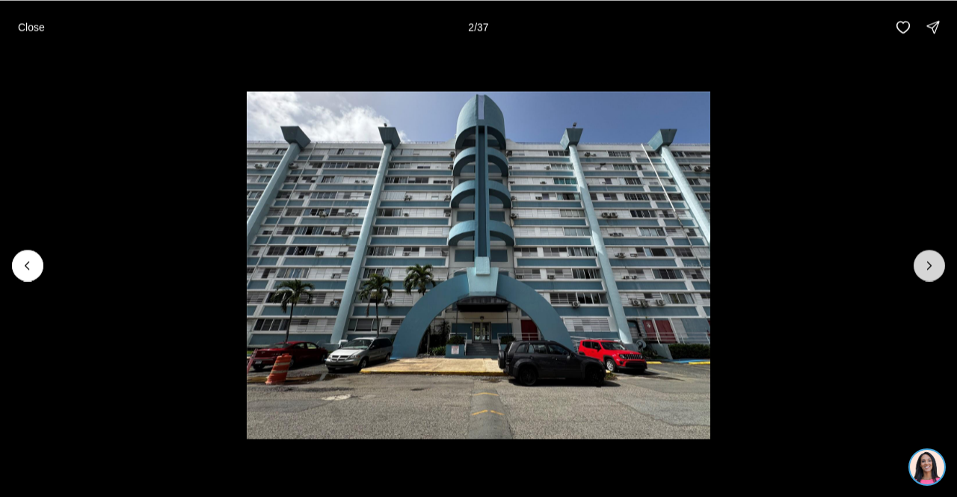
click at [928, 256] on button "Next slide" at bounding box center [929, 265] width 31 height 31
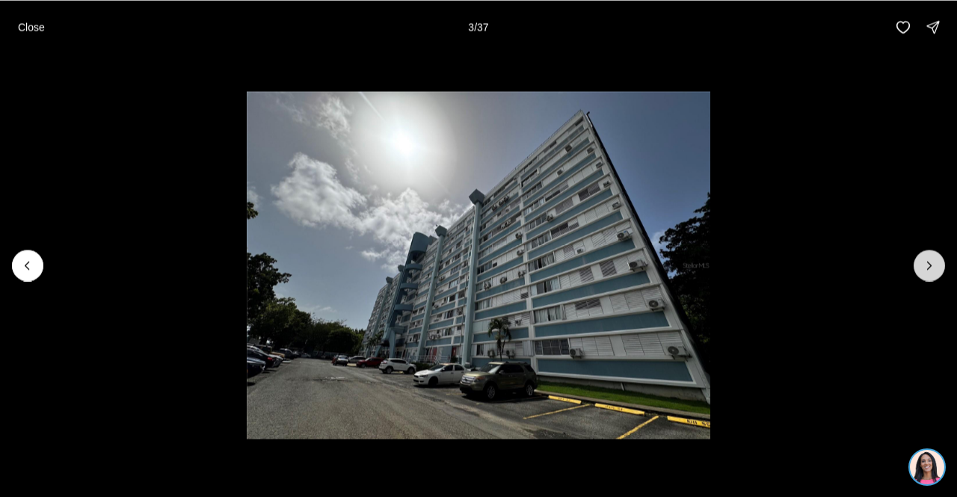
click at [928, 256] on button "Next slide" at bounding box center [929, 265] width 31 height 31
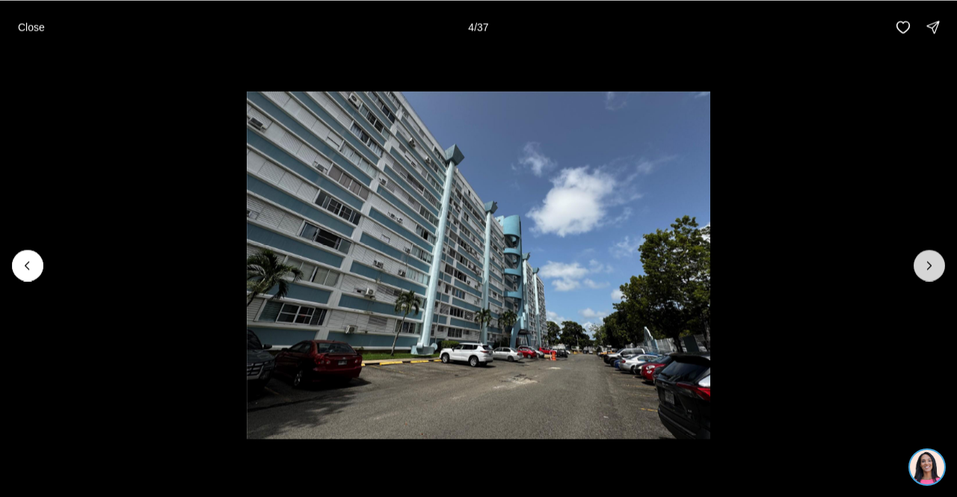
click at [928, 256] on button "Next slide" at bounding box center [929, 265] width 31 height 31
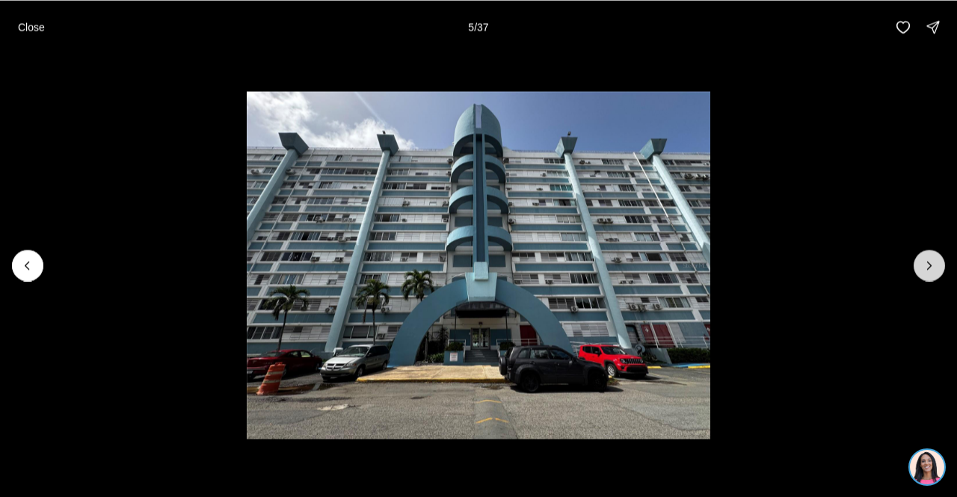
click at [928, 256] on button "Next slide" at bounding box center [929, 265] width 31 height 31
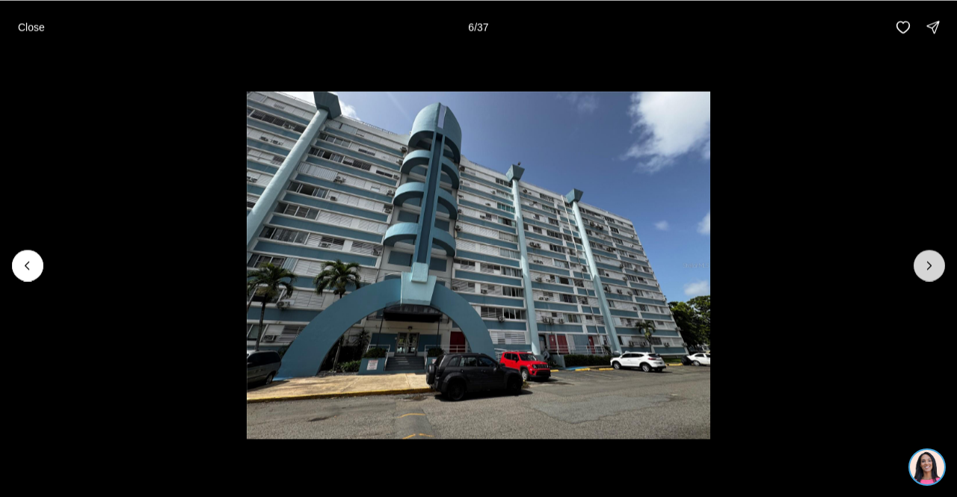
click at [928, 256] on button "Next slide" at bounding box center [929, 265] width 31 height 31
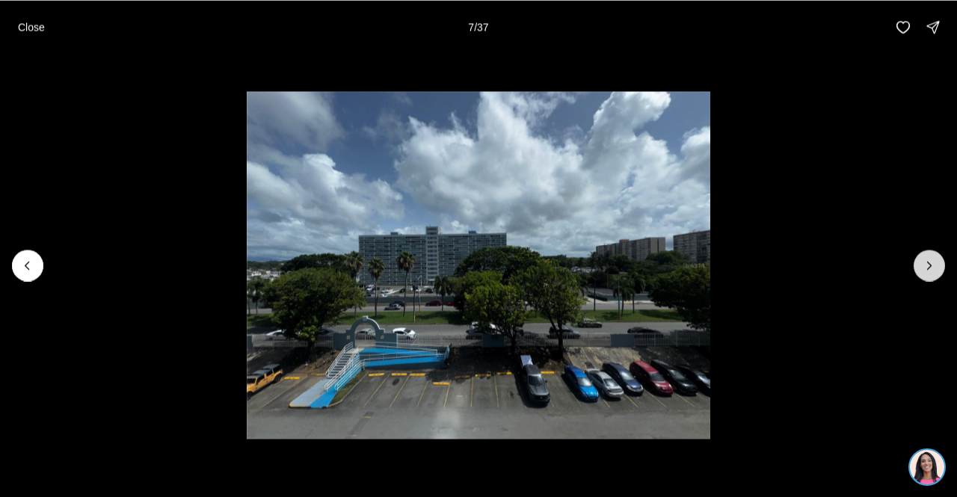
click at [928, 256] on button "Next slide" at bounding box center [929, 265] width 31 height 31
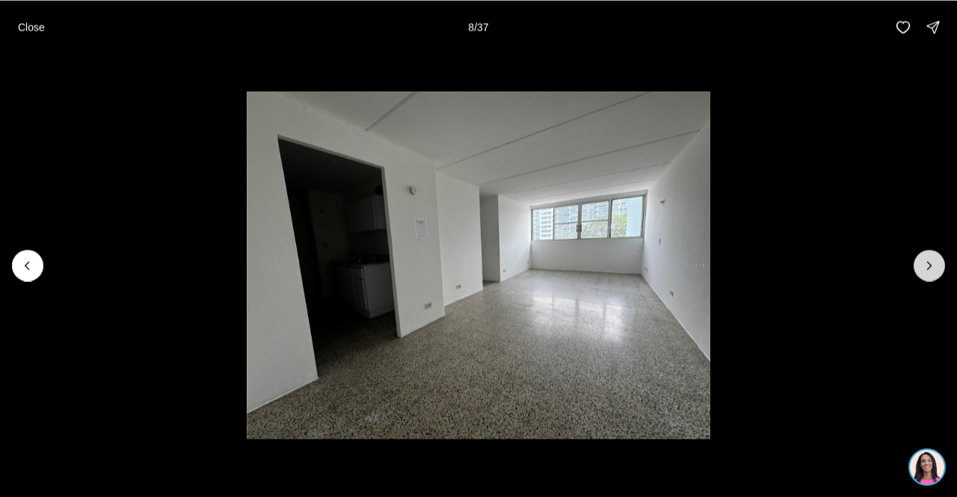
click at [928, 256] on button "Next slide" at bounding box center [929, 265] width 31 height 31
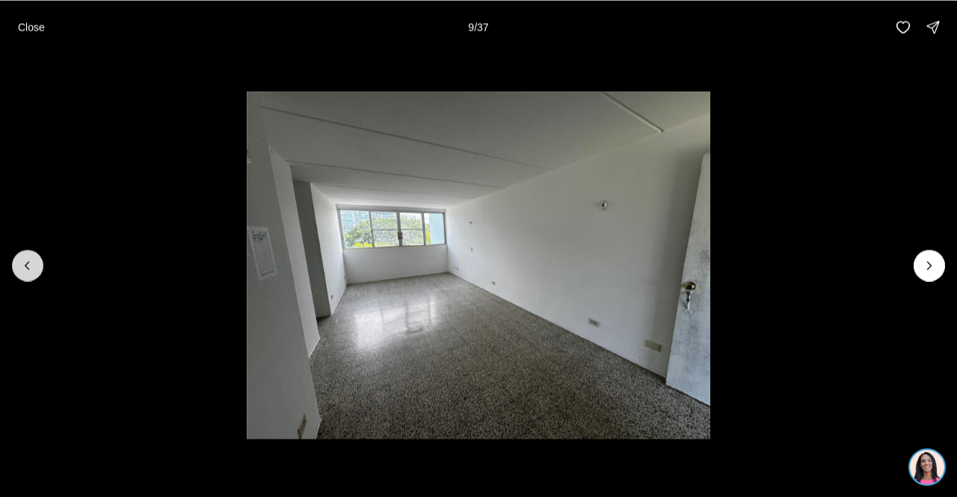
click at [39, 263] on button "Previous slide" at bounding box center [27, 265] width 31 height 31
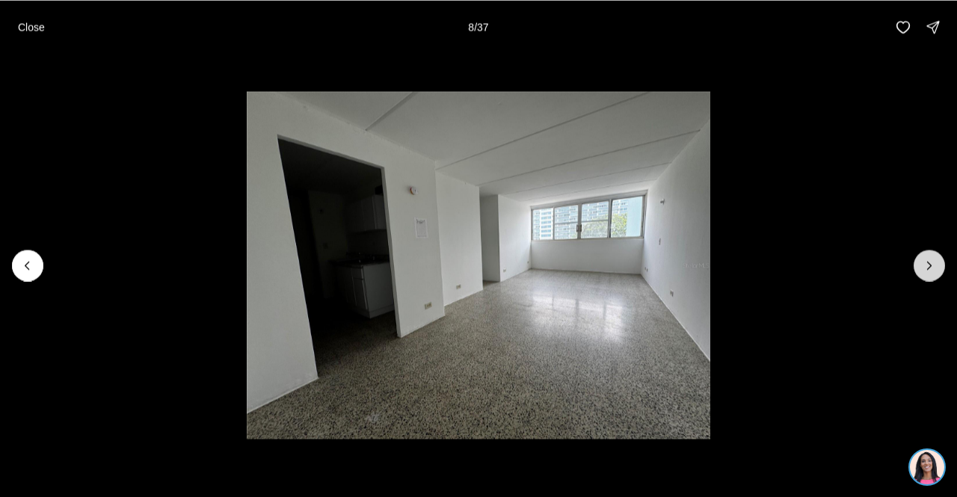
click at [924, 265] on icon "Next slide" at bounding box center [929, 265] width 15 height 15
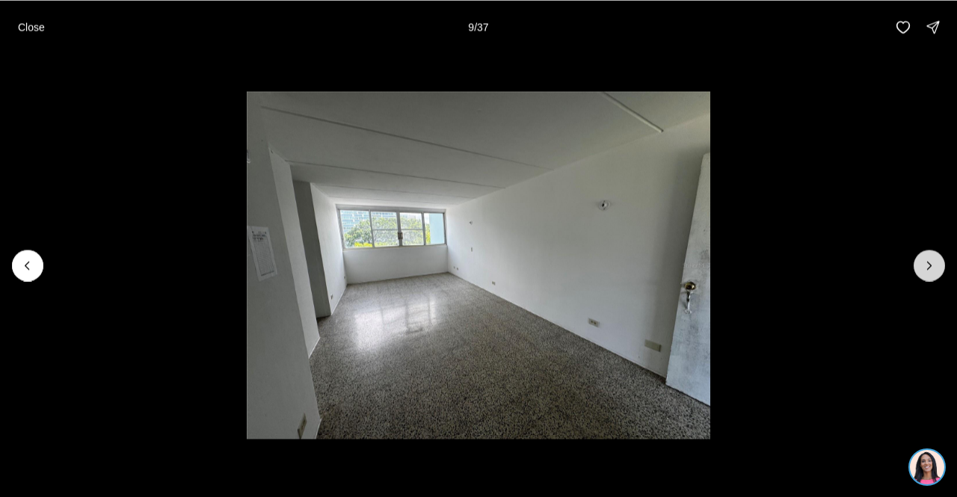
click at [924, 265] on icon "Next slide" at bounding box center [929, 265] width 15 height 15
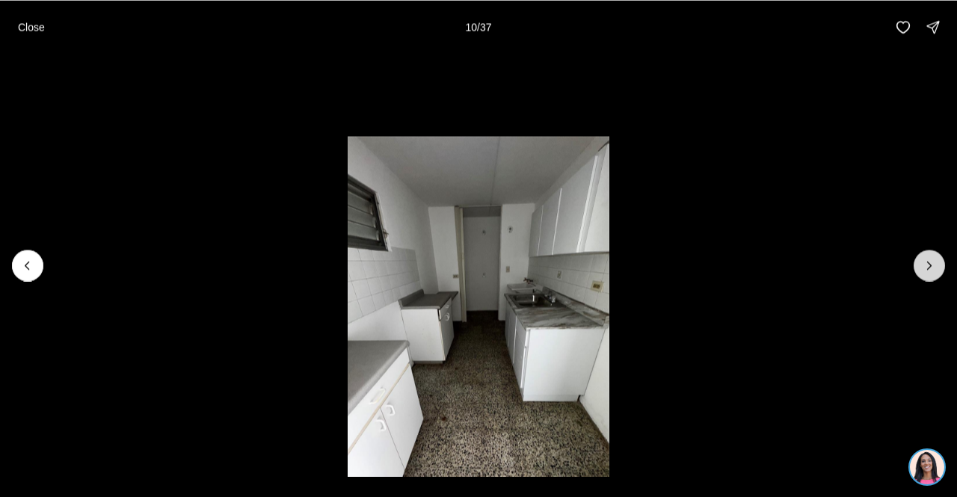
click at [924, 265] on icon "Next slide" at bounding box center [929, 265] width 15 height 15
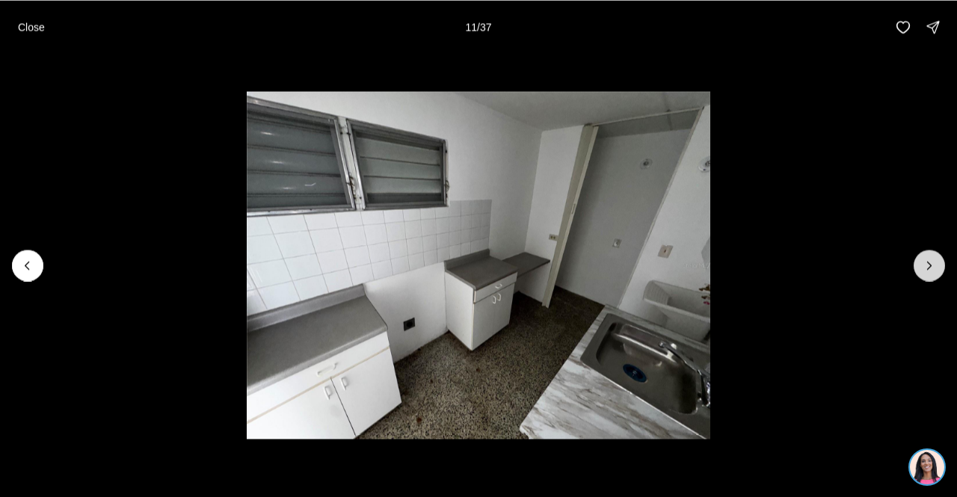
click at [924, 265] on icon "Next slide" at bounding box center [929, 265] width 15 height 15
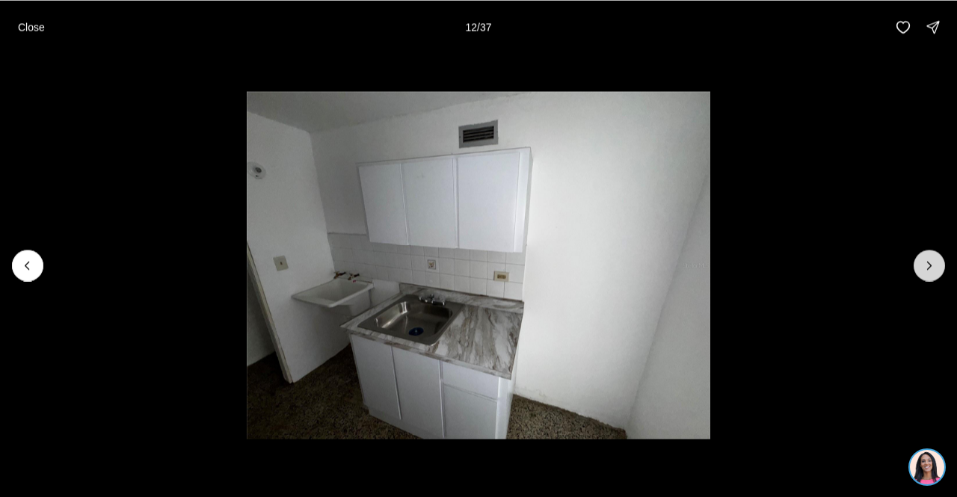
click at [924, 264] on icon "Next slide" at bounding box center [929, 265] width 15 height 15
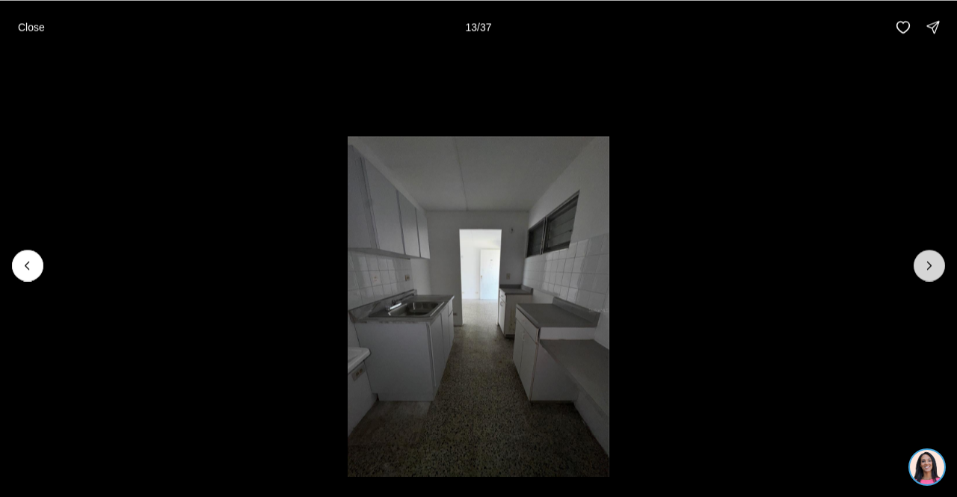
click at [924, 264] on icon "Next slide" at bounding box center [929, 265] width 15 height 15
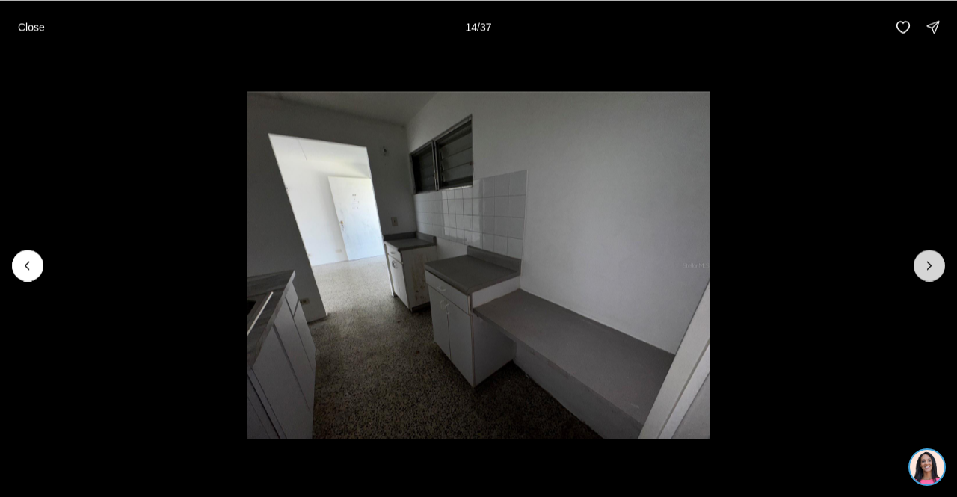
click at [924, 264] on icon "Next slide" at bounding box center [929, 265] width 15 height 15
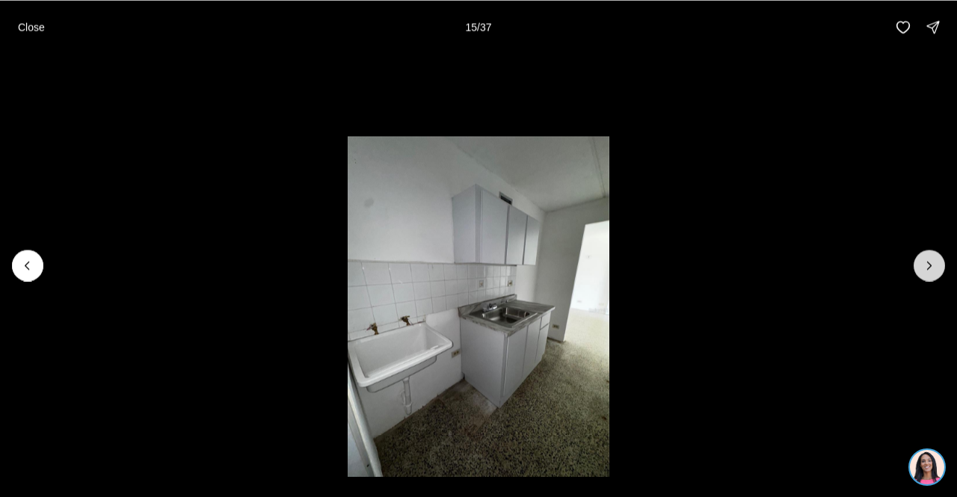
click at [924, 264] on icon "Next slide" at bounding box center [929, 265] width 15 height 15
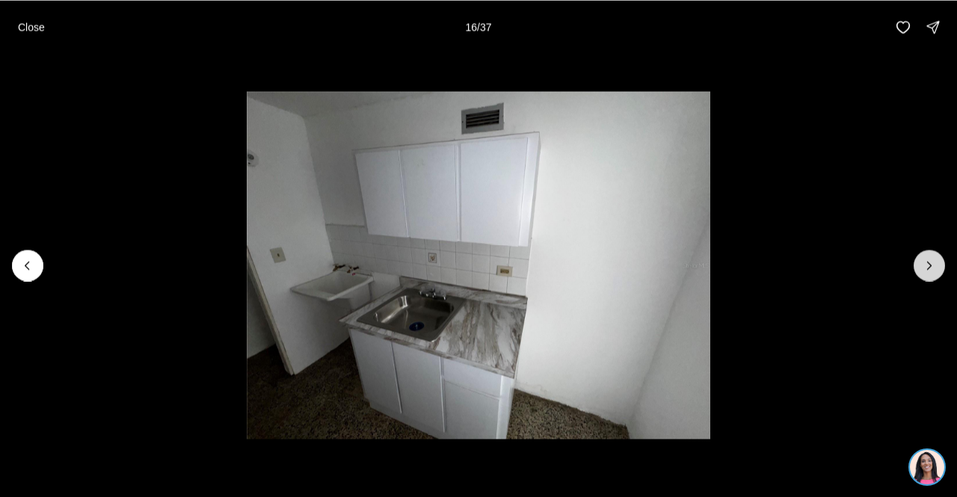
click at [924, 264] on icon "Next slide" at bounding box center [929, 265] width 15 height 15
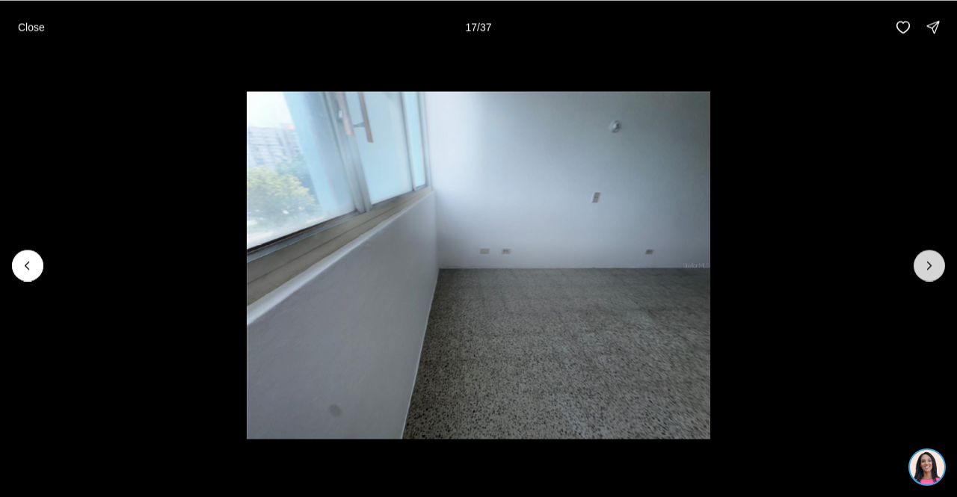
click at [924, 264] on icon "Next slide" at bounding box center [929, 265] width 15 height 15
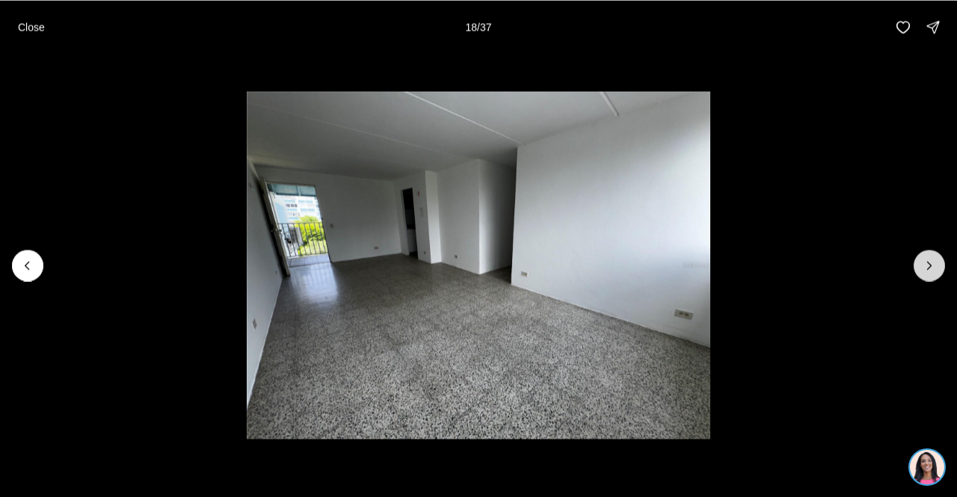
click at [924, 264] on icon "Next slide" at bounding box center [929, 265] width 15 height 15
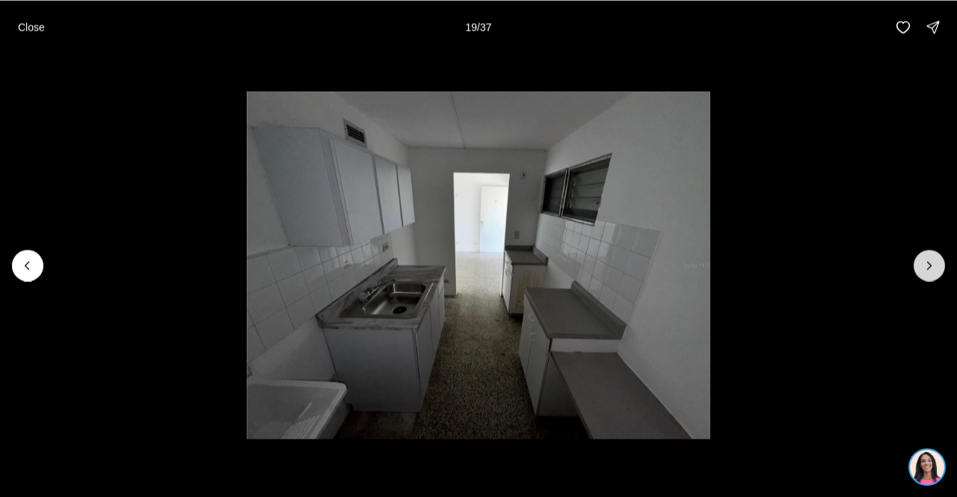
click at [924, 264] on icon "Next slide" at bounding box center [929, 265] width 15 height 15
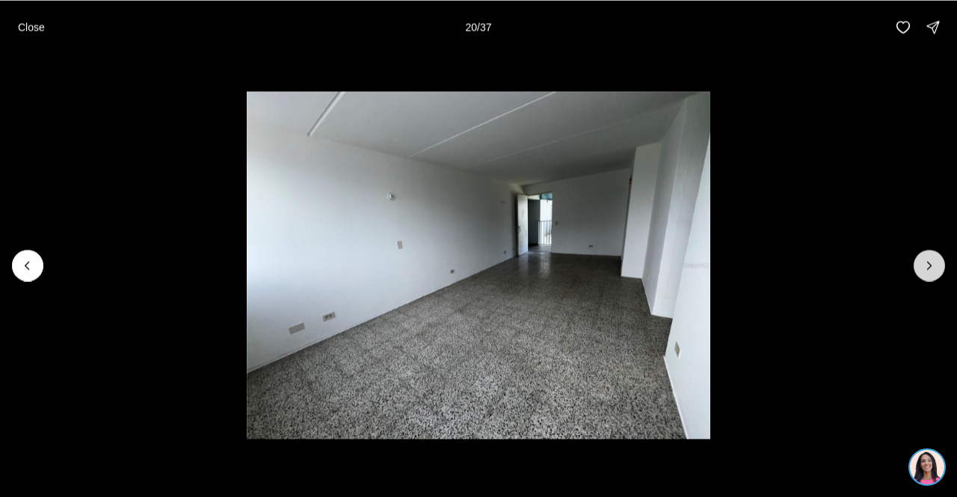
click at [924, 264] on icon "Next slide" at bounding box center [929, 265] width 15 height 15
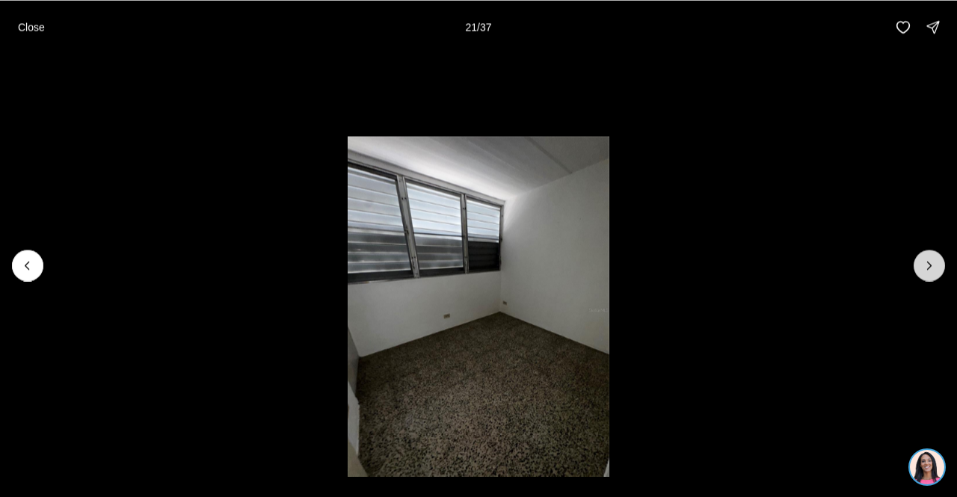
click at [924, 264] on icon "Next slide" at bounding box center [929, 265] width 15 height 15
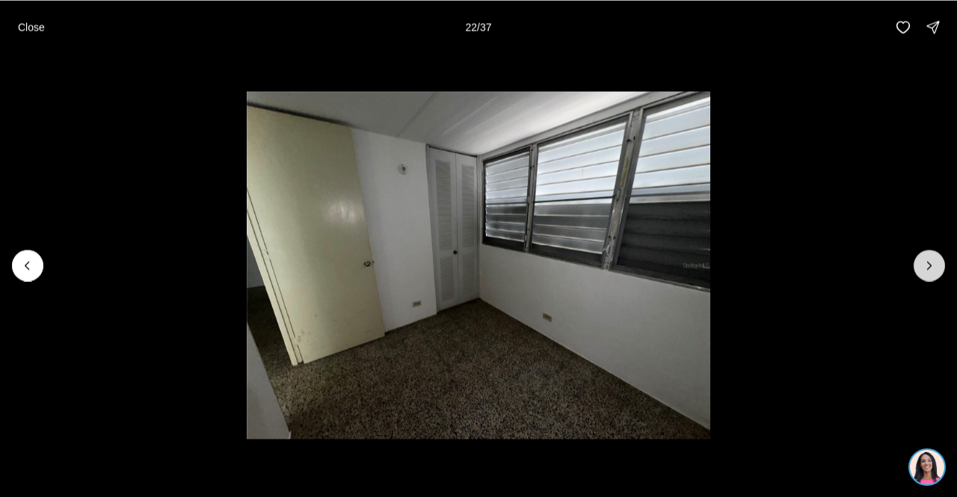
click at [924, 264] on icon "Next slide" at bounding box center [929, 265] width 15 height 15
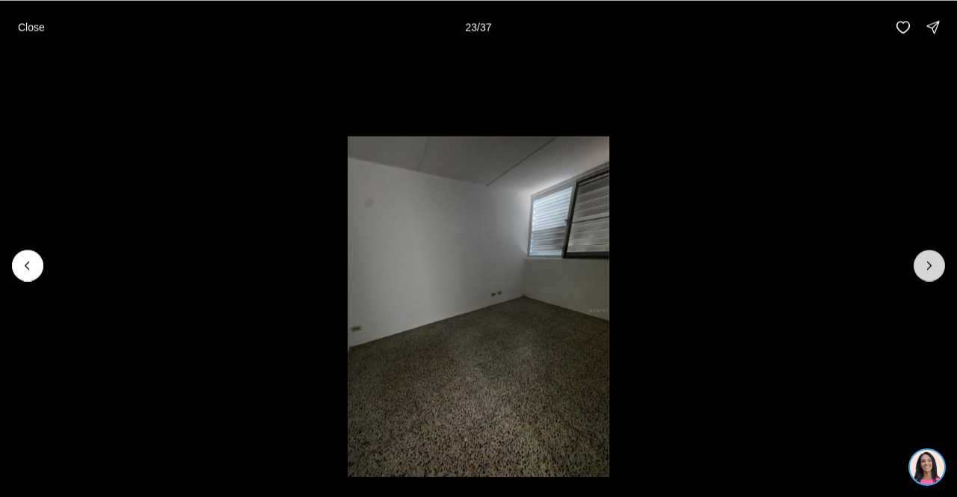
click at [924, 264] on icon "Next slide" at bounding box center [929, 265] width 15 height 15
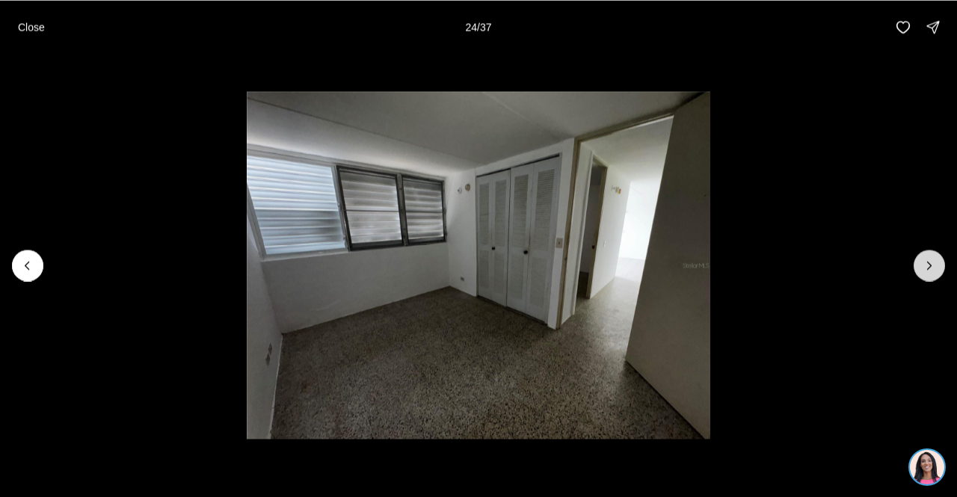
click at [924, 264] on icon "Next slide" at bounding box center [929, 265] width 15 height 15
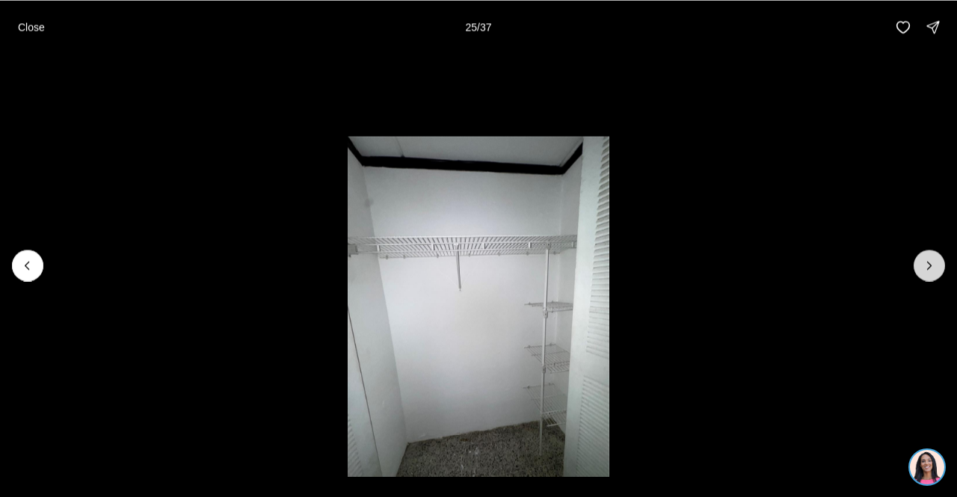
click at [924, 264] on icon "Next slide" at bounding box center [929, 265] width 15 height 15
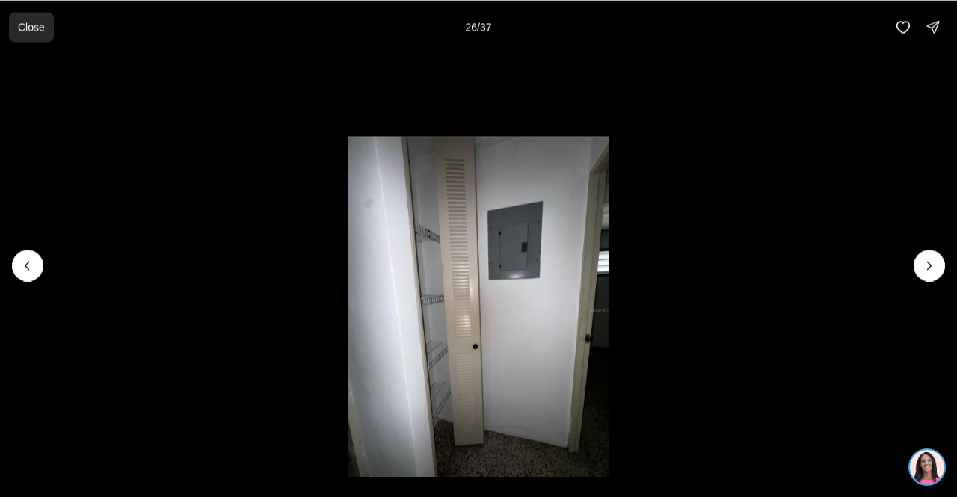
click at [22, 17] on button "Close" at bounding box center [31, 27] width 45 height 30
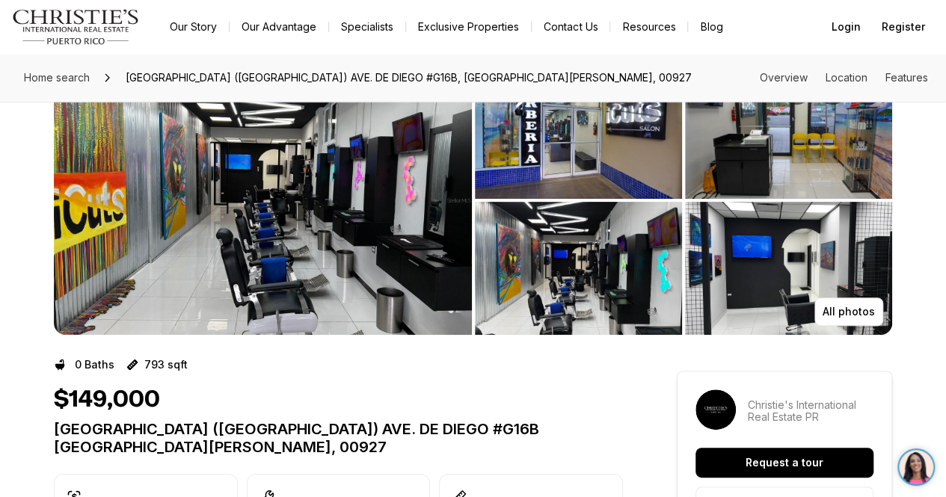
scroll to position [75, 0]
